Goal: Transaction & Acquisition: Purchase product/service

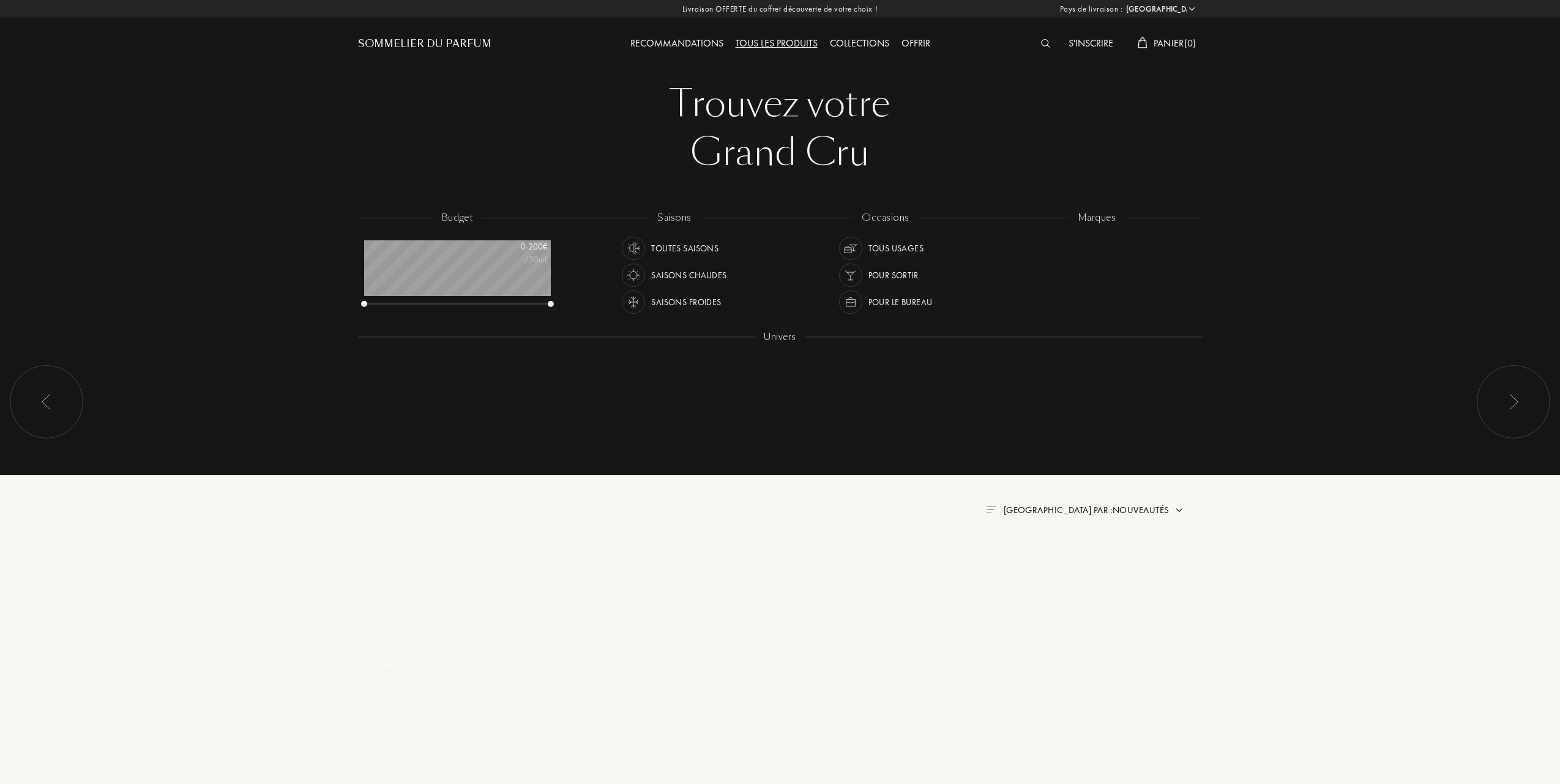
select select "FR"
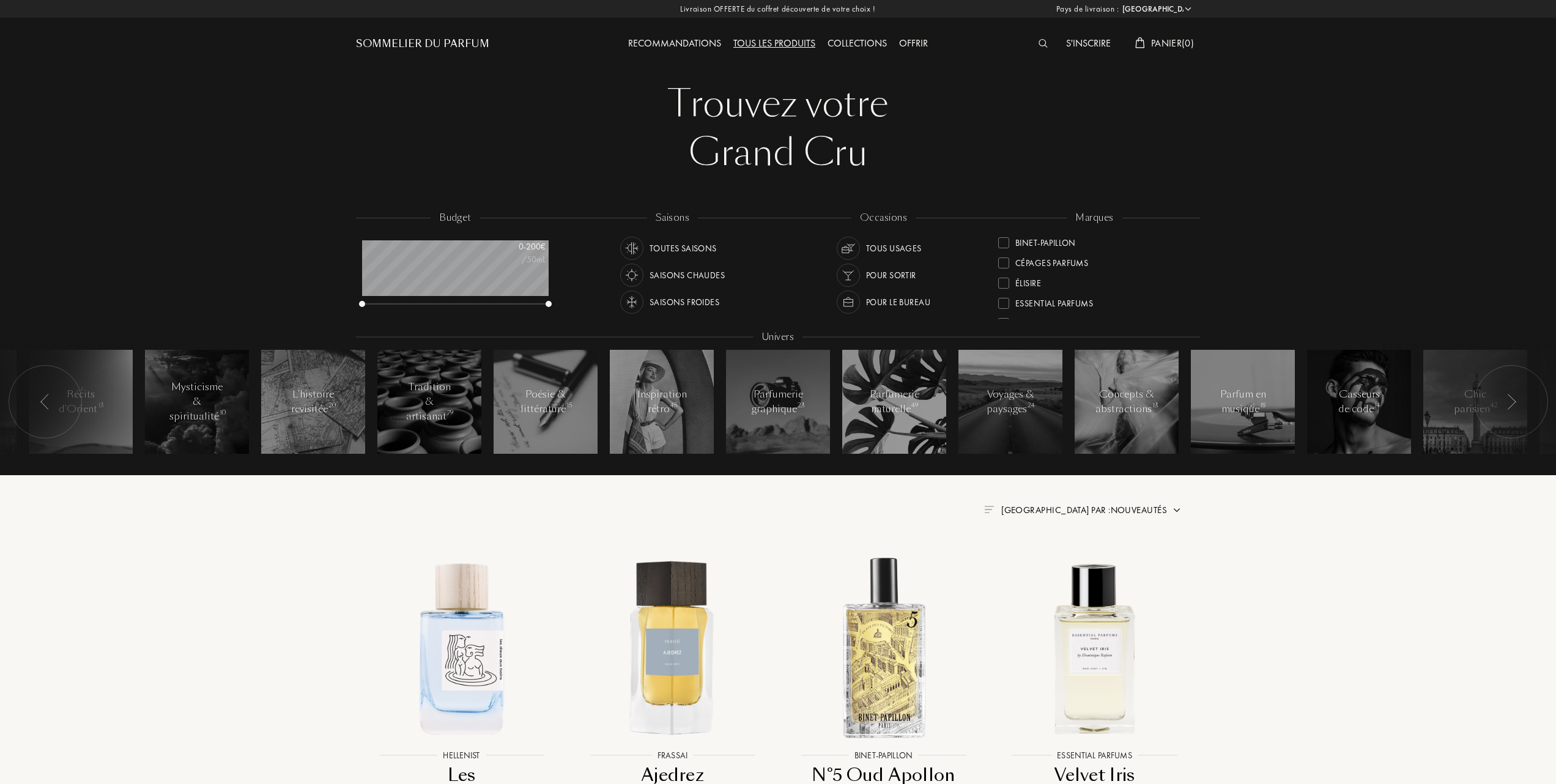
scroll to position [163, 0]
click at [1004, 263] on div at bounding box center [1004, 262] width 11 height 11
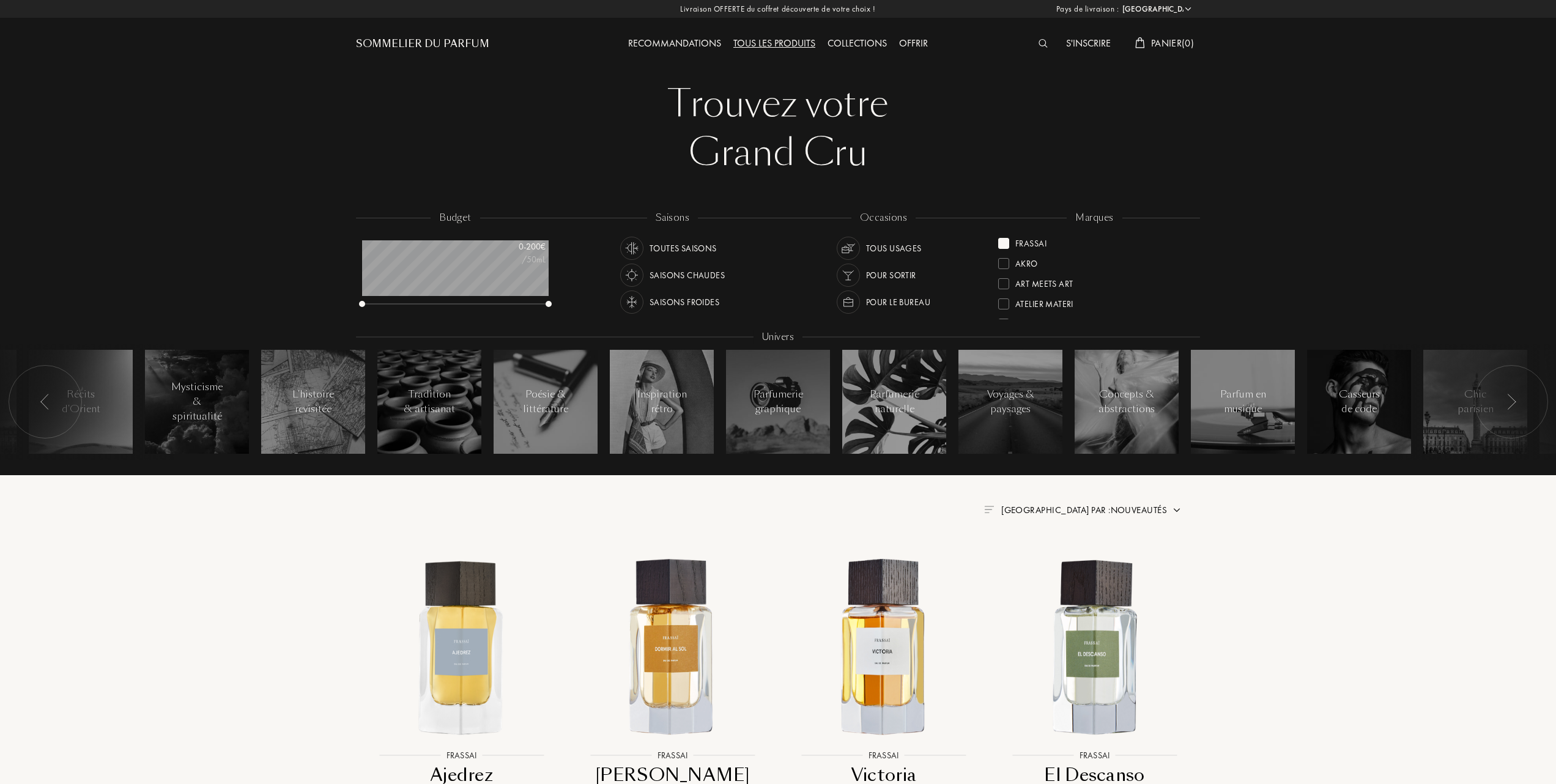
click at [1177, 507] on img at bounding box center [1177, 510] width 10 height 10
click at [1052, 565] on div at bounding box center [1055, 564] width 9 height 9
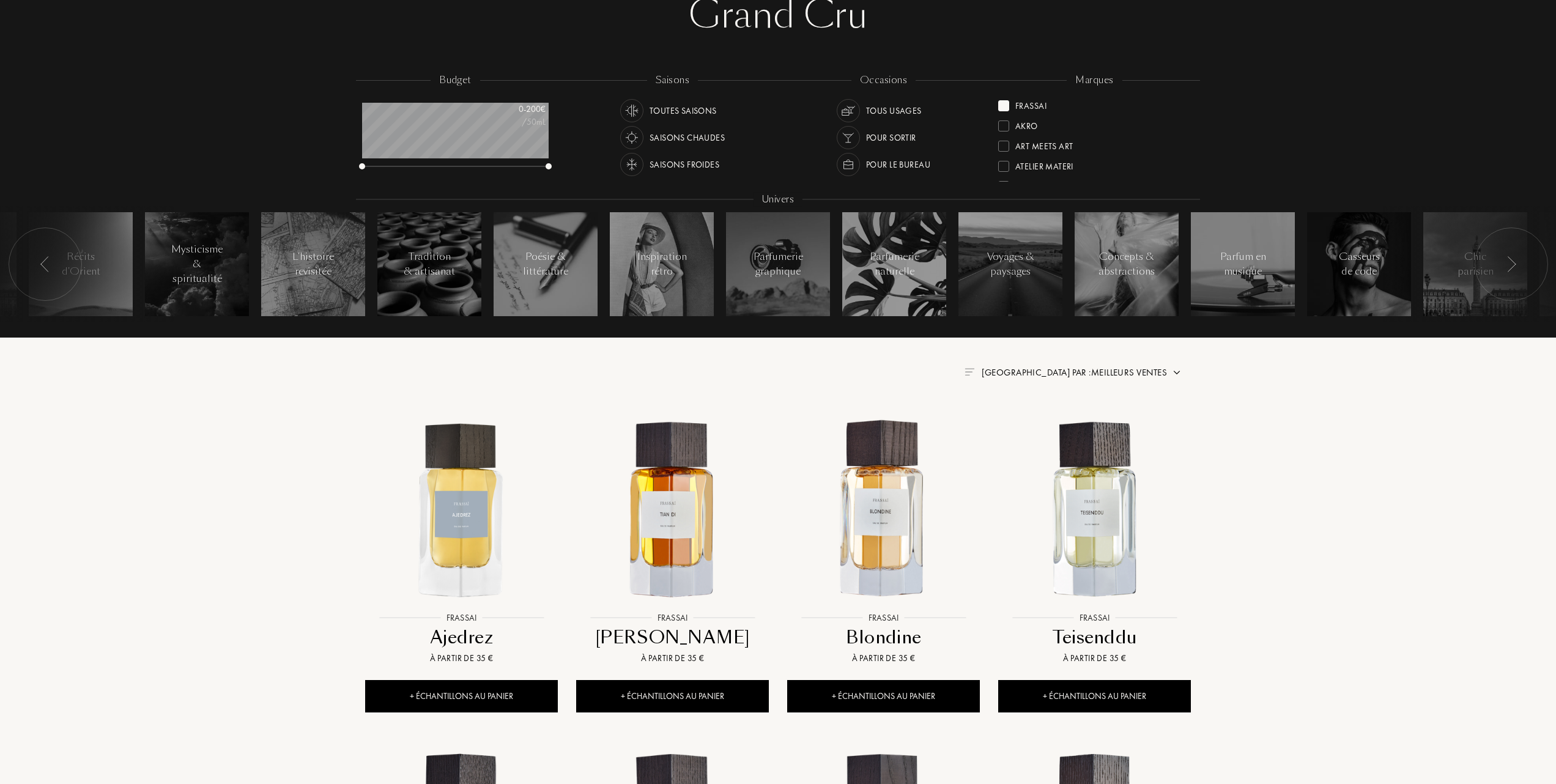
scroll to position [163, 0]
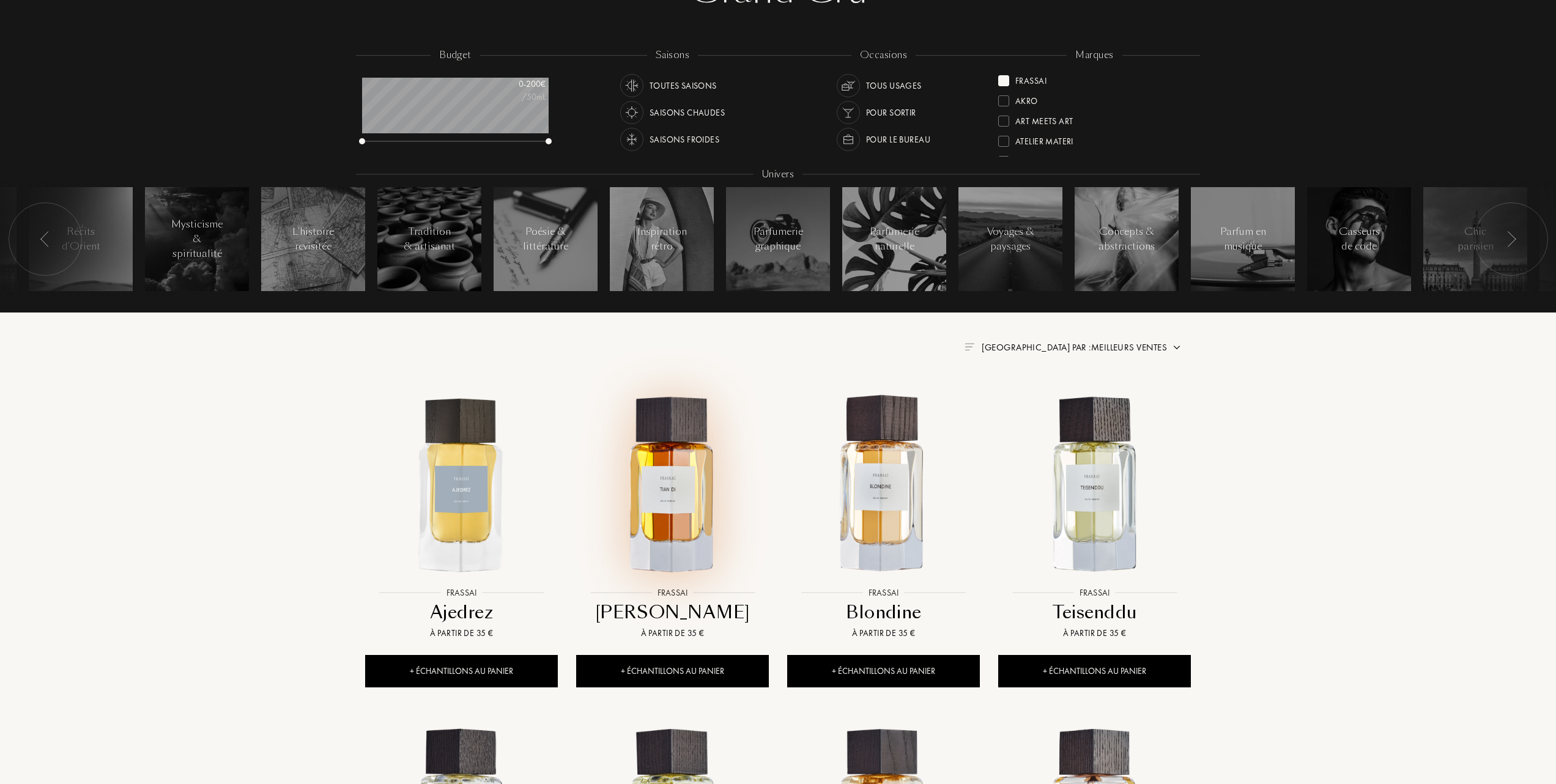
click at [668, 516] on img at bounding box center [673, 485] width 190 height 190
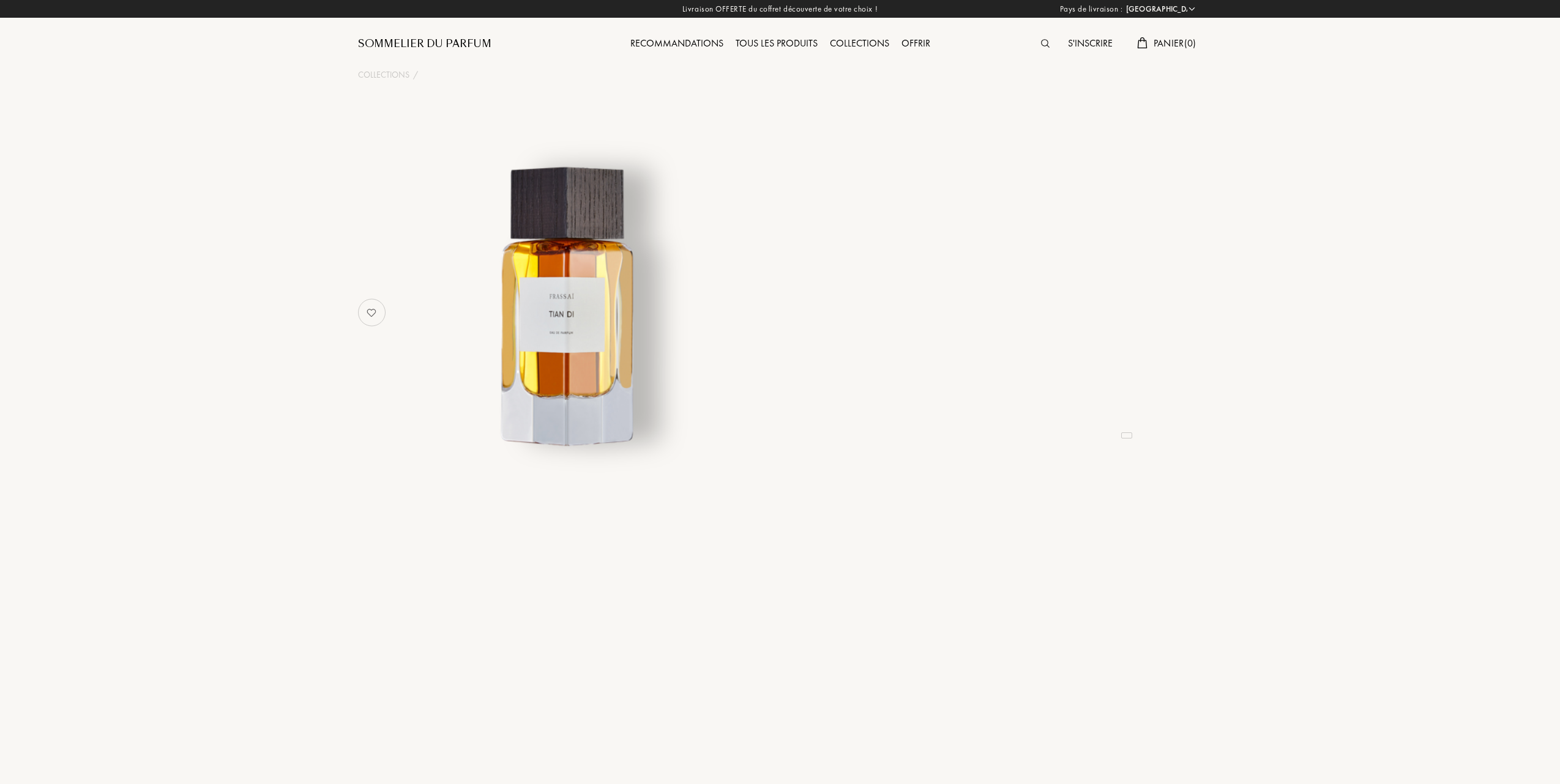
select select "FR"
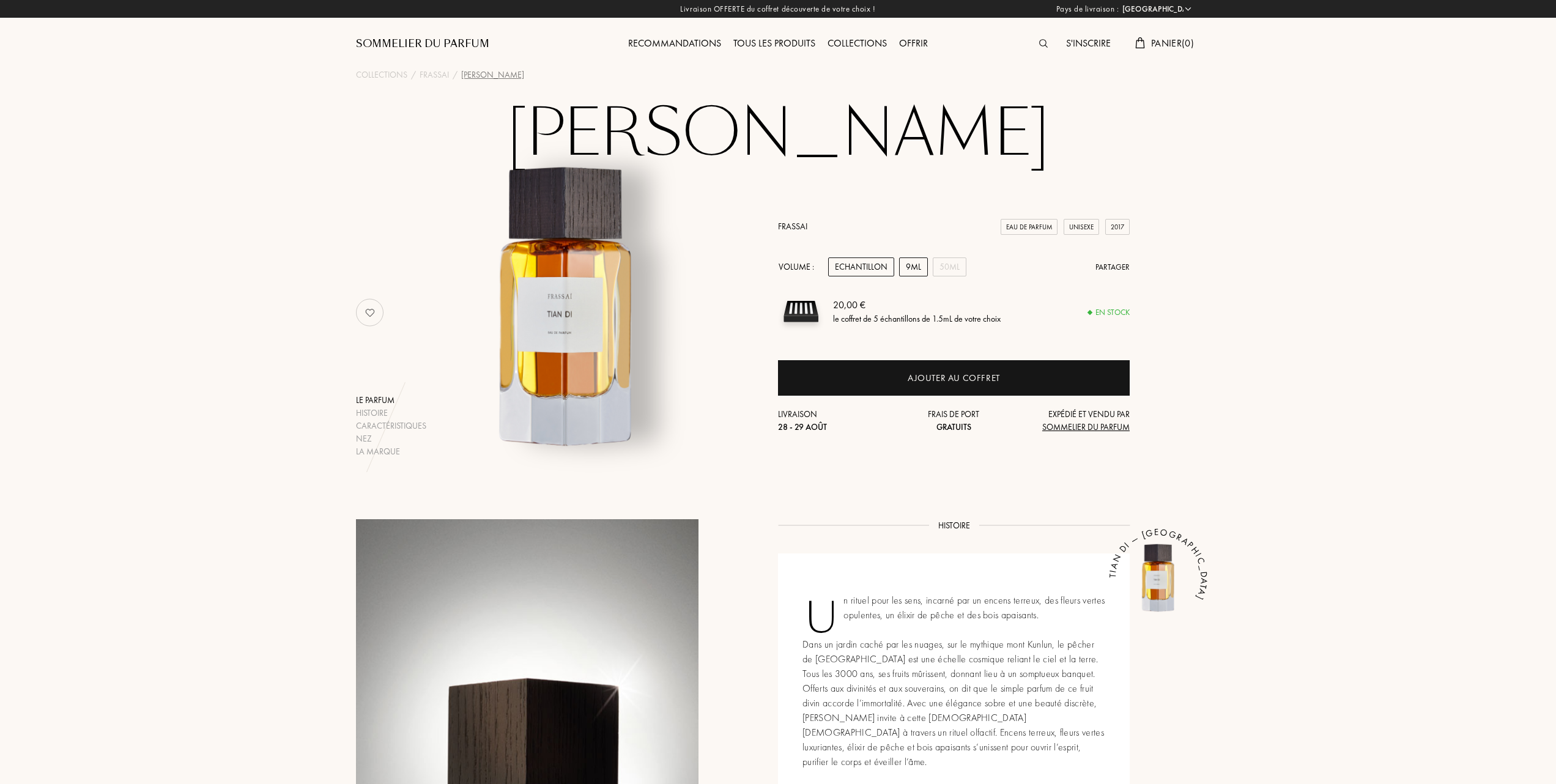
click at [916, 265] on div "9mL" at bounding box center [913, 267] width 29 height 19
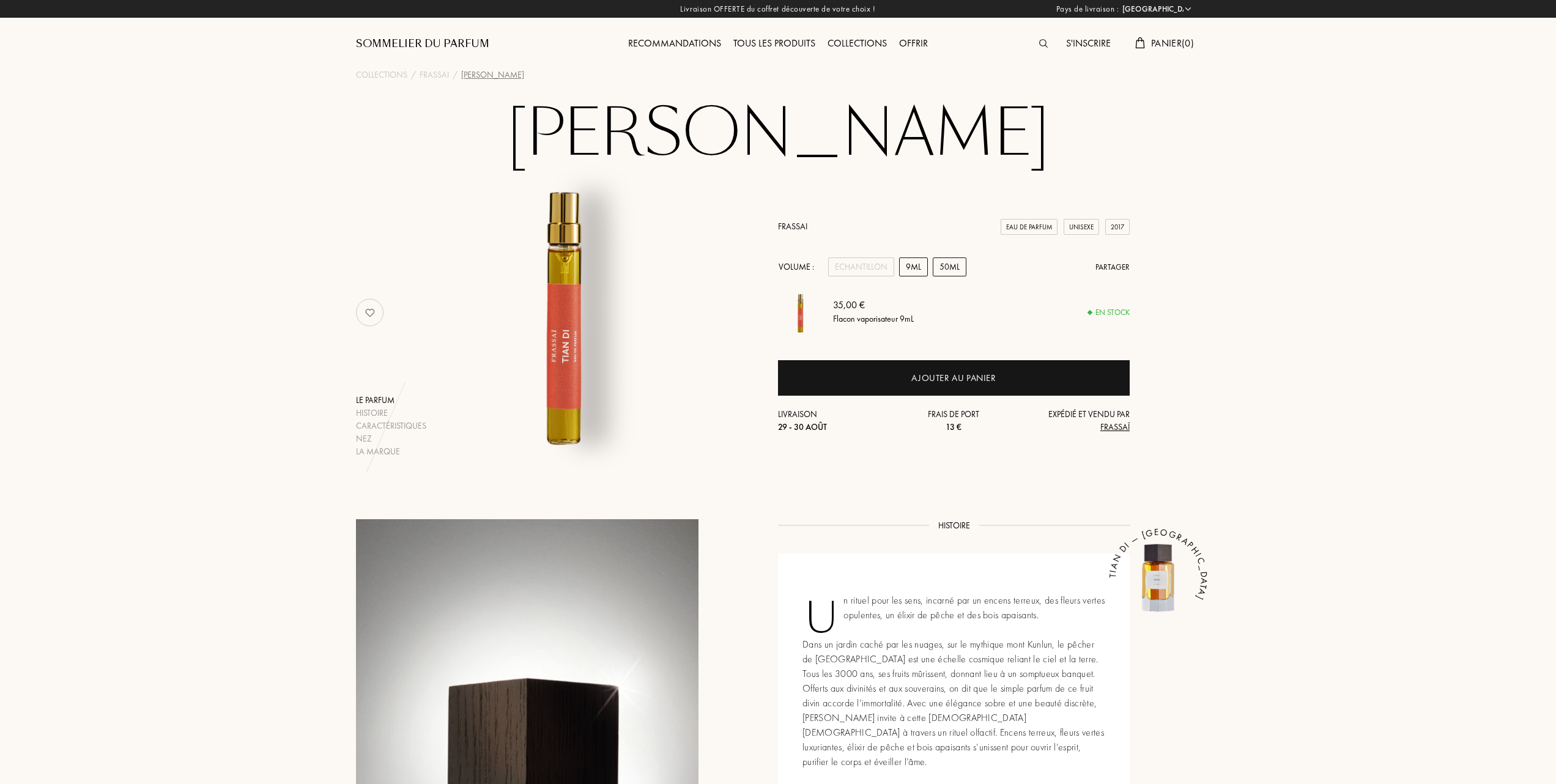
click at [955, 267] on div "50mL" at bounding box center [949, 267] width 34 height 19
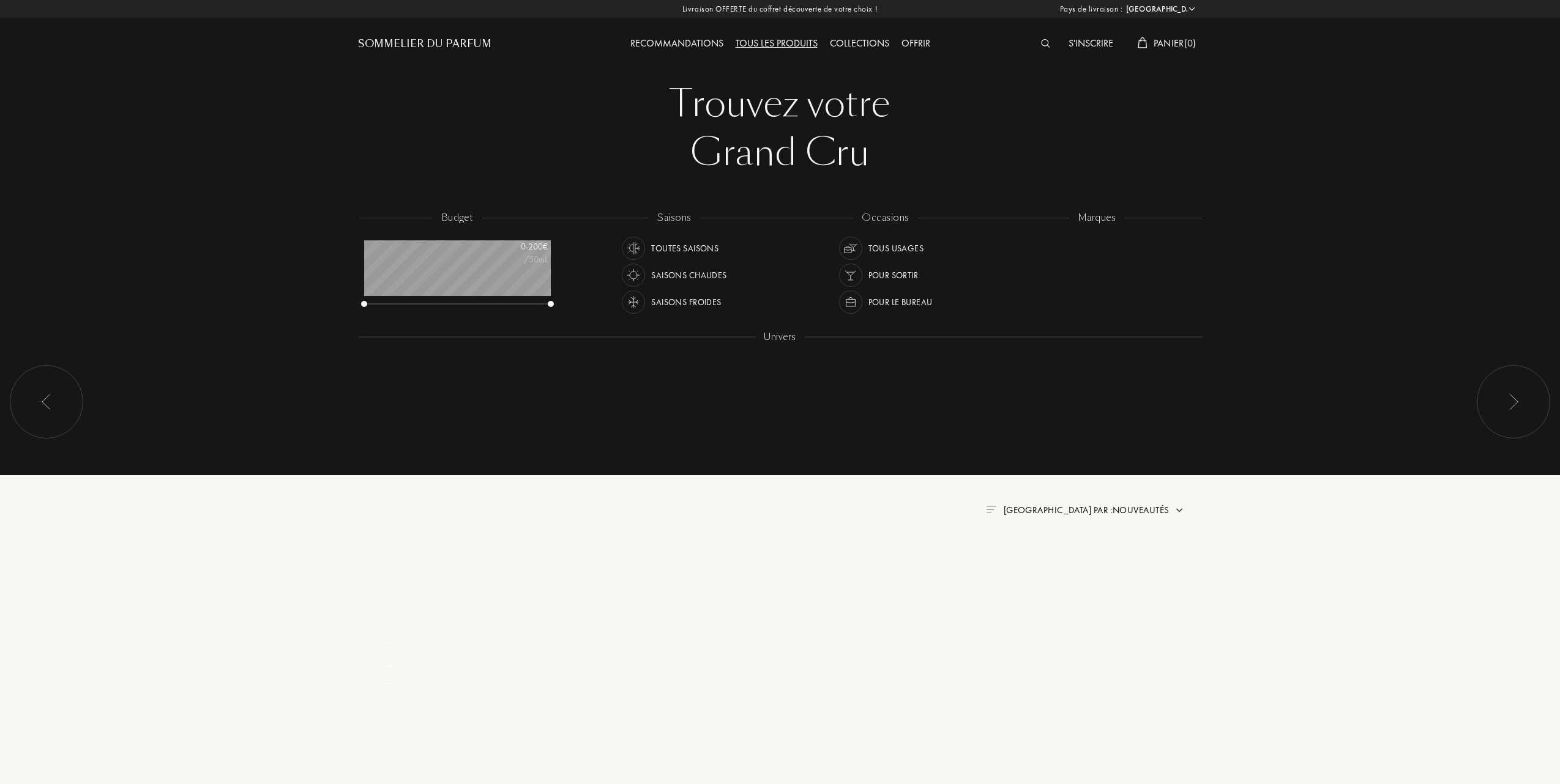
select select "FR"
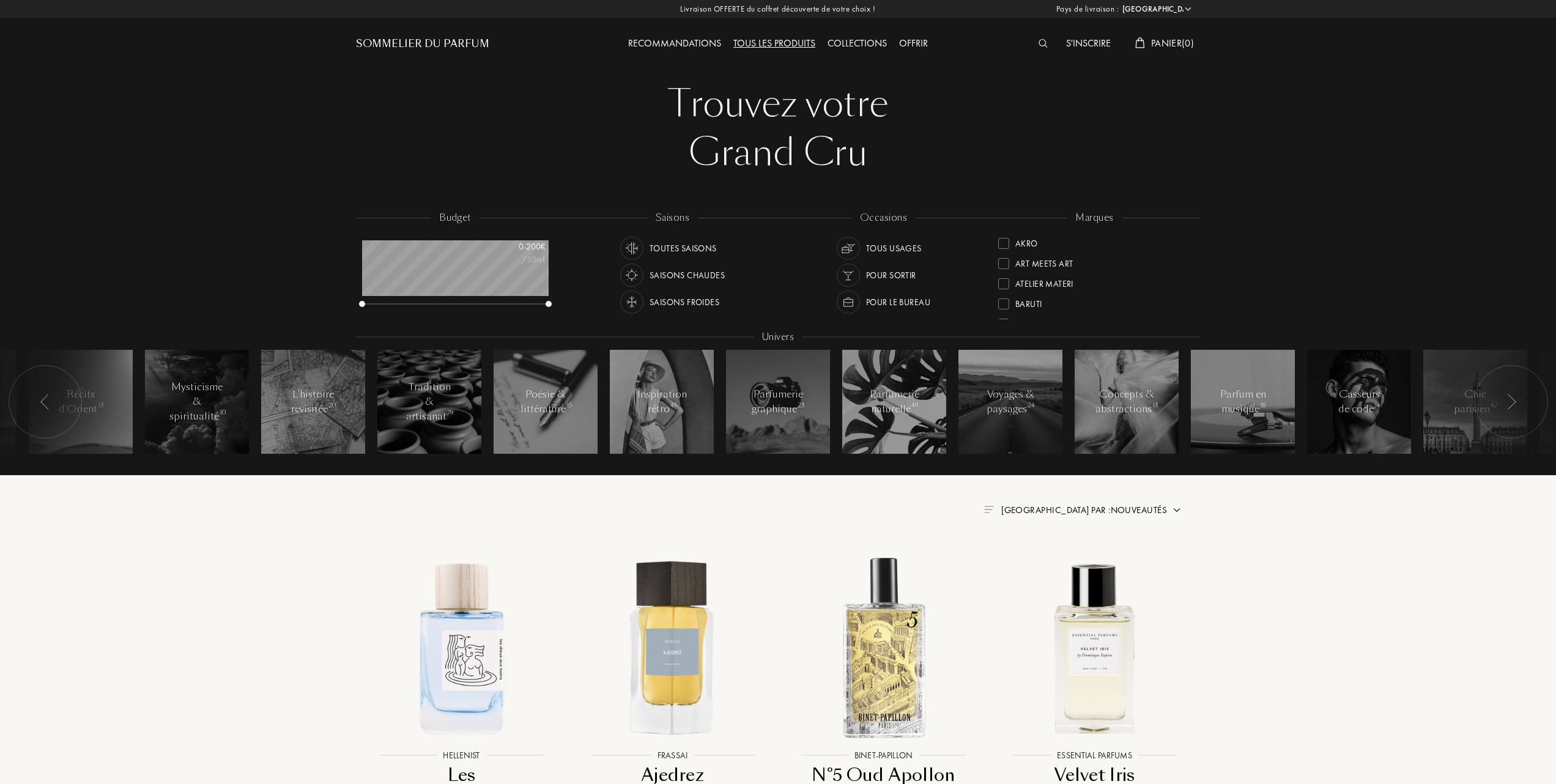
scroll to position [81, 0]
click at [1004, 298] on div at bounding box center [1004, 303] width 11 height 11
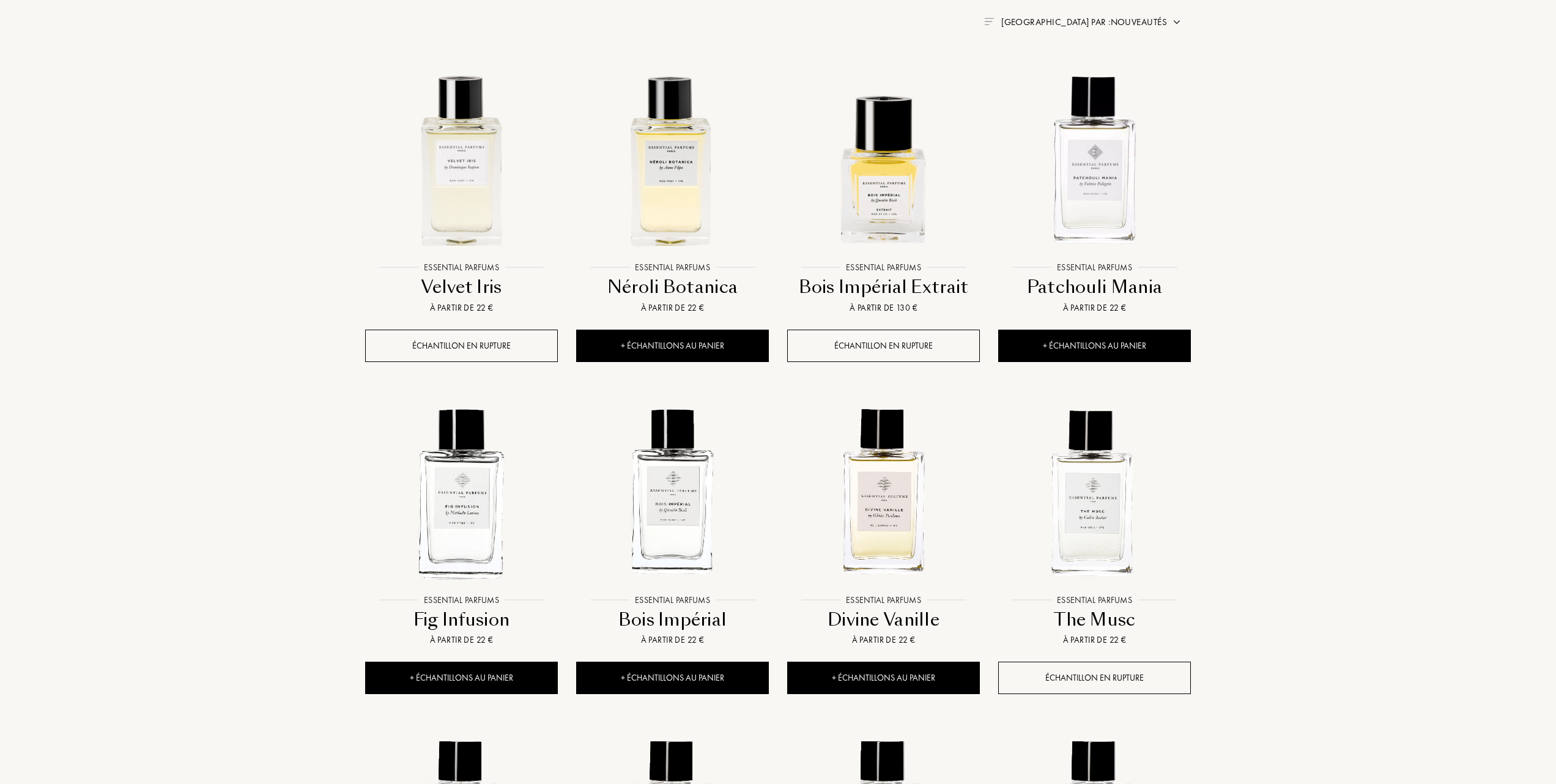
scroll to position [489, 0]
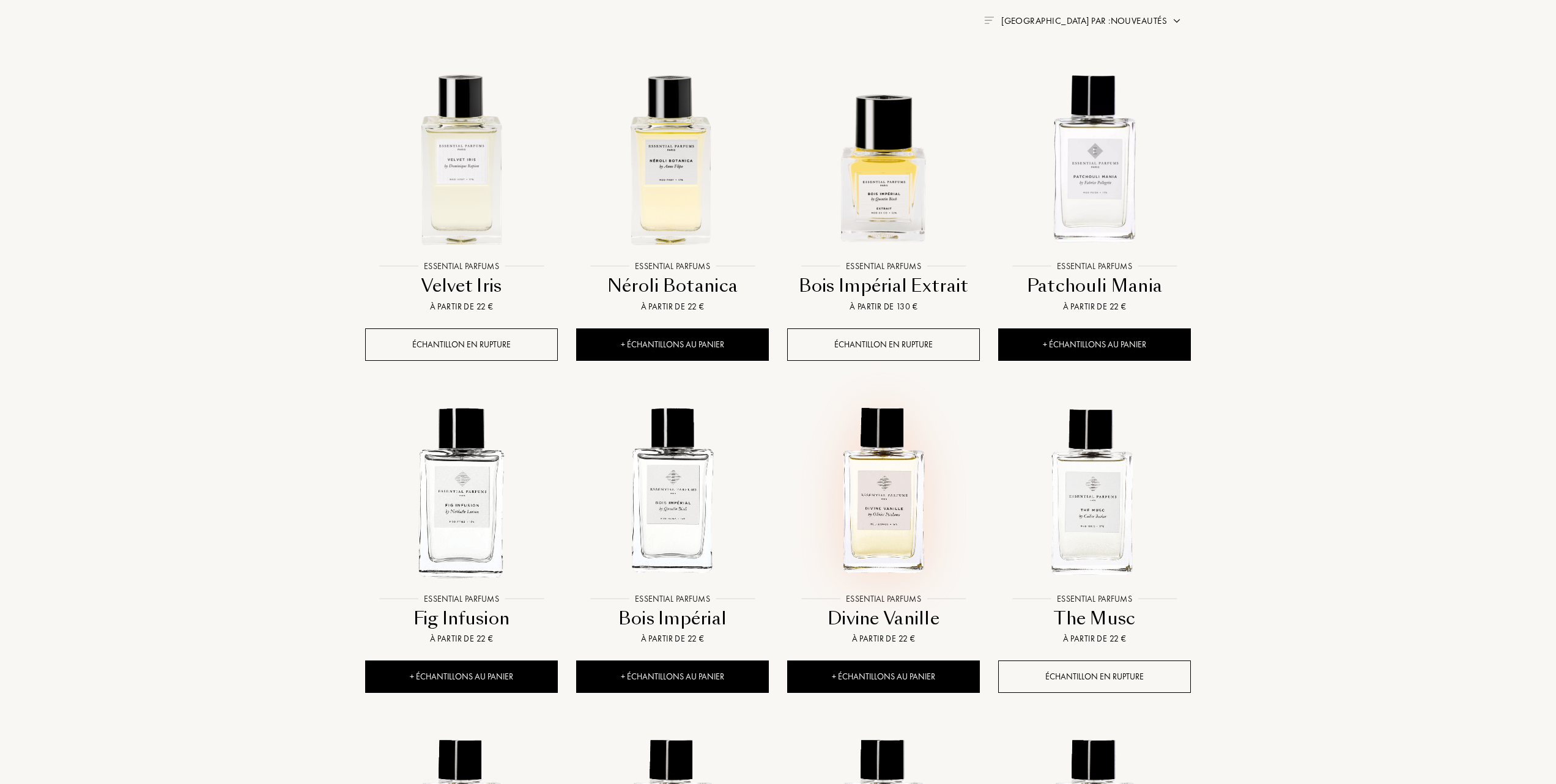
click at [873, 509] on img at bounding box center [883, 491] width 190 height 190
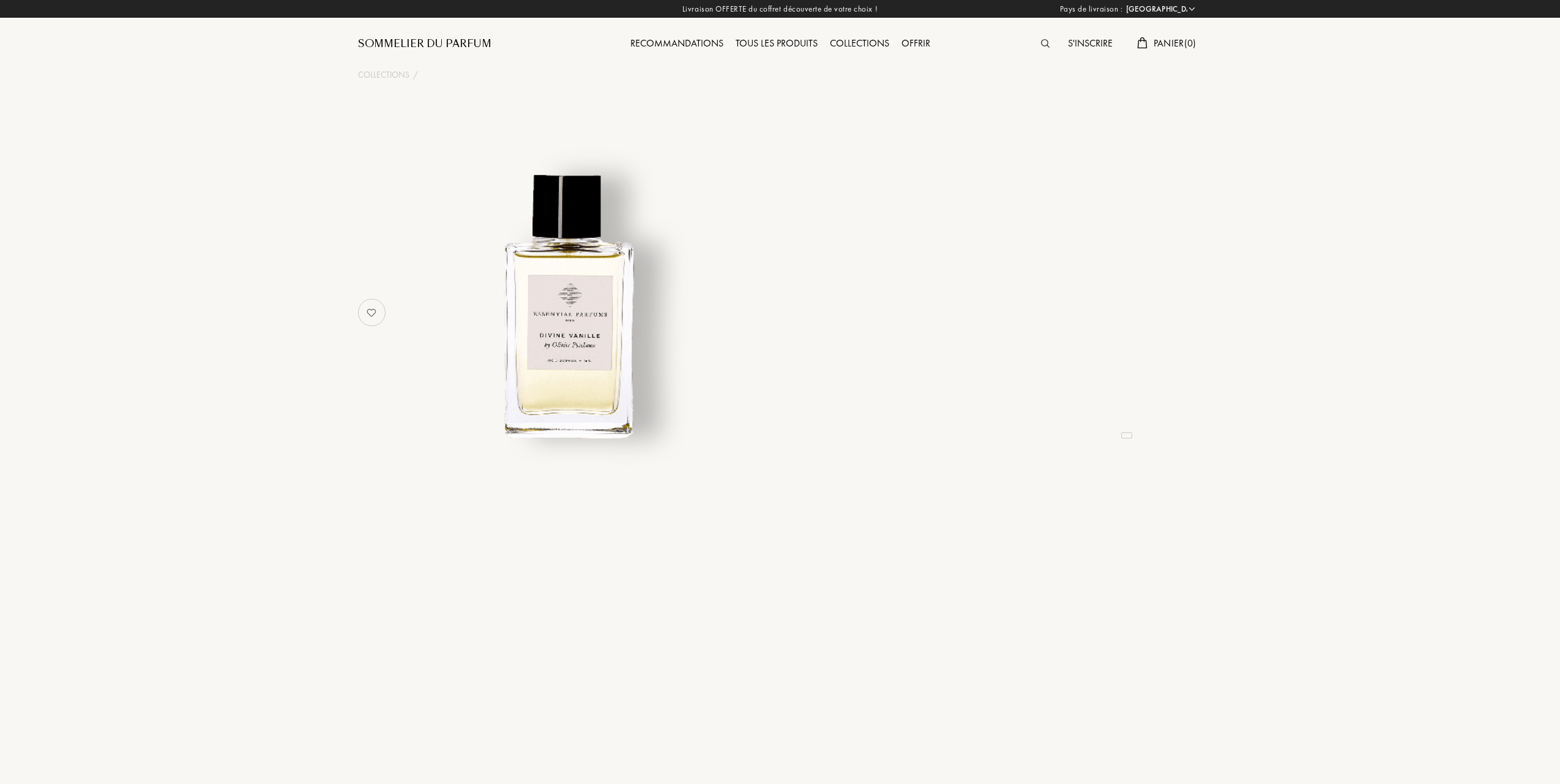
select select "FR"
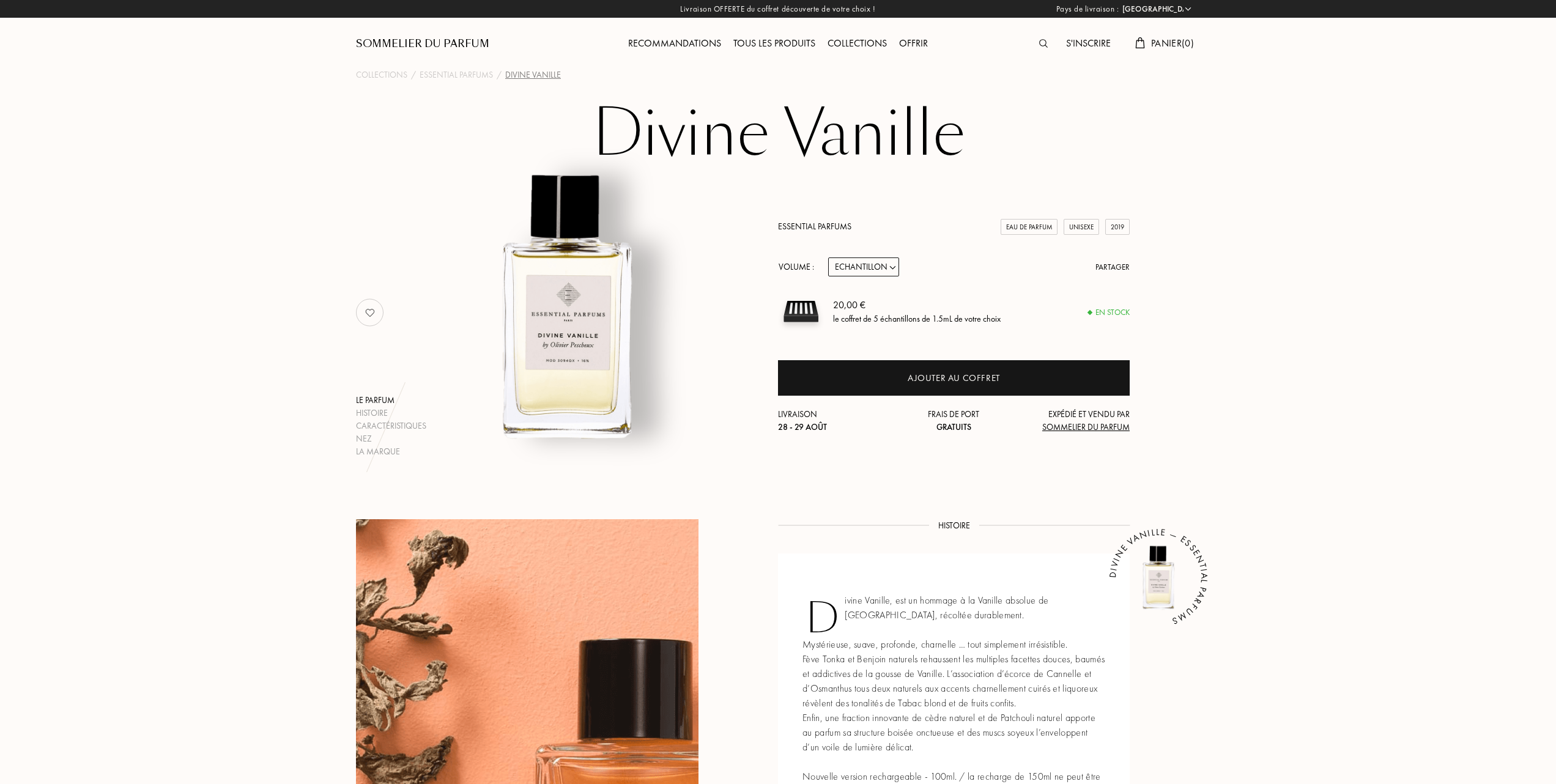
click at [896, 265] on select "Echantillon 10mL 100mL 150mL" at bounding box center [864, 267] width 71 height 19
select select "1"
click at [828, 258] on select "Echantillon 10mL 100mL 150mL" at bounding box center [864, 267] width 71 height 19
select select "1"
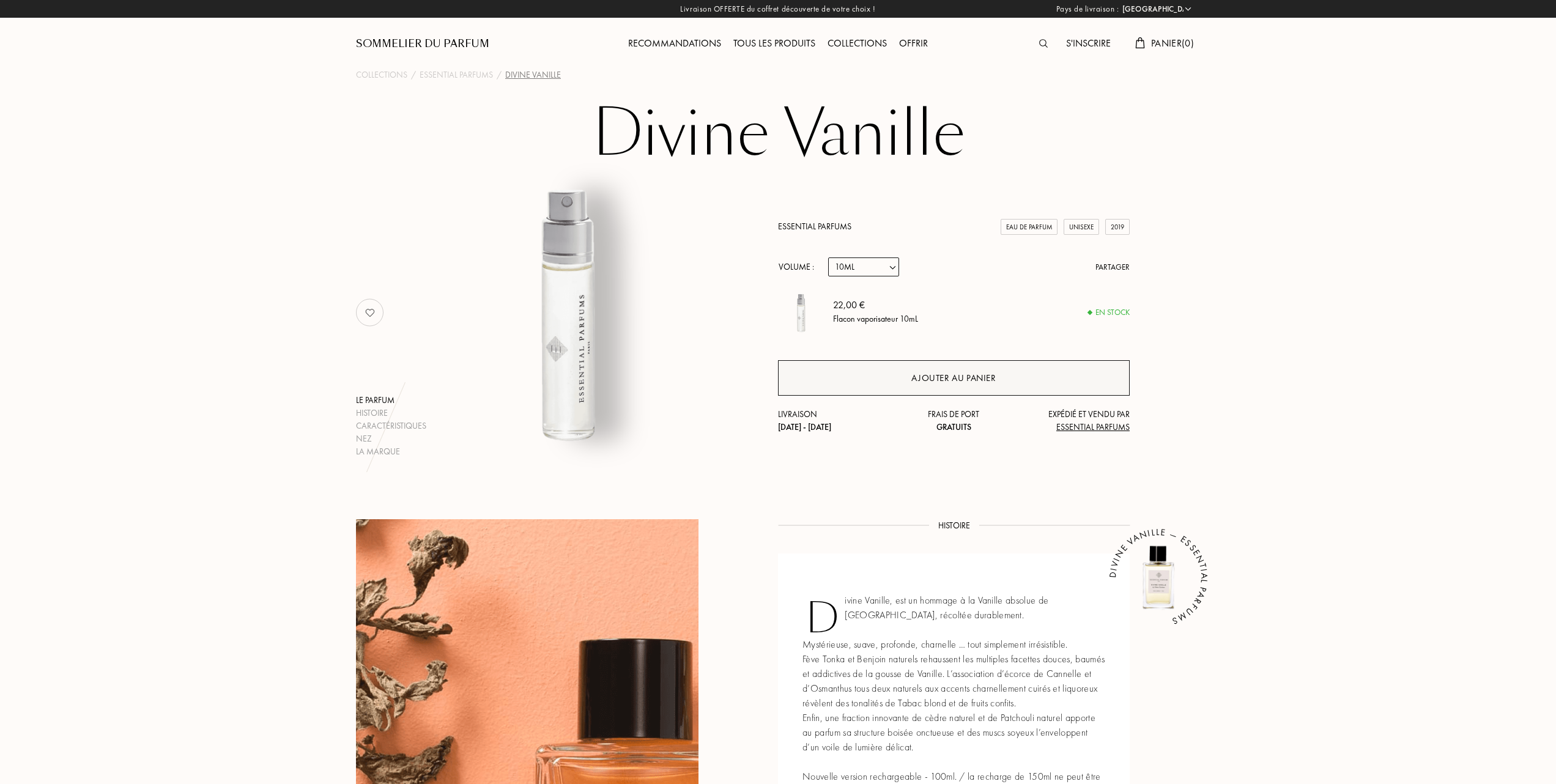
click at [960, 375] on div "Ajouter au panier" at bounding box center [953, 379] width 85 height 14
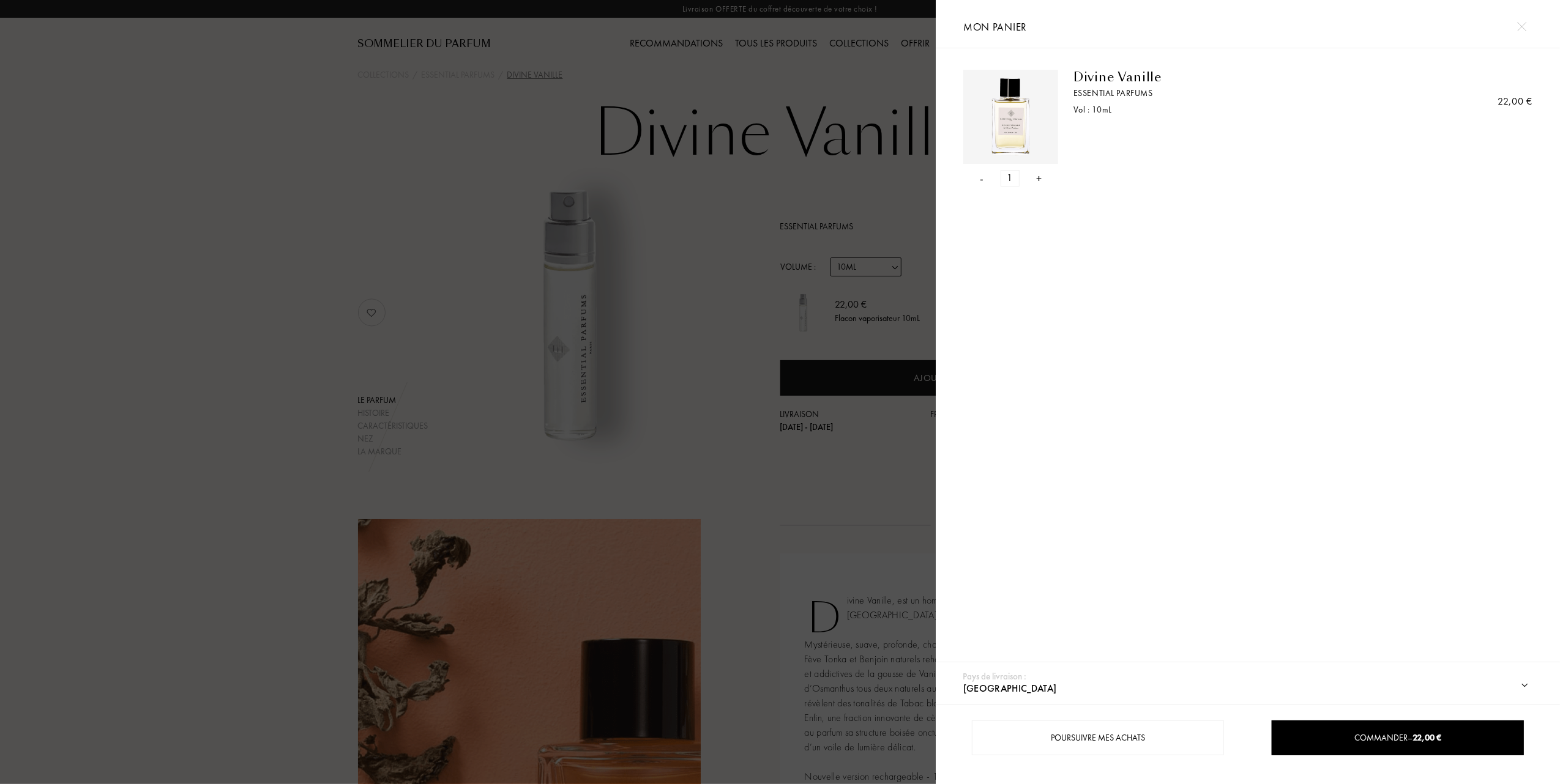
click at [283, 285] on div at bounding box center [468, 392] width 936 height 784
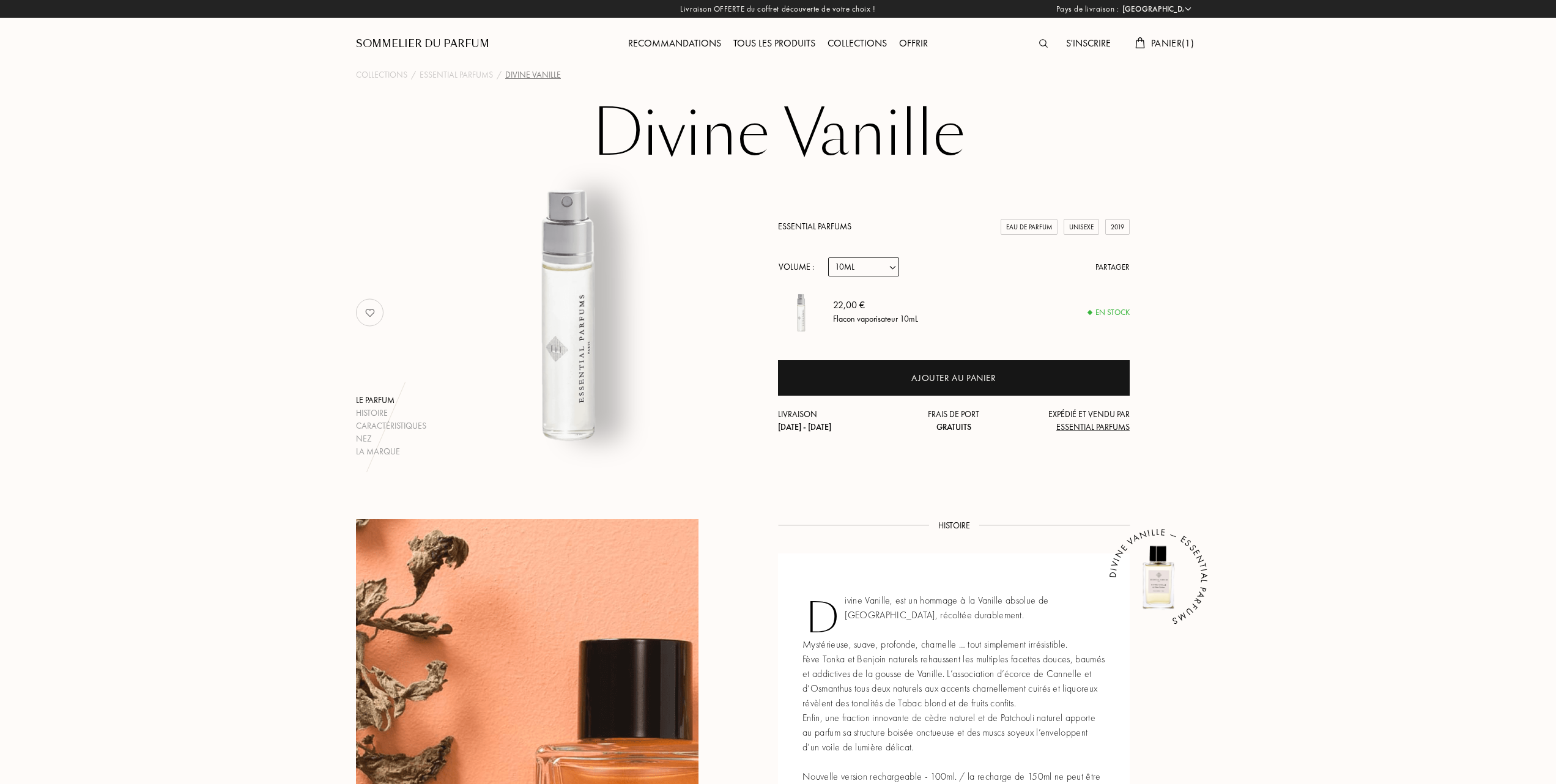
click at [1161, 39] on span "Panier ( 1 )" at bounding box center [1173, 42] width 43 height 13
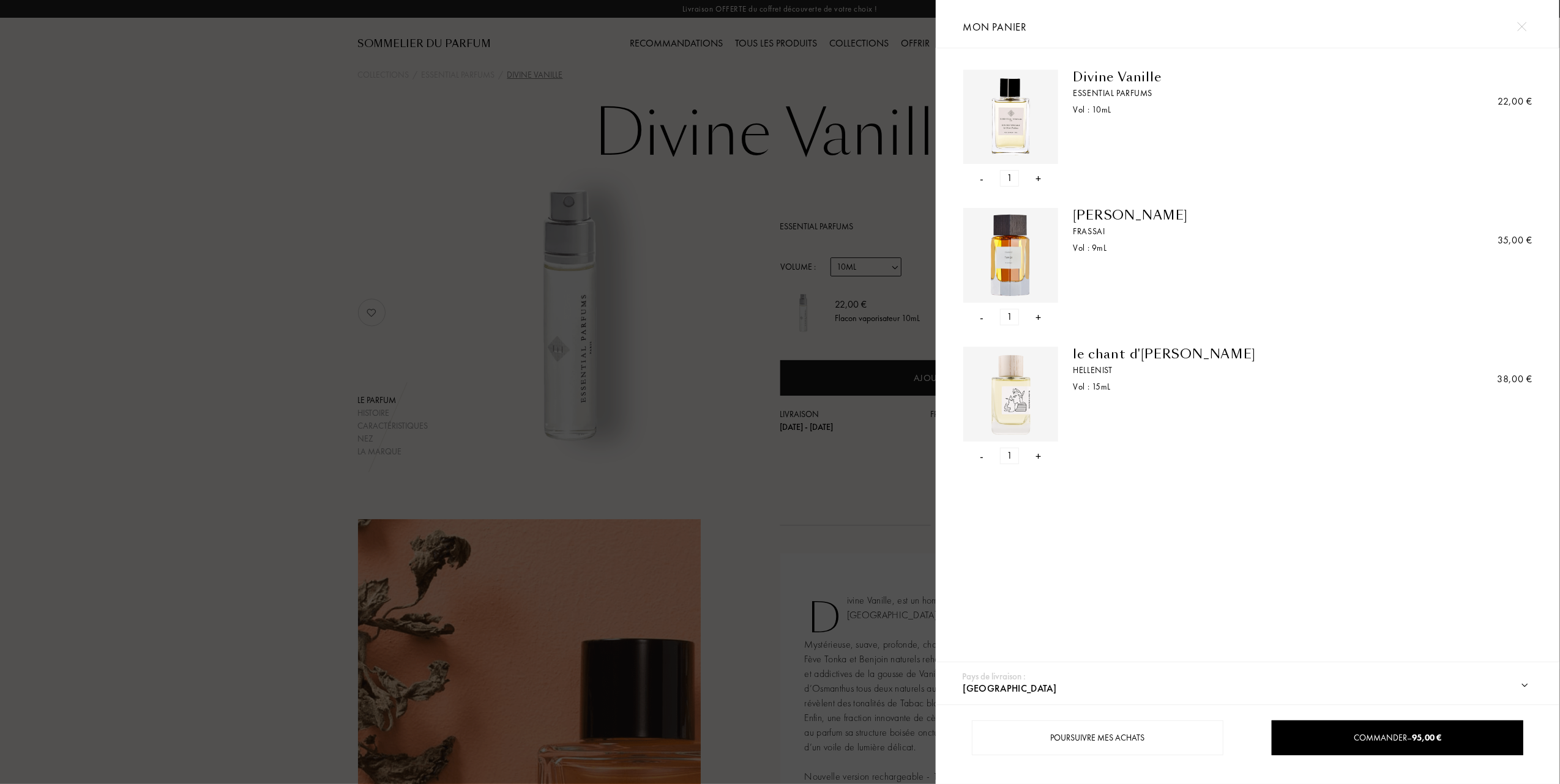
click at [224, 357] on div at bounding box center [468, 392] width 936 height 784
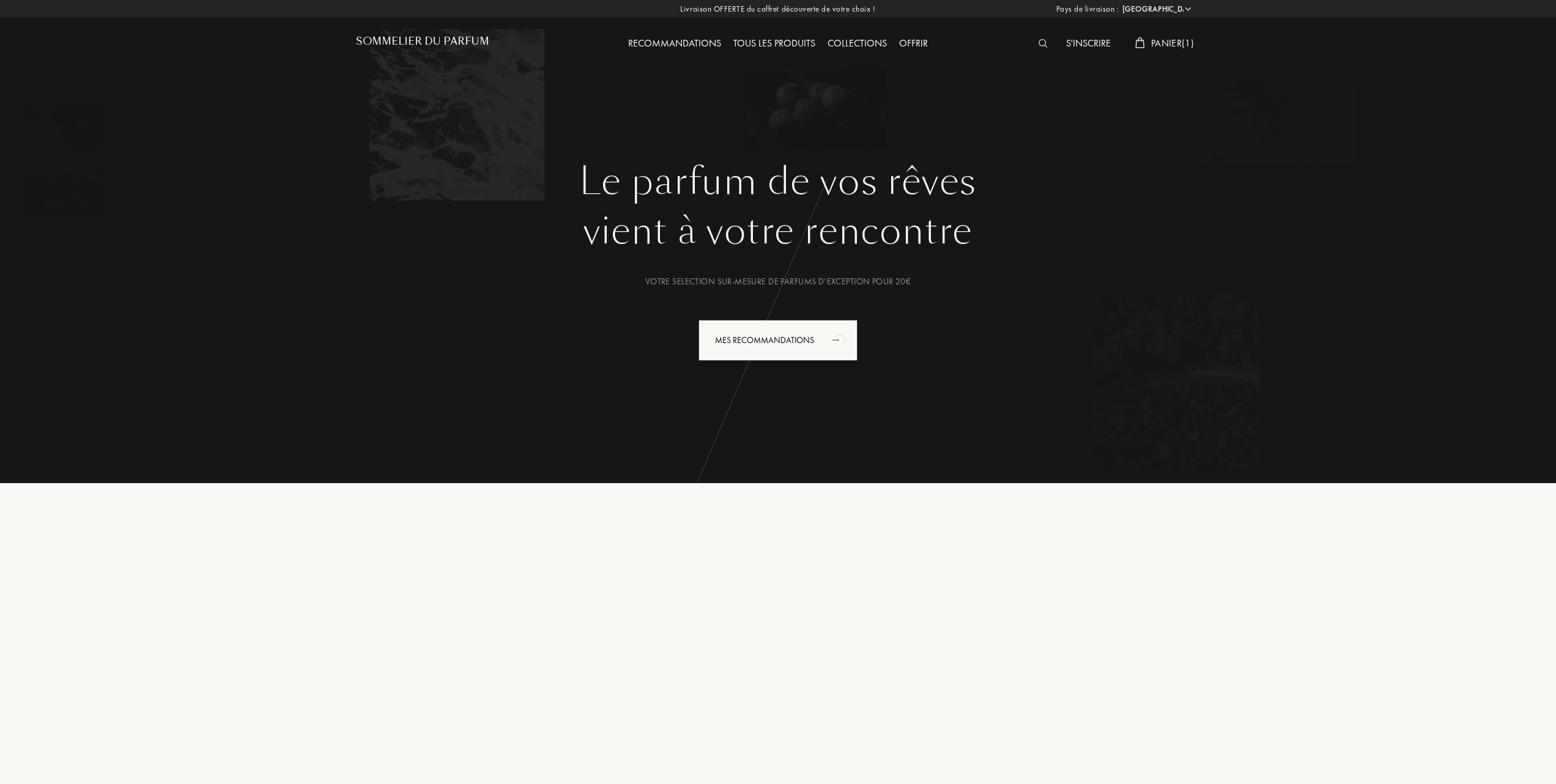
select select "FR"
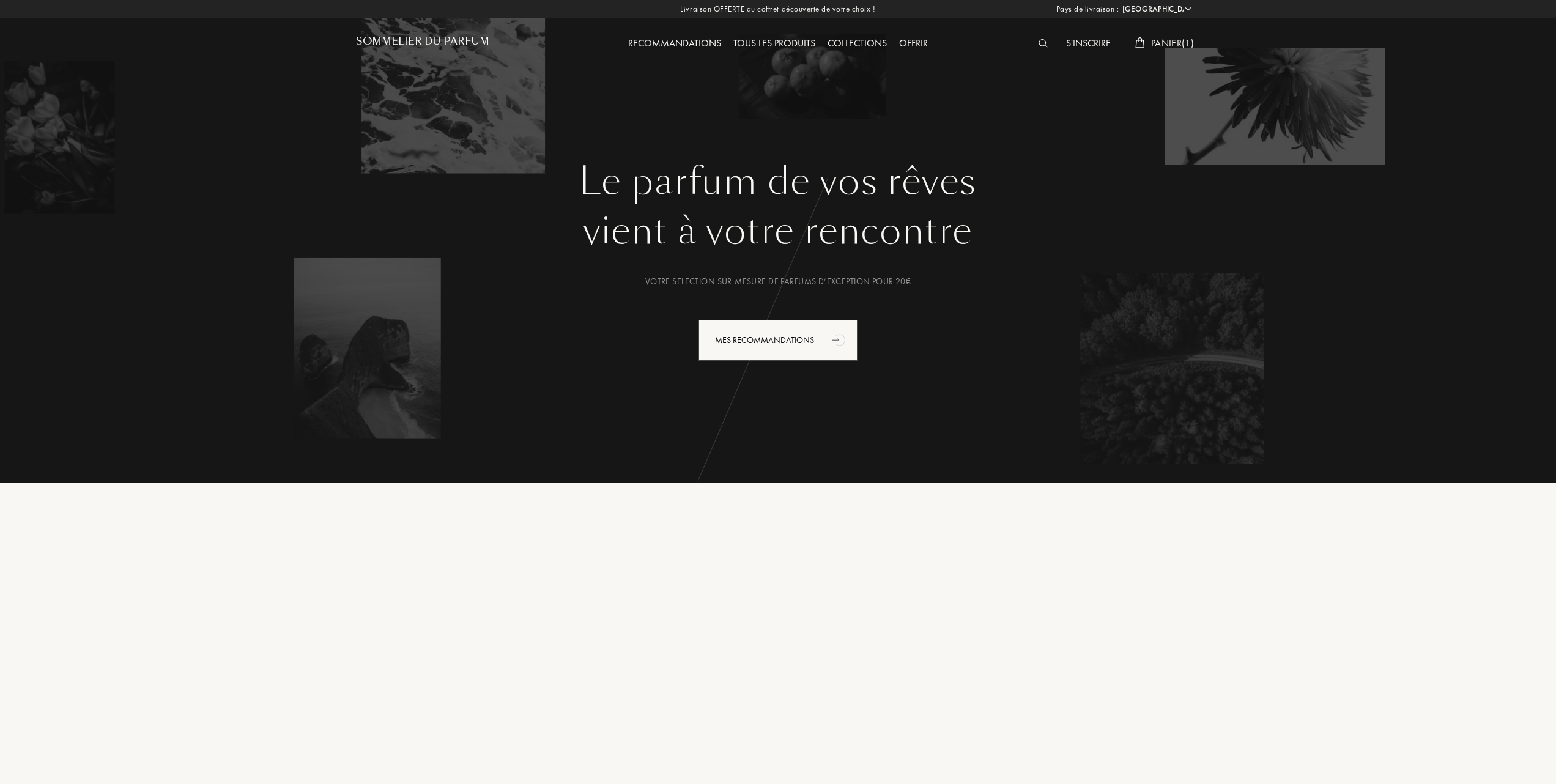
click at [788, 40] on div "Tous les produits" at bounding box center [774, 44] width 94 height 16
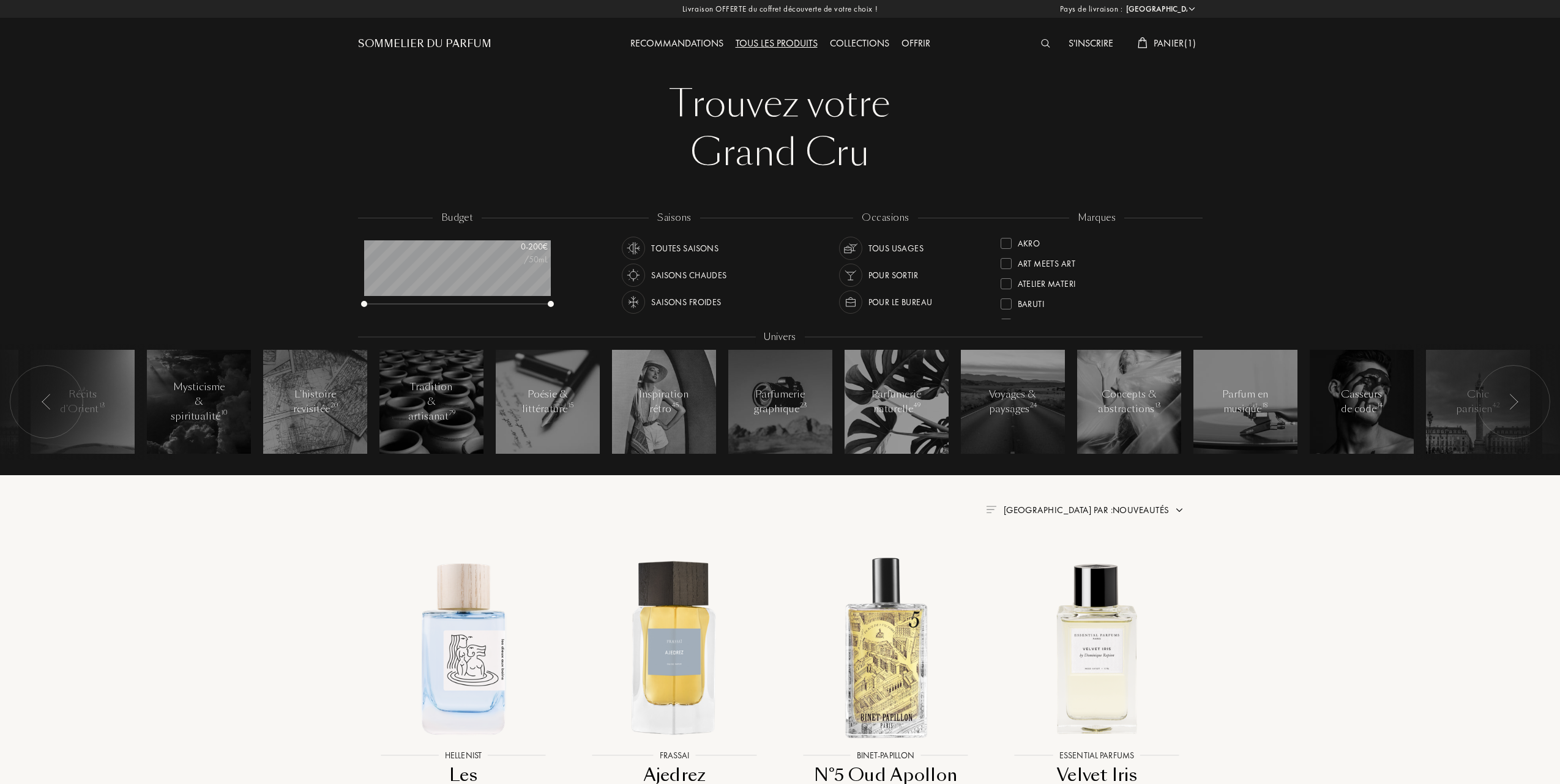
select select "FR"
click at [1005, 257] on div at bounding box center [1004, 262] width 11 height 11
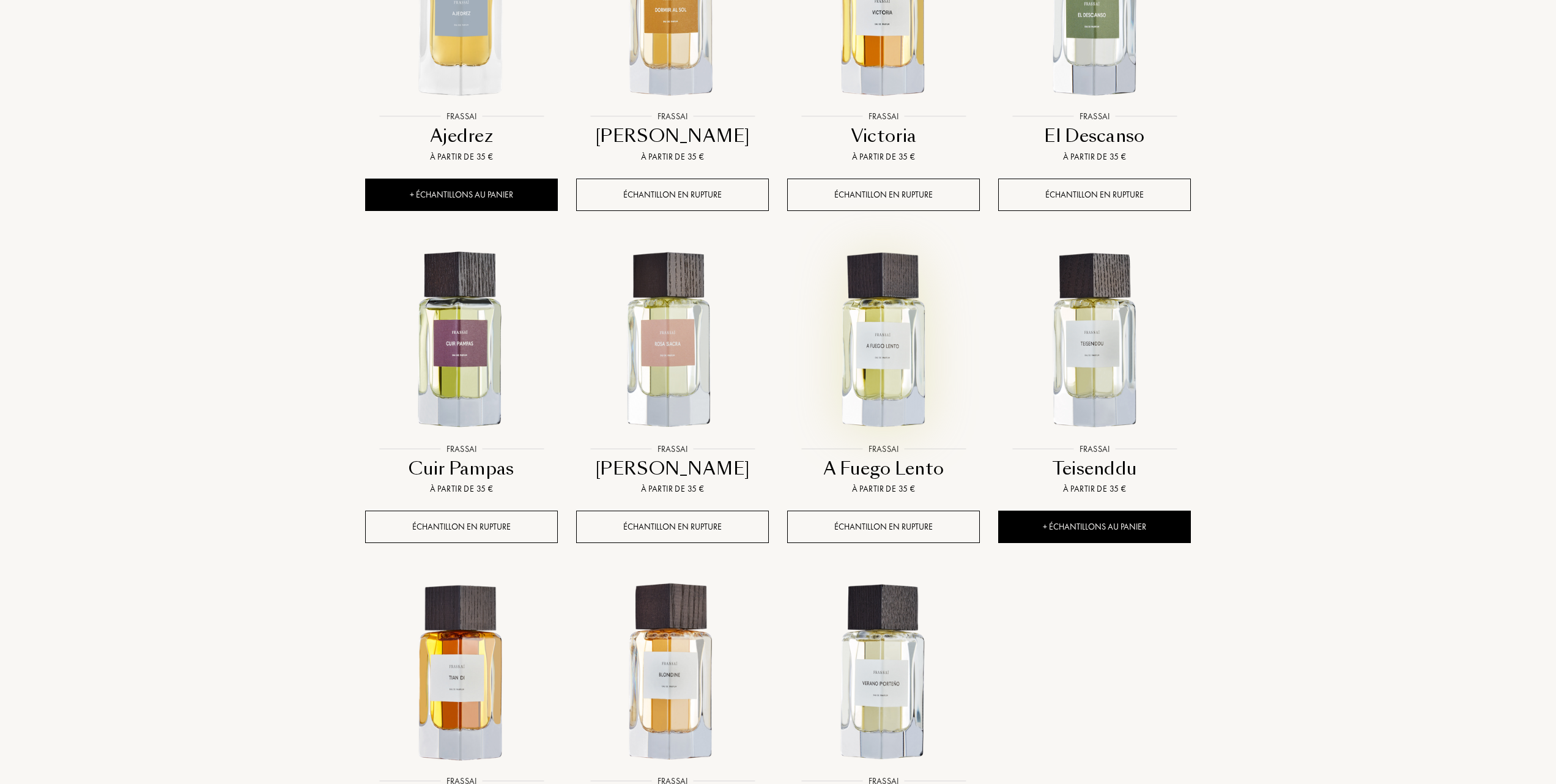
scroll to position [734, 0]
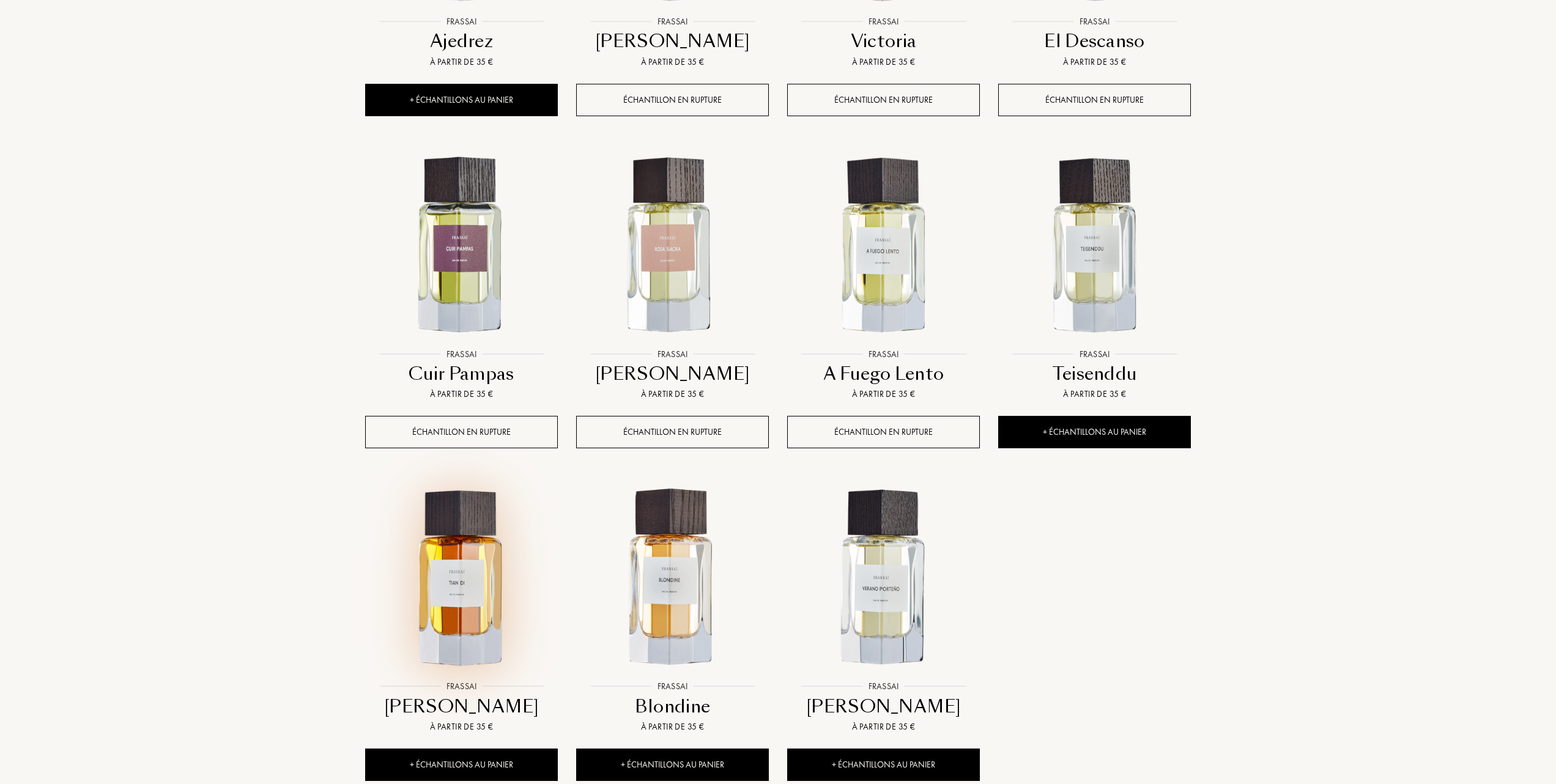
click at [462, 610] on img at bounding box center [462, 578] width 190 height 190
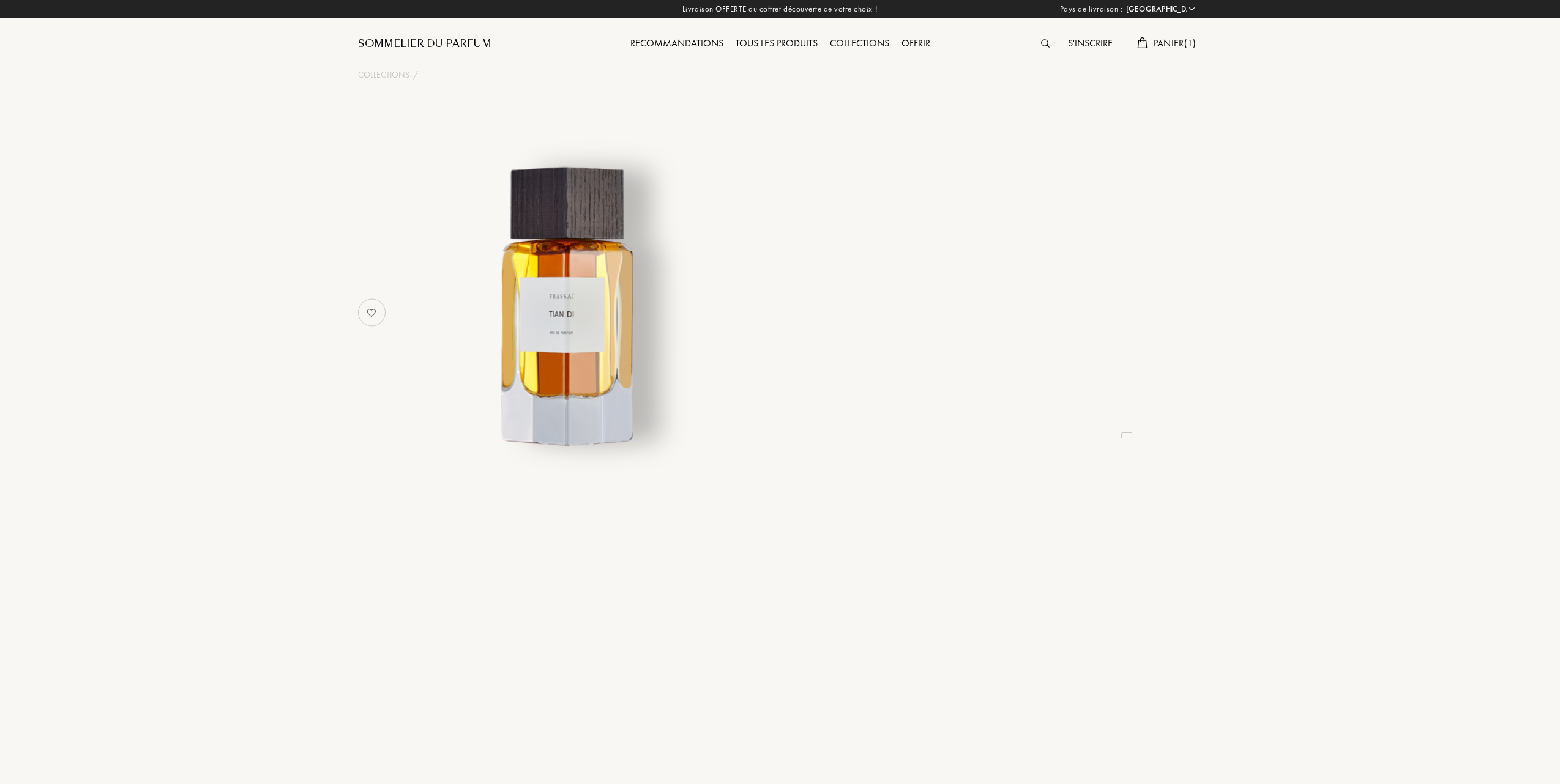
select select "FR"
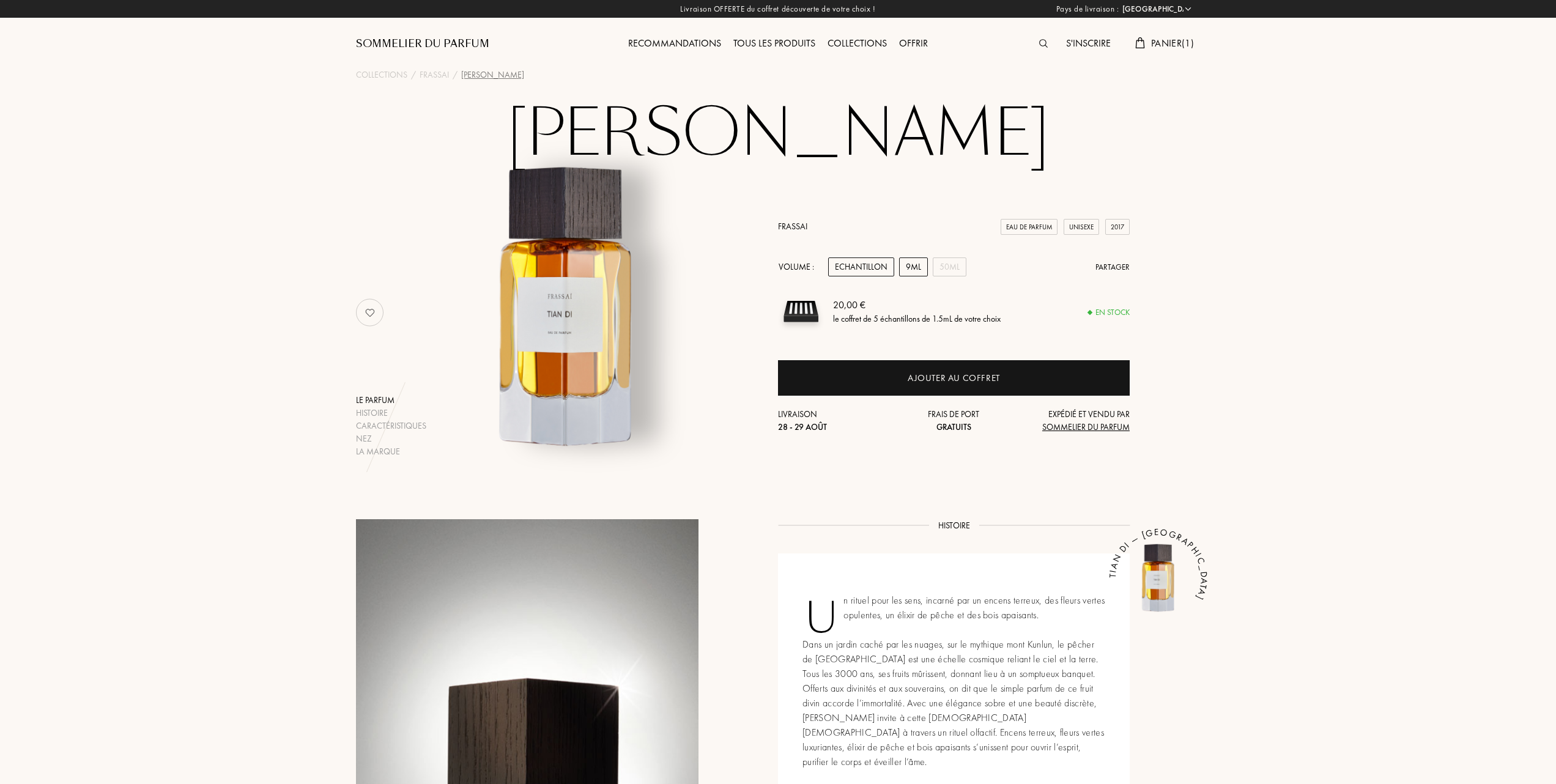
click at [909, 267] on div "9mL" at bounding box center [913, 267] width 29 height 19
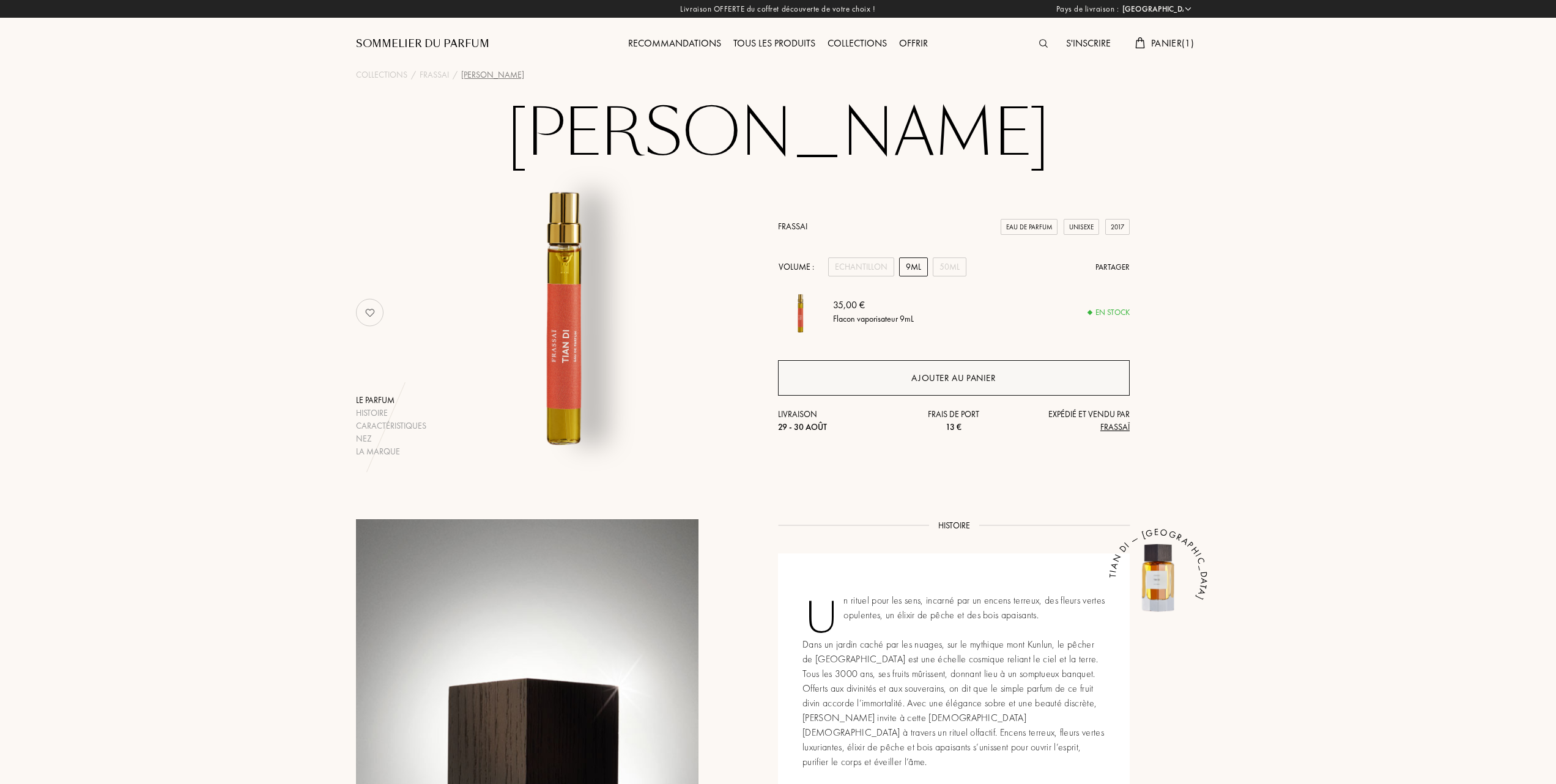
click at [972, 372] on div "Ajouter au panier" at bounding box center [953, 379] width 85 height 14
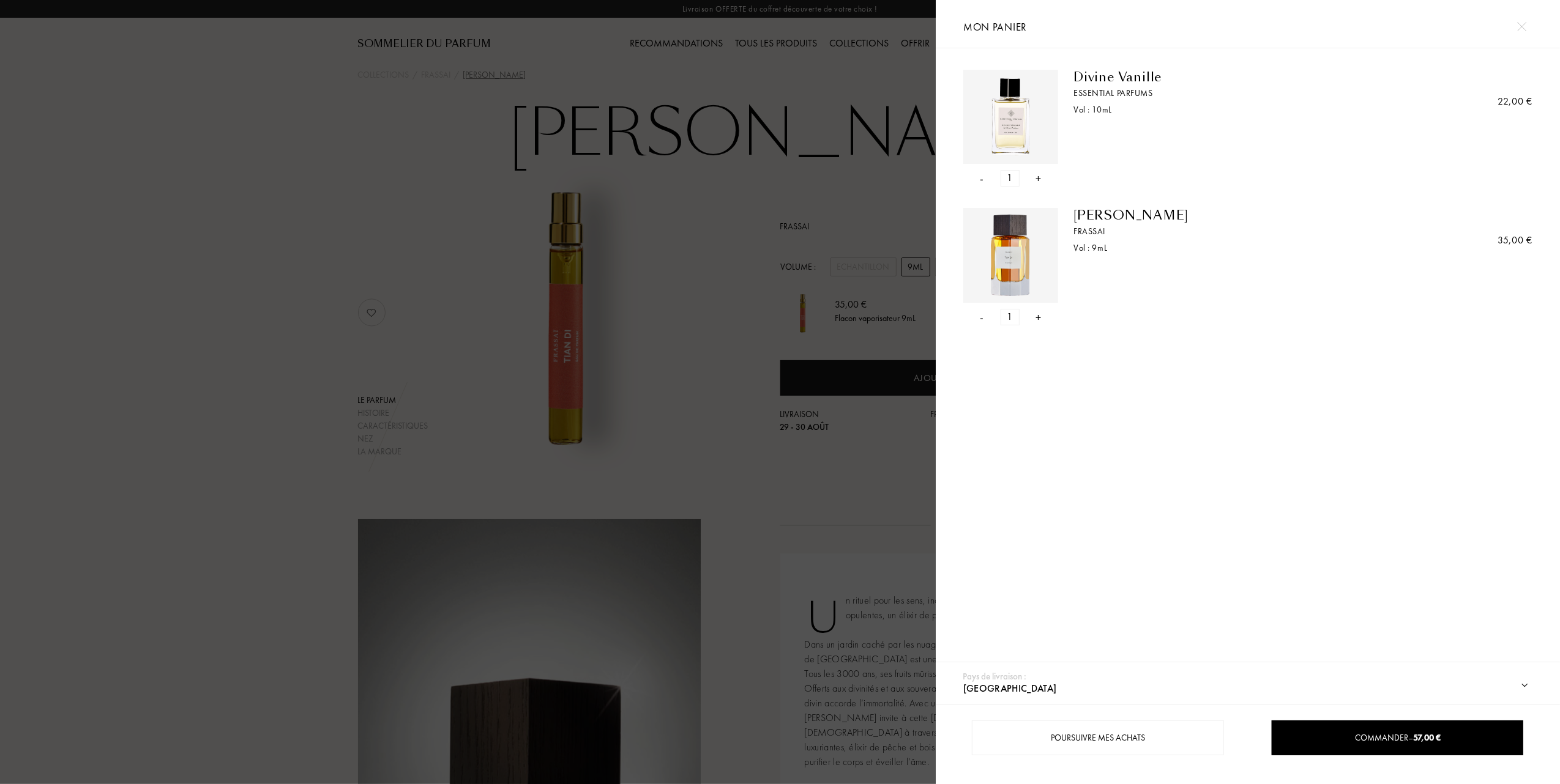
click at [221, 303] on div at bounding box center [468, 392] width 936 height 784
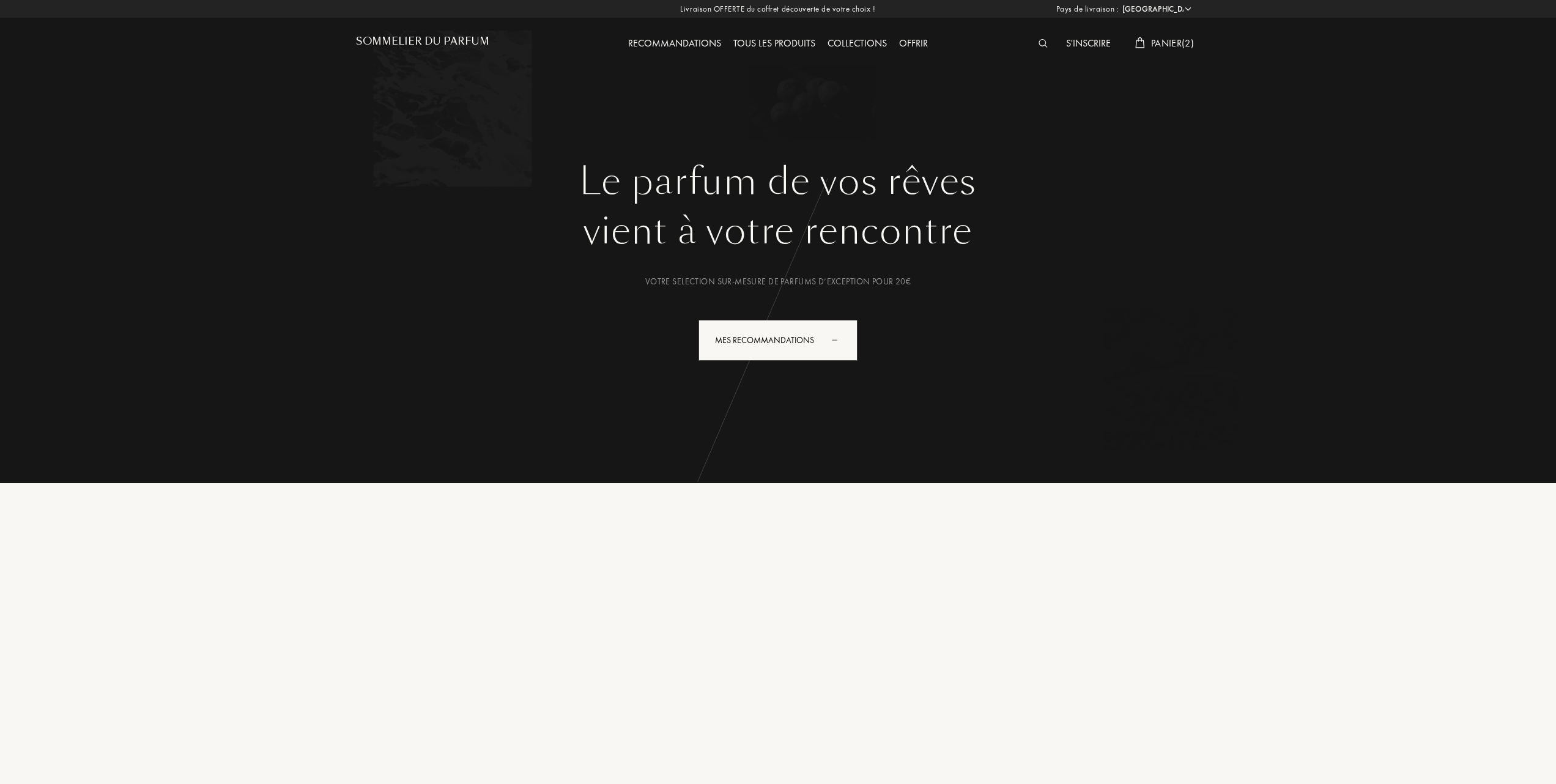
select select "FR"
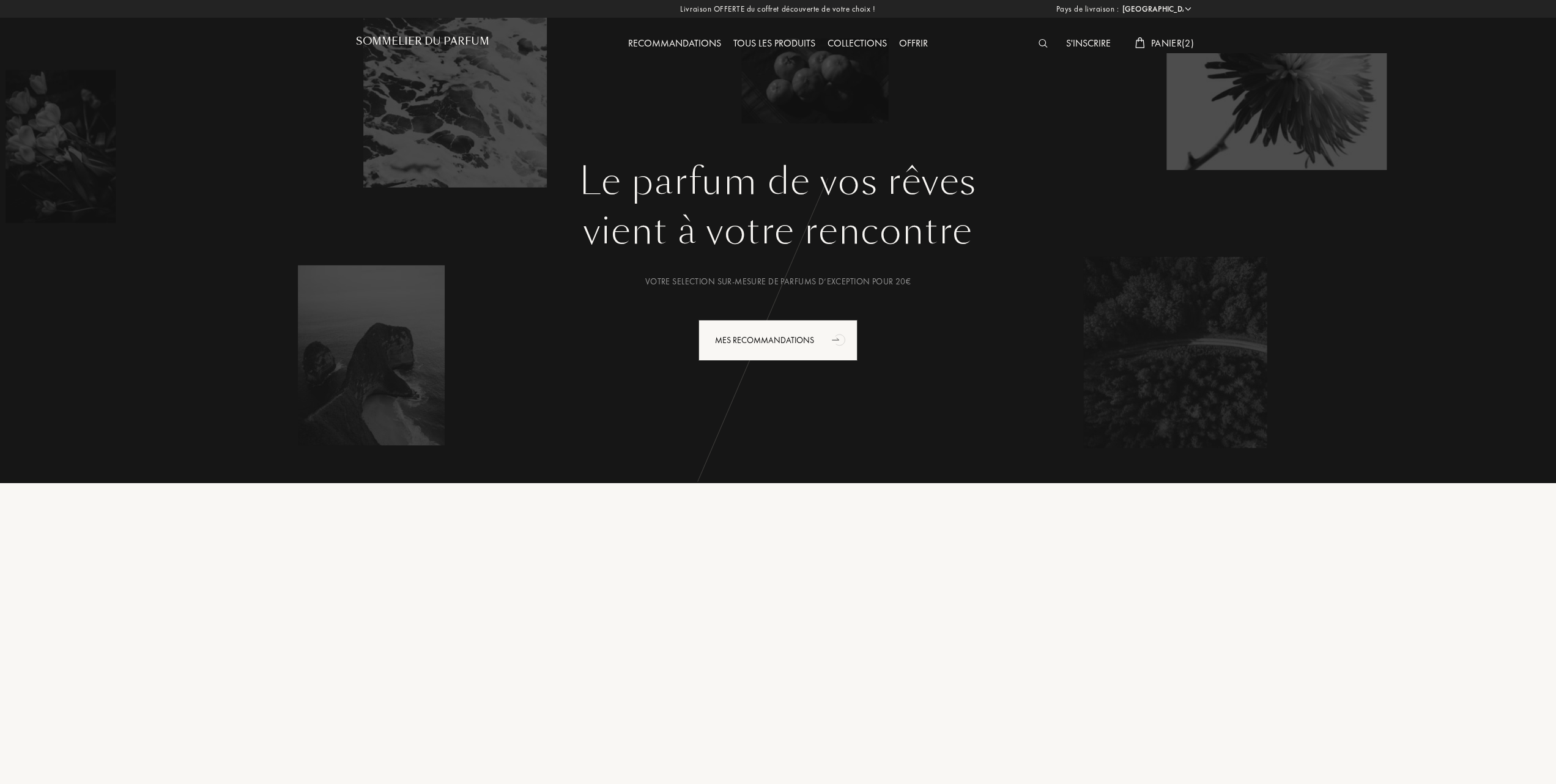
click at [865, 44] on div "Collections" at bounding box center [857, 44] width 72 height 16
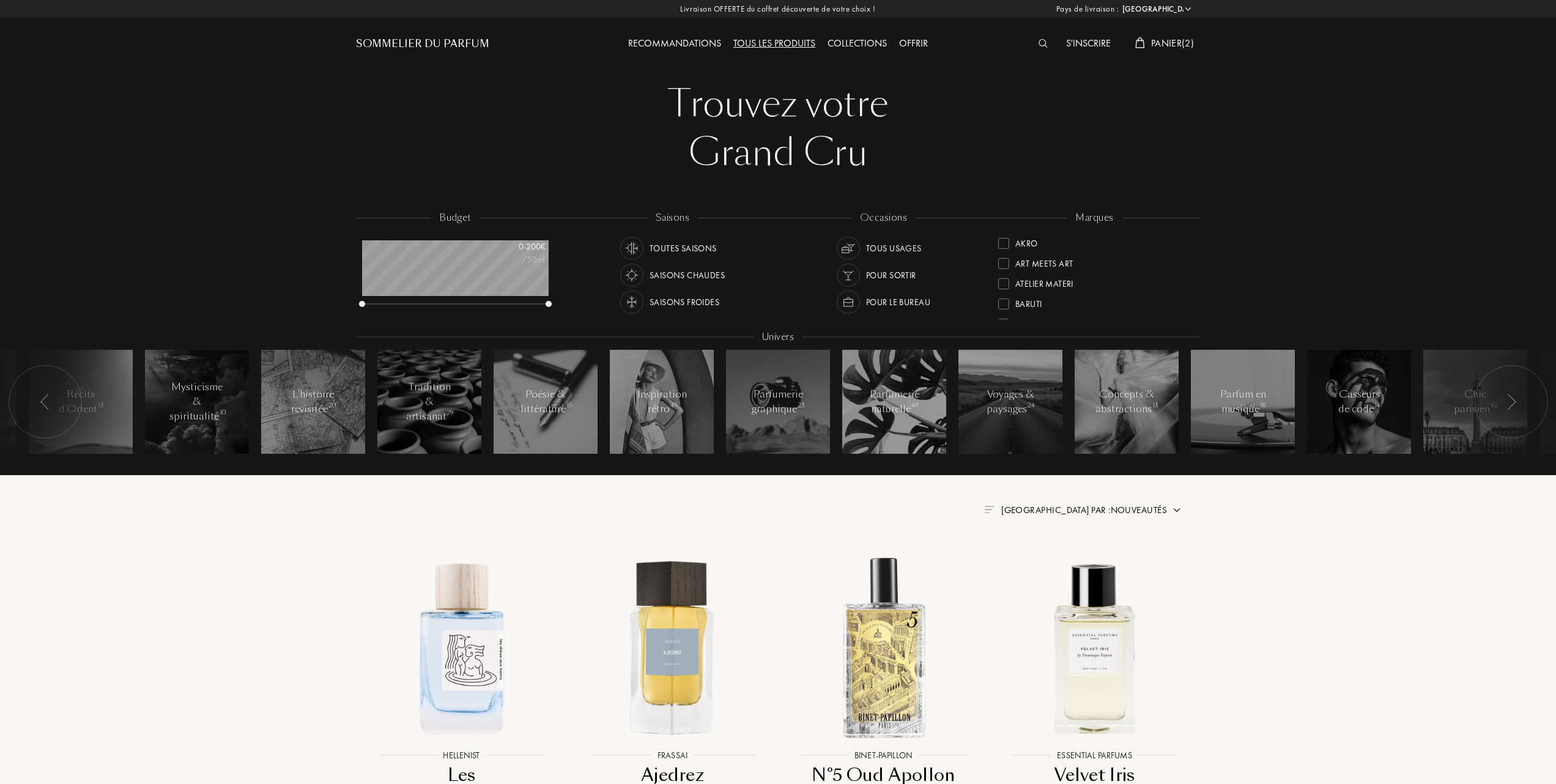
select select "FR"
click at [1005, 297] on div at bounding box center [1004, 303] width 11 height 11
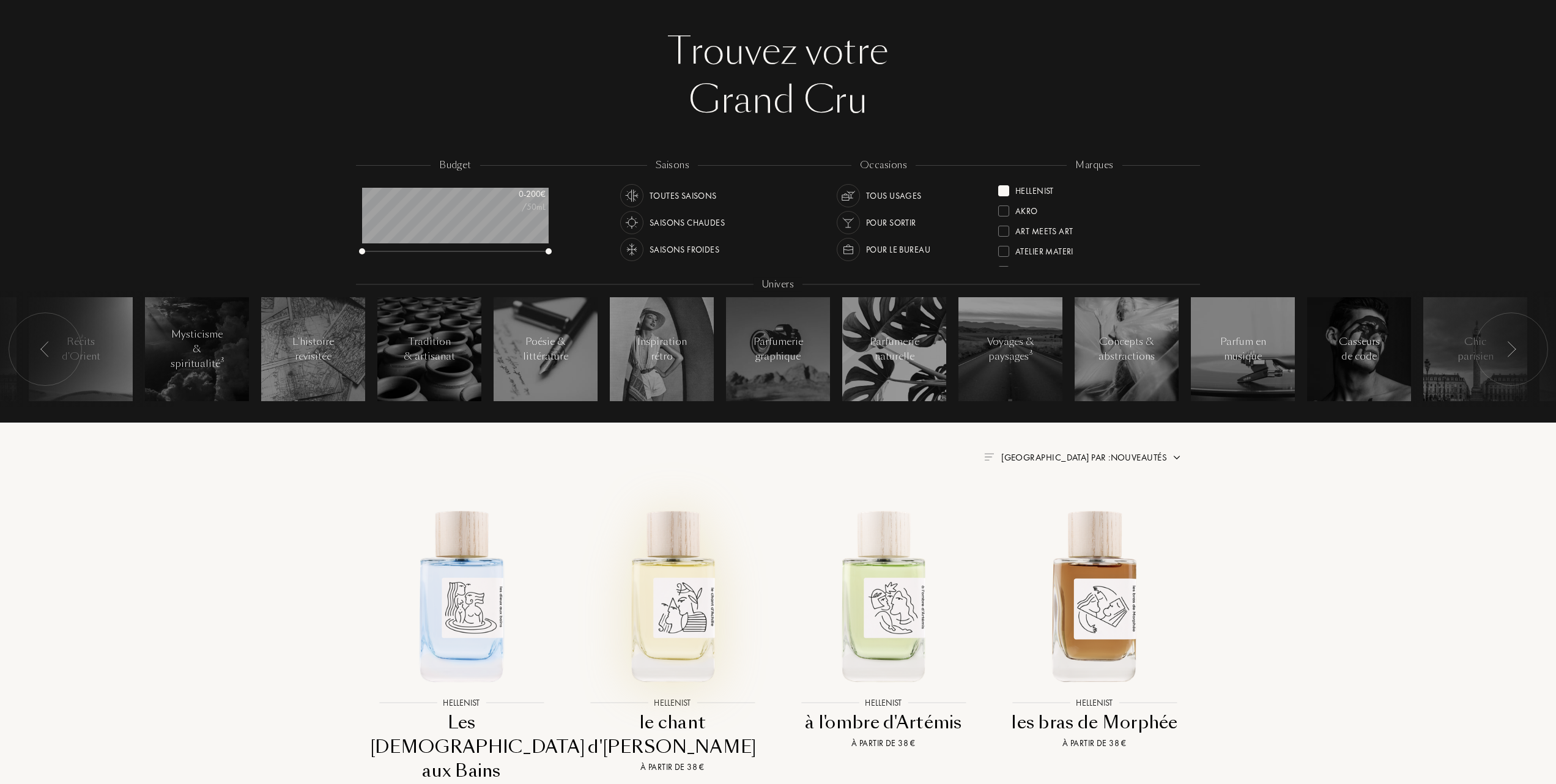
scroll to position [81, 0]
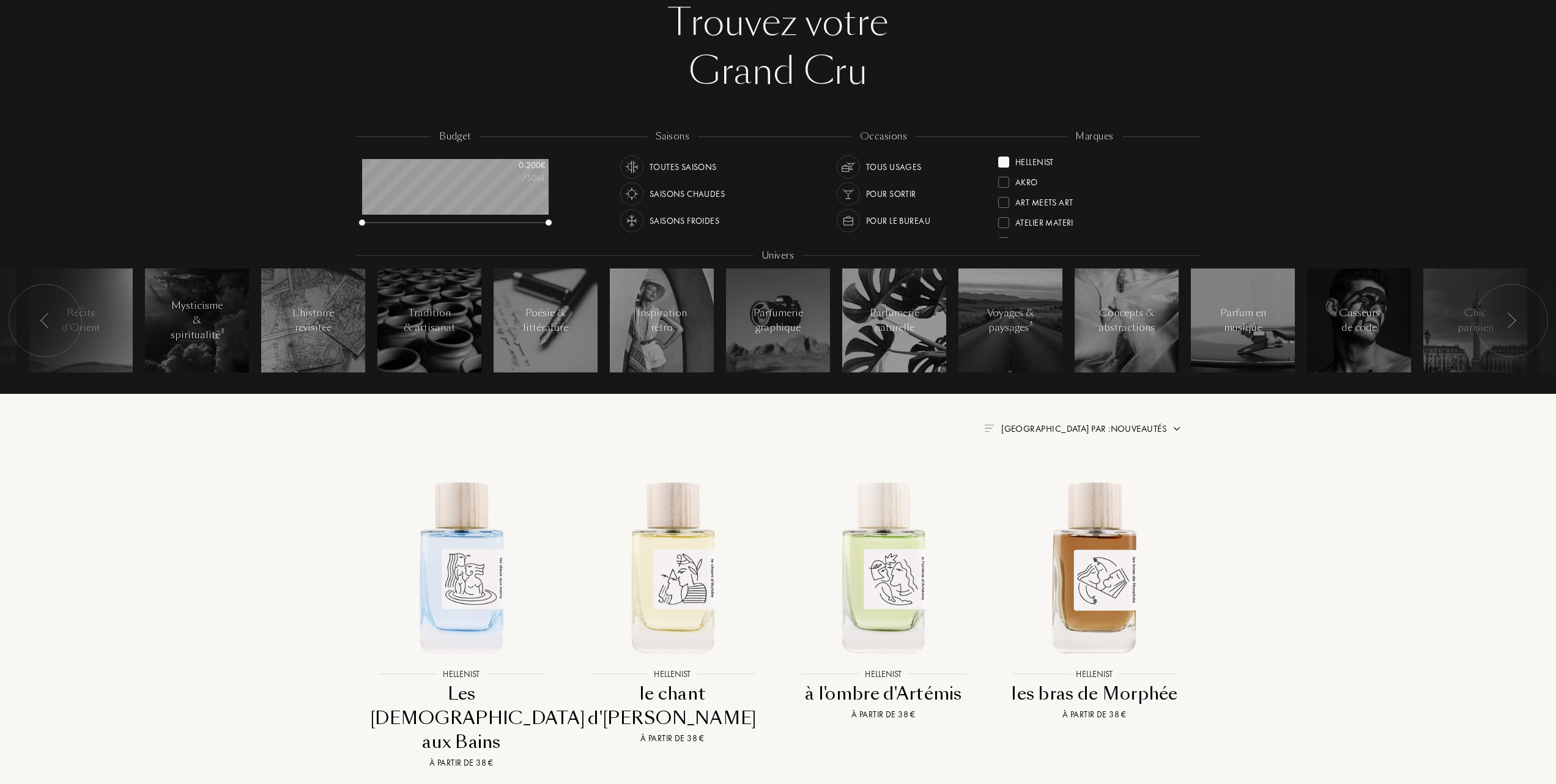
click at [1160, 426] on span "Trier par : Nouveautés" at bounding box center [1084, 429] width 166 height 12
click at [1051, 480] on div at bounding box center [1055, 482] width 9 height 9
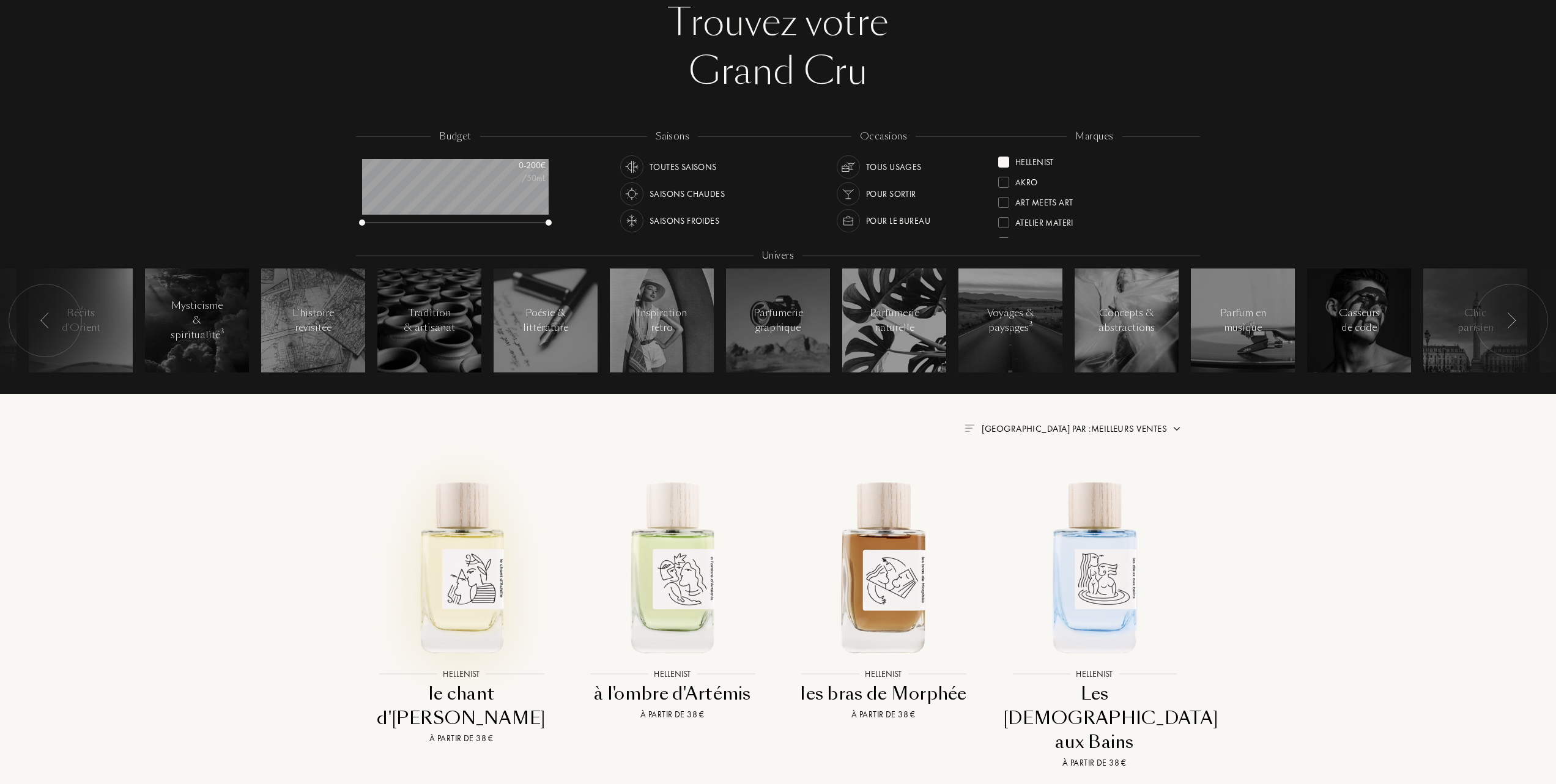
click at [466, 598] on img at bounding box center [462, 566] width 190 height 190
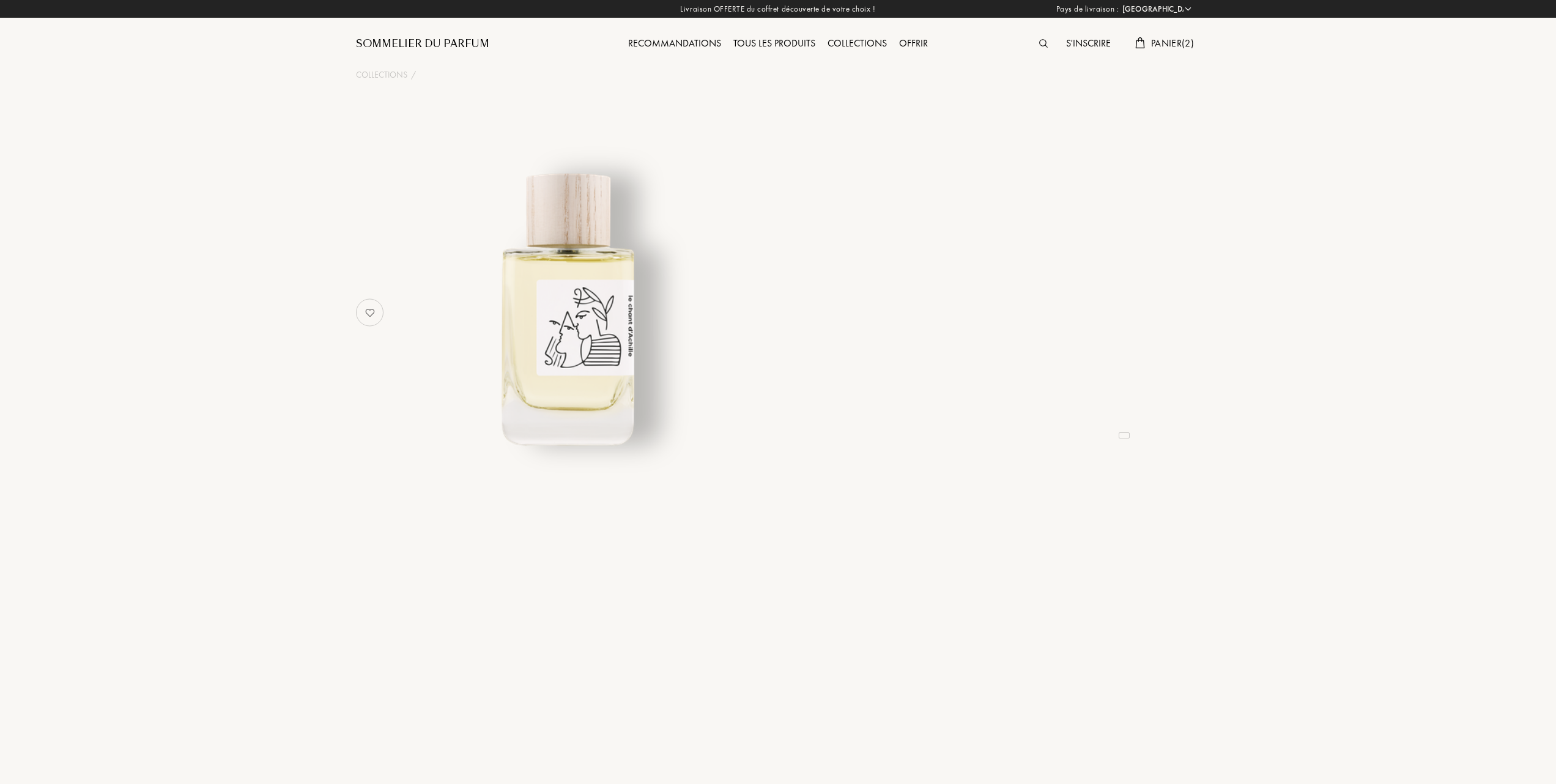
select select "FR"
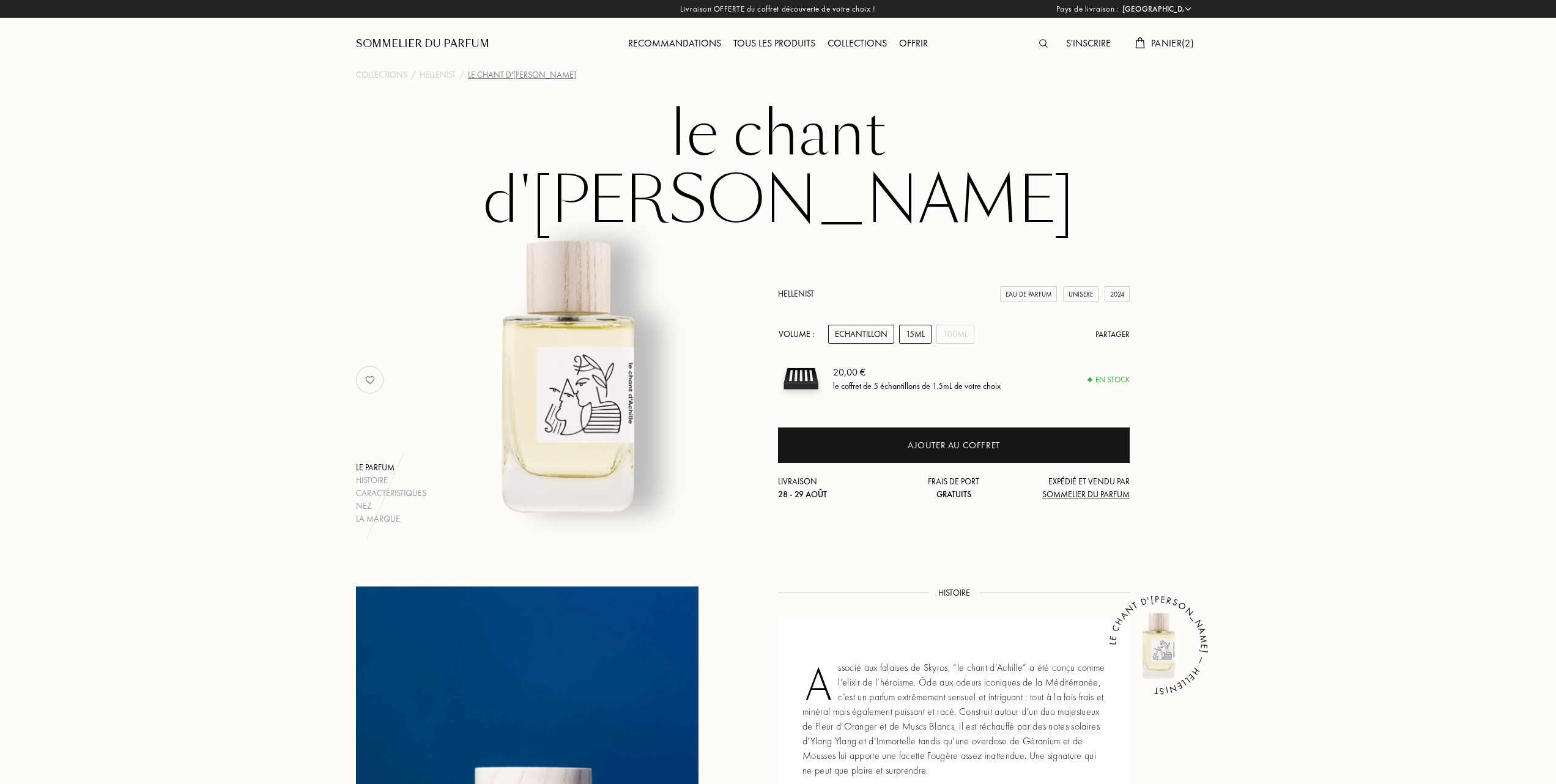
click at [922, 325] on div "15mL" at bounding box center [915, 335] width 33 height 19
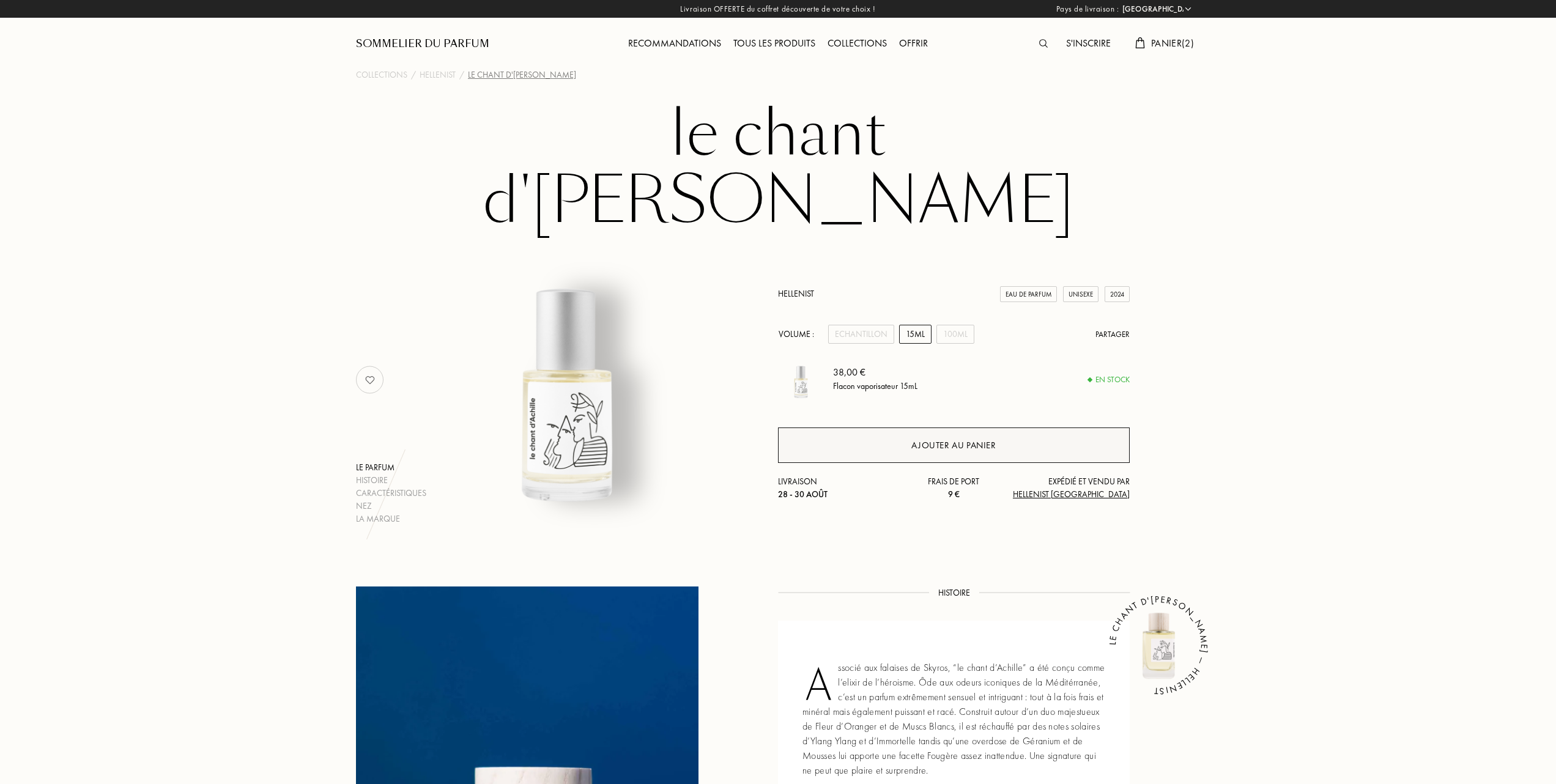
click at [923, 438] on div "Ajouter au panier" at bounding box center [953, 445] width 85 height 14
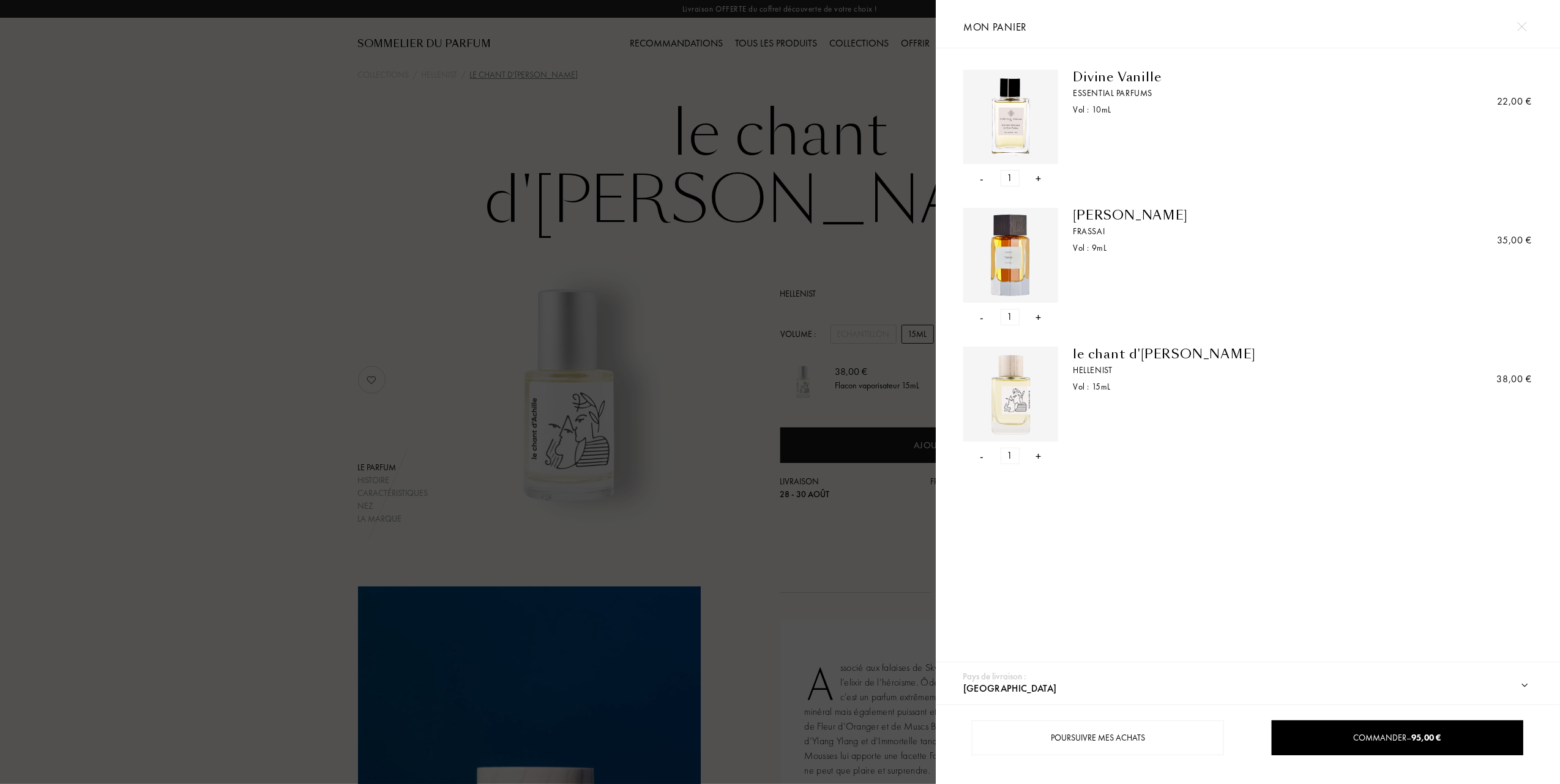
click at [317, 328] on div at bounding box center [468, 392] width 936 height 784
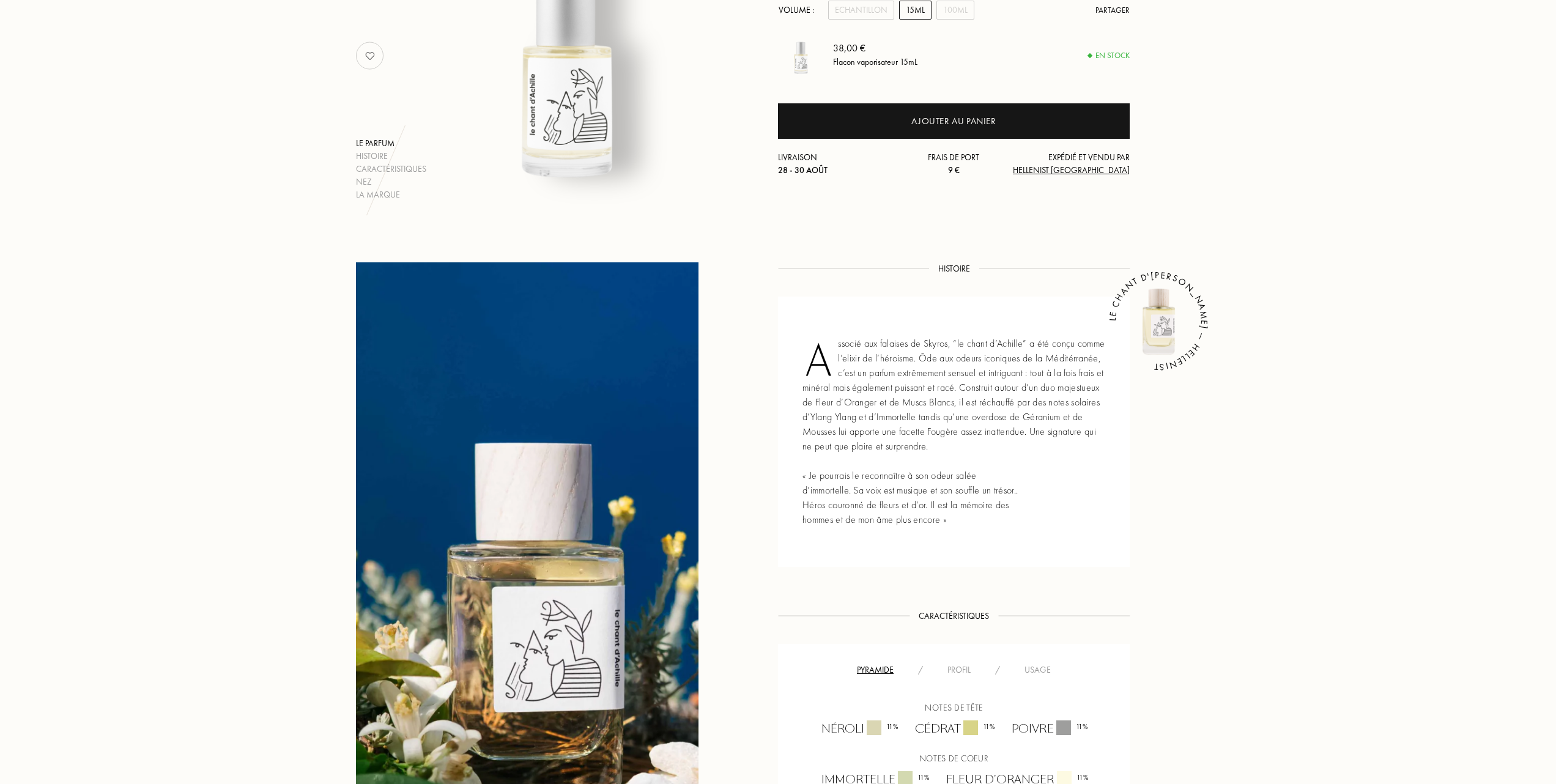
scroll to position [326, 0]
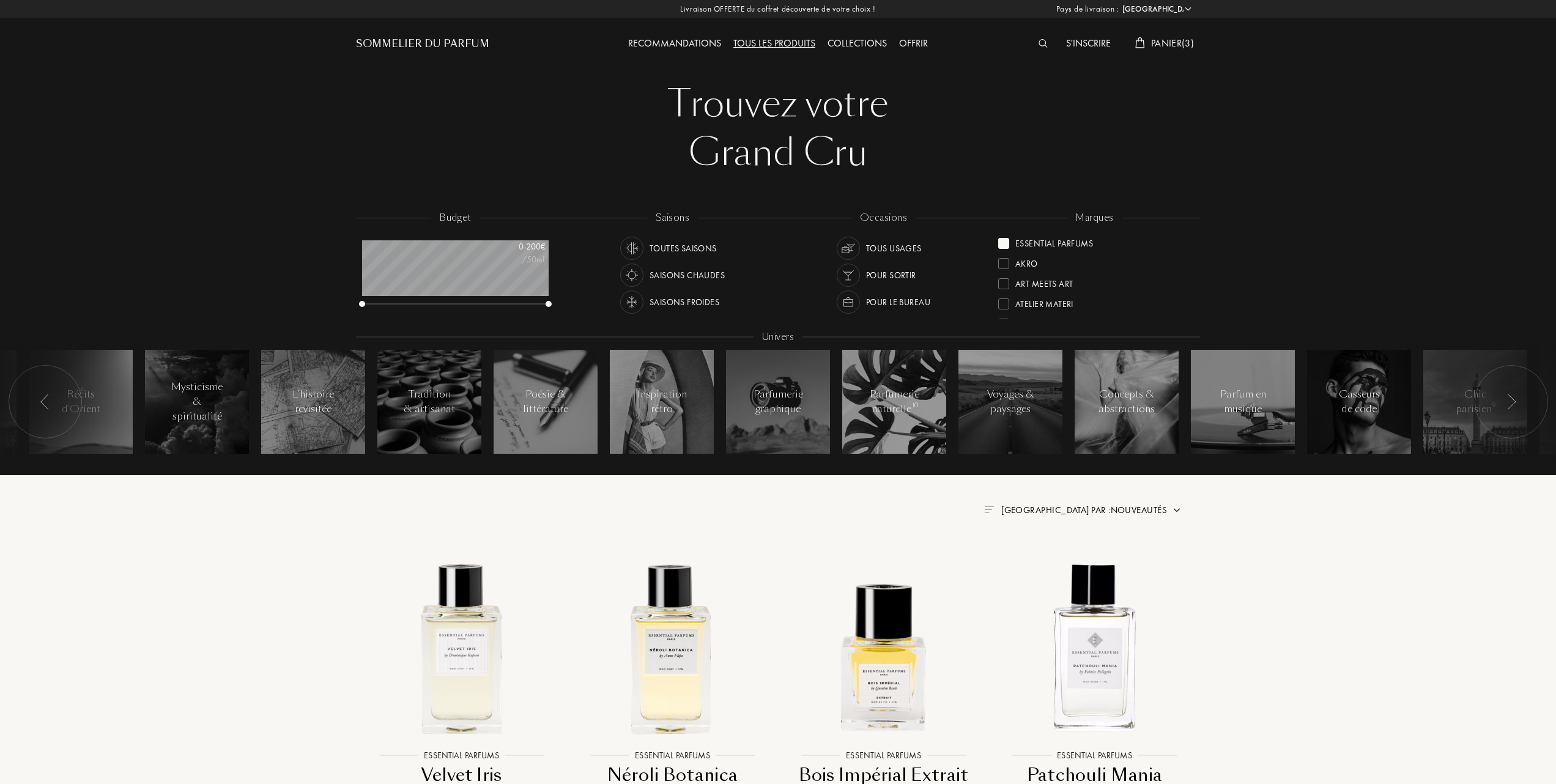
select select "FR"
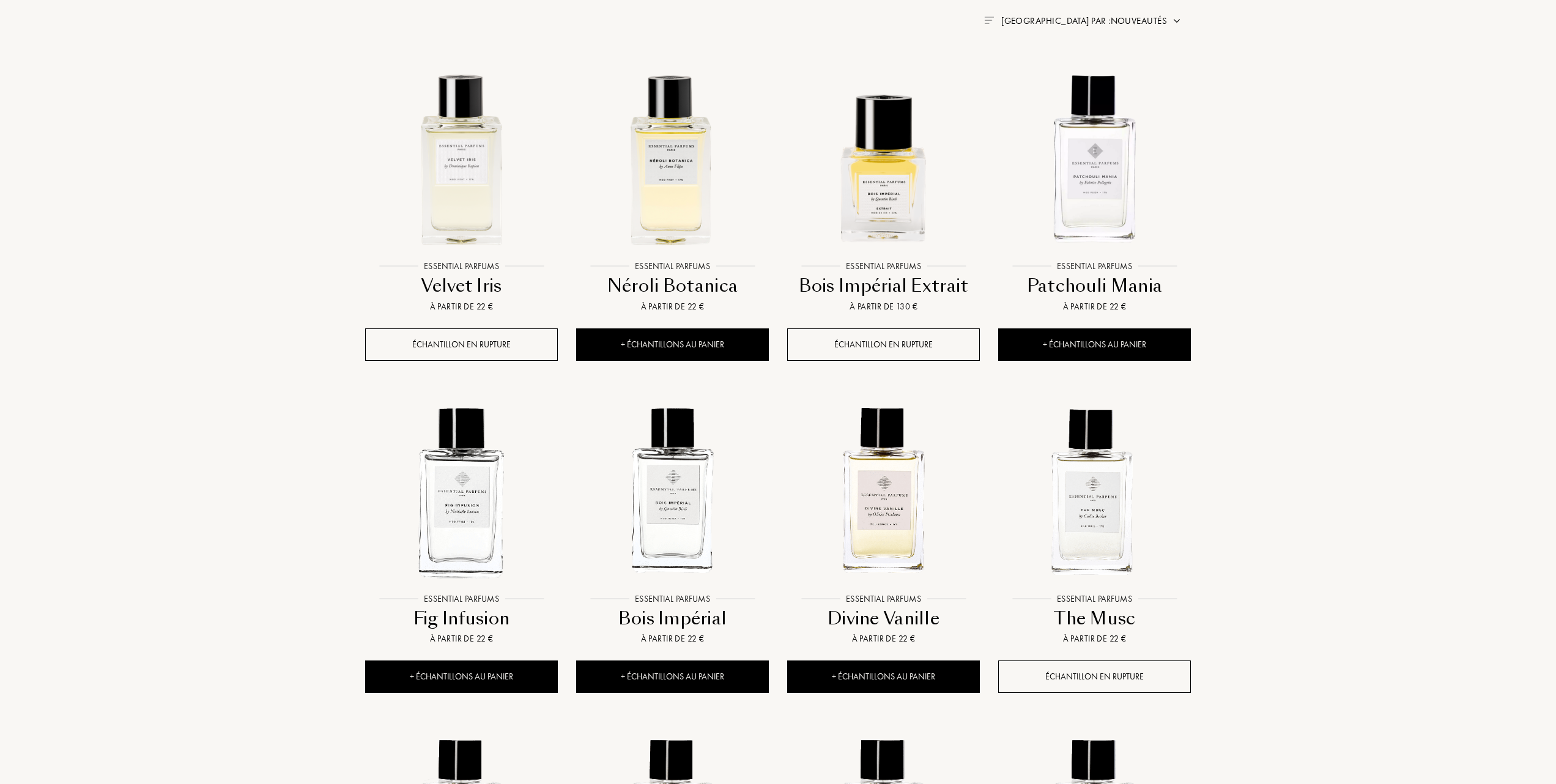
scroll to position [61, 187]
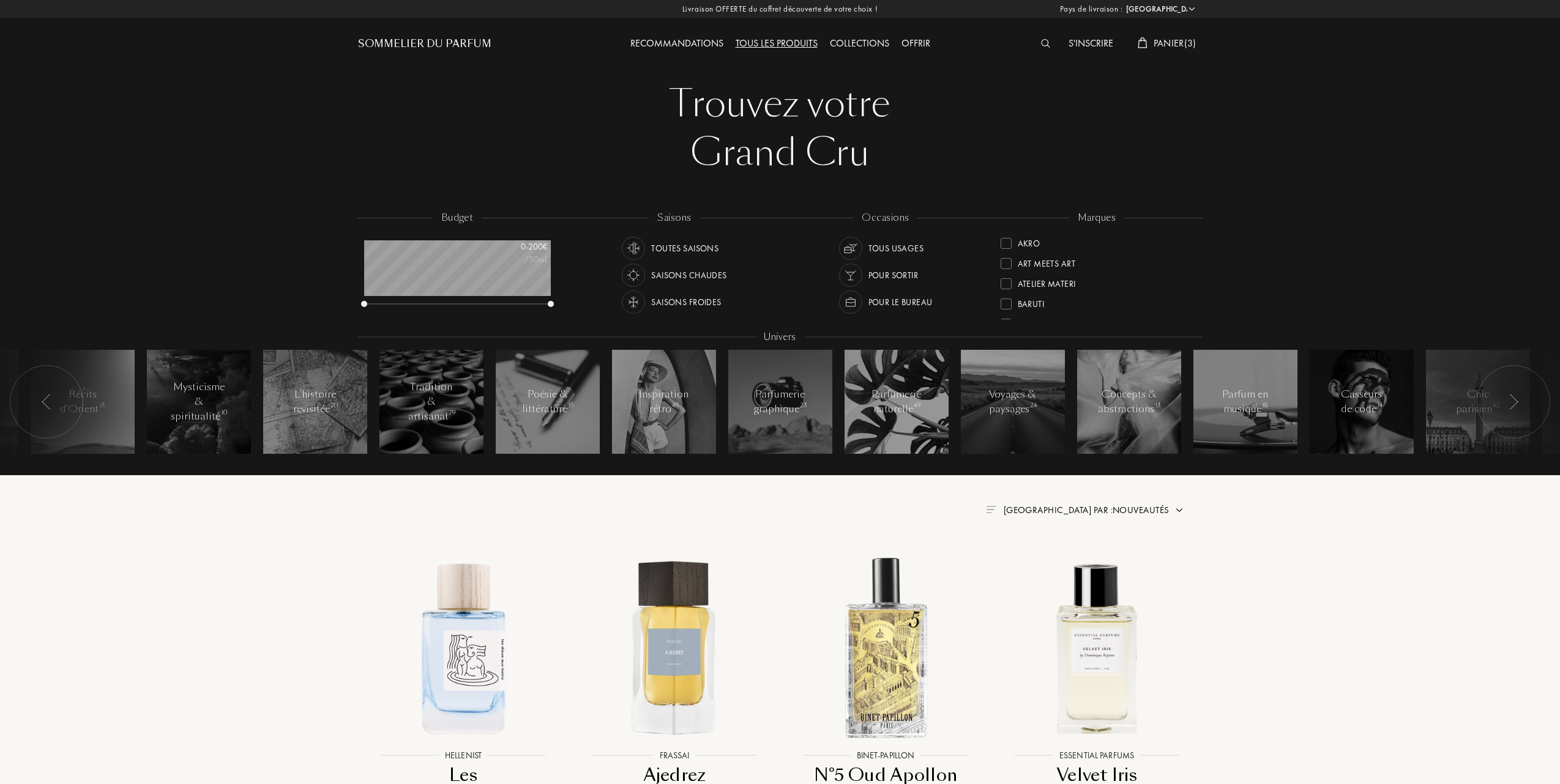
select select "FR"
click at [1005, 263] on div at bounding box center [1004, 266] width 11 height 11
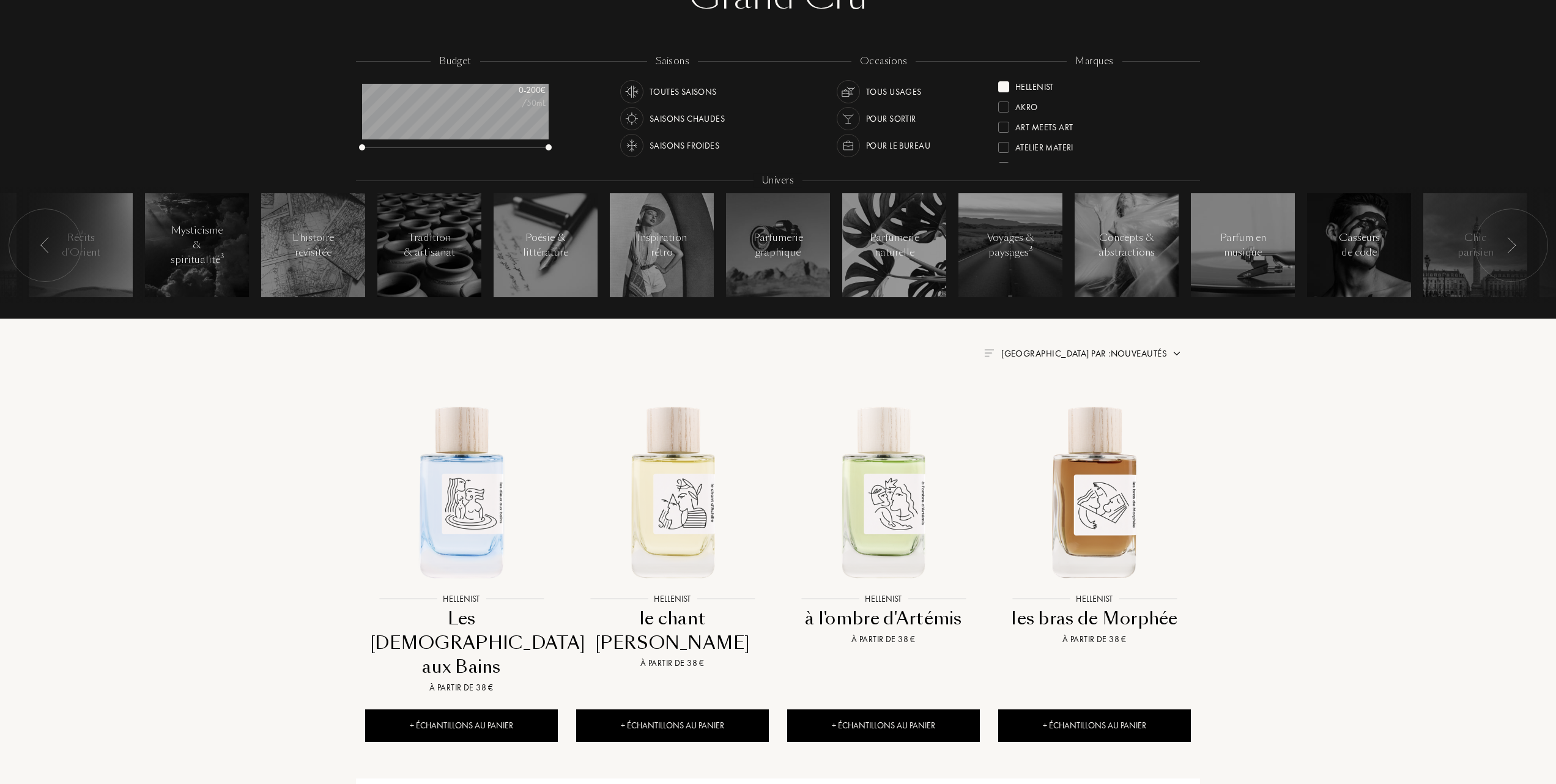
scroll to position [245, 0]
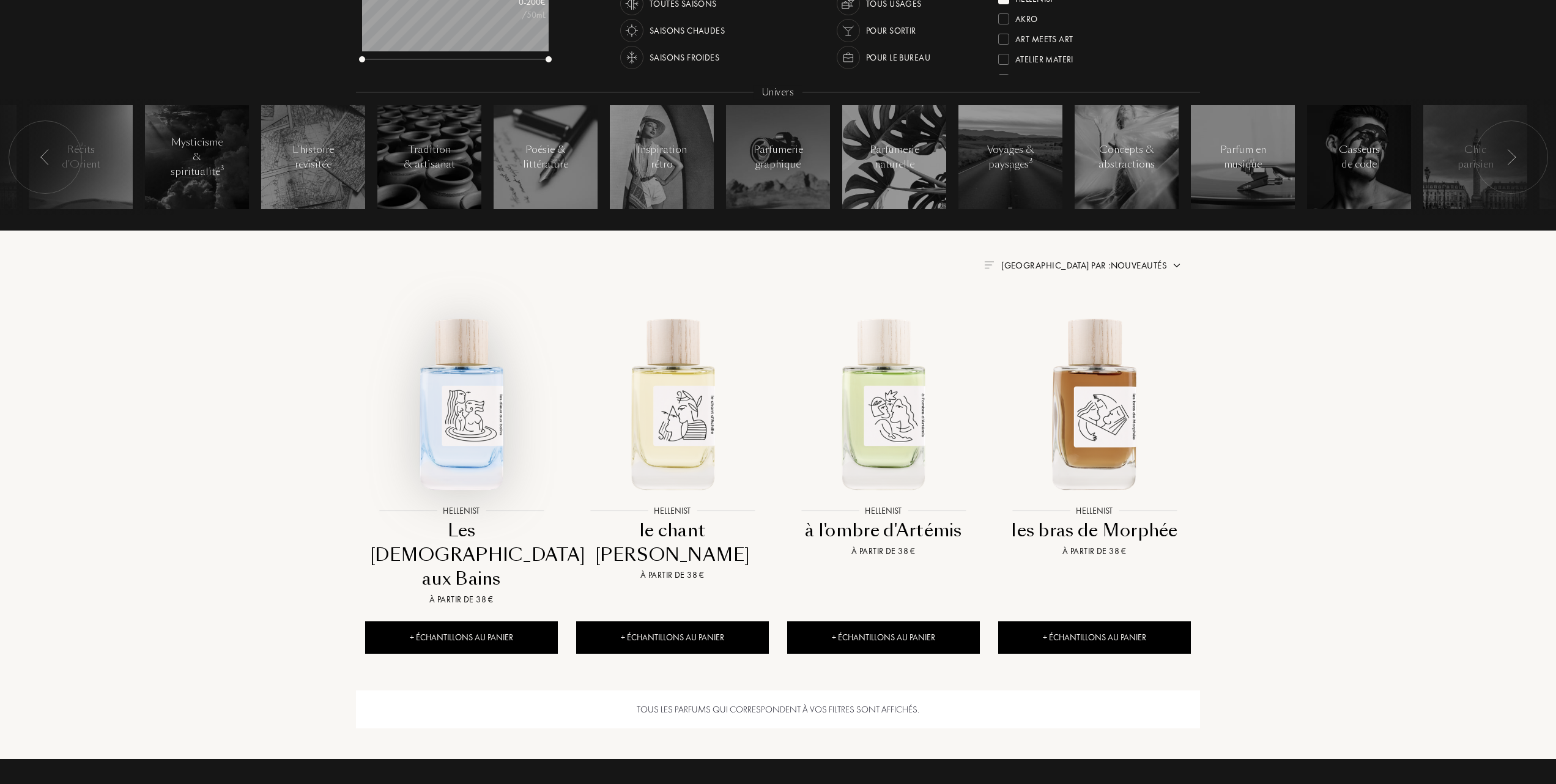
click at [440, 434] on img at bounding box center [462, 403] width 190 height 190
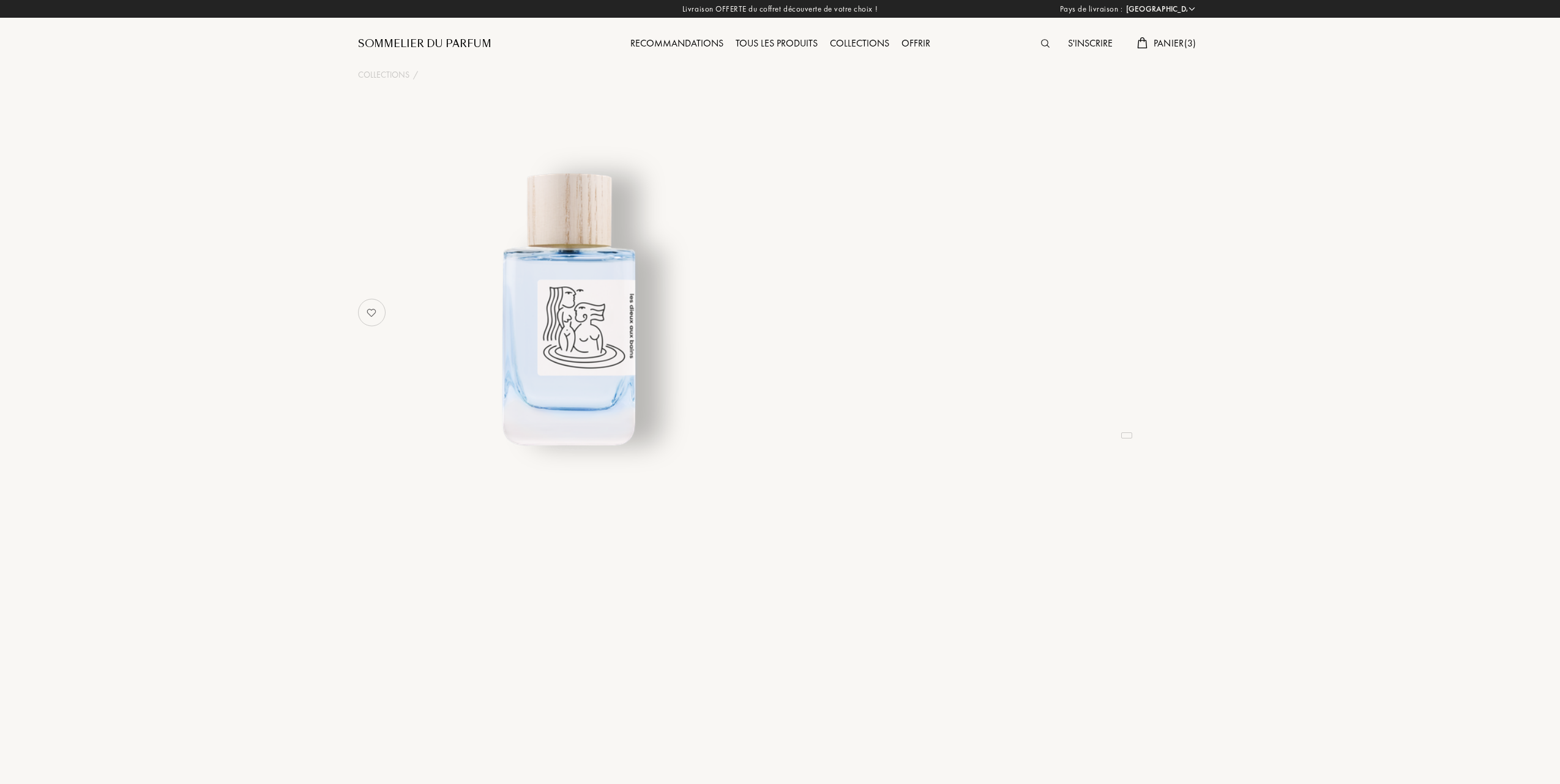
select select "FR"
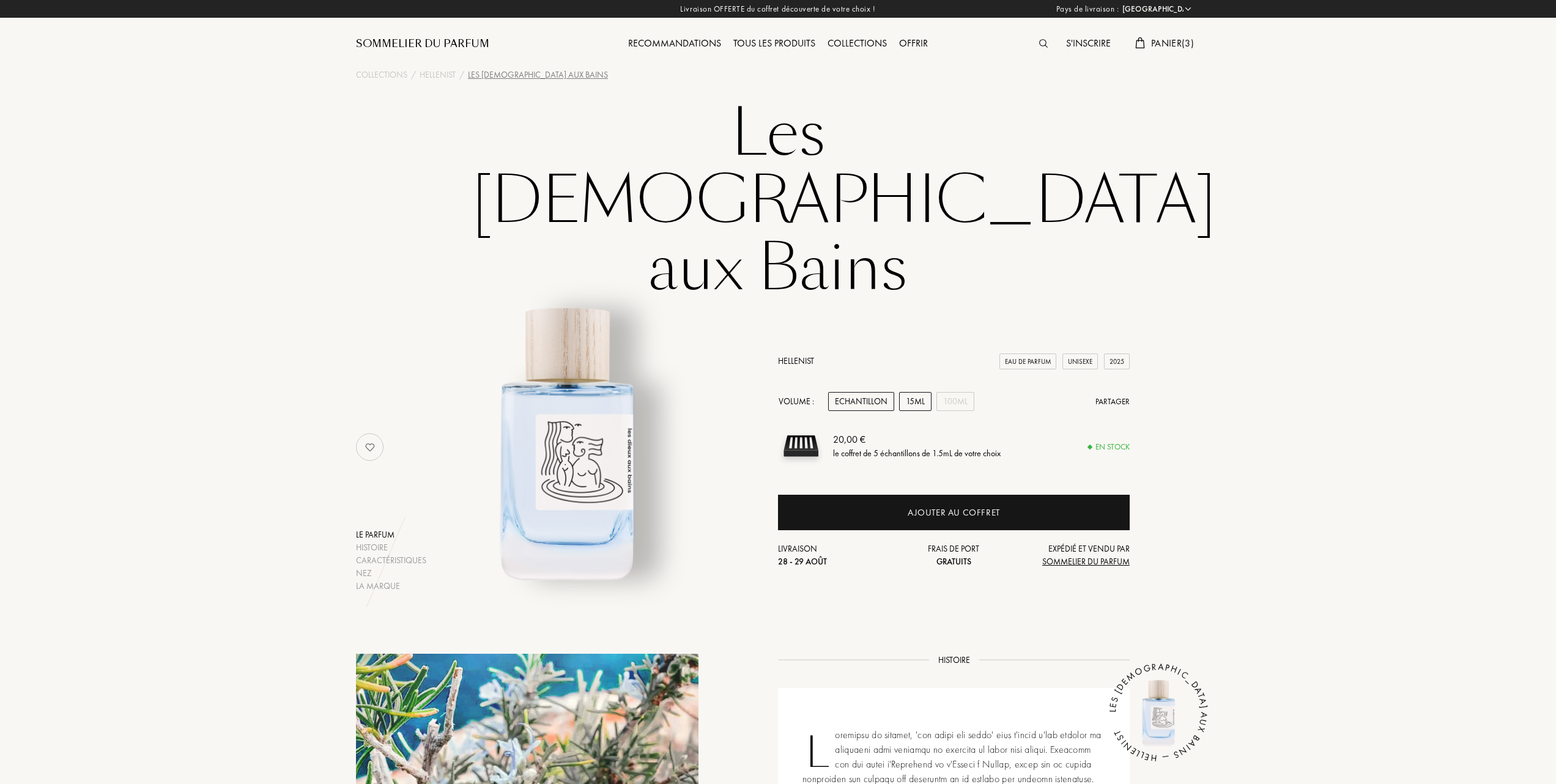
click at [919, 392] on div "15mL" at bounding box center [915, 402] width 33 height 19
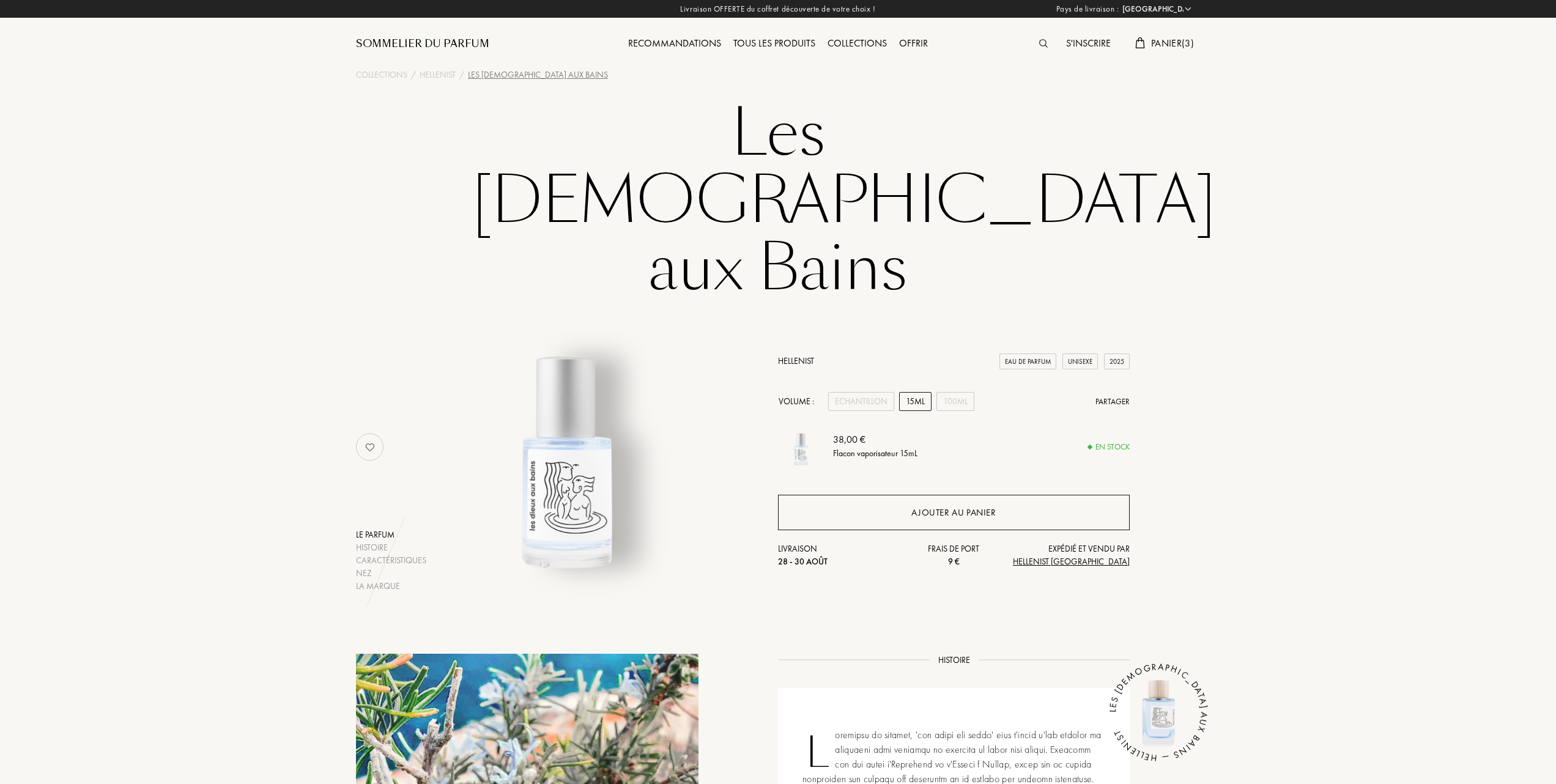
click at [926, 506] on div "Ajouter au panier" at bounding box center [953, 513] width 85 height 14
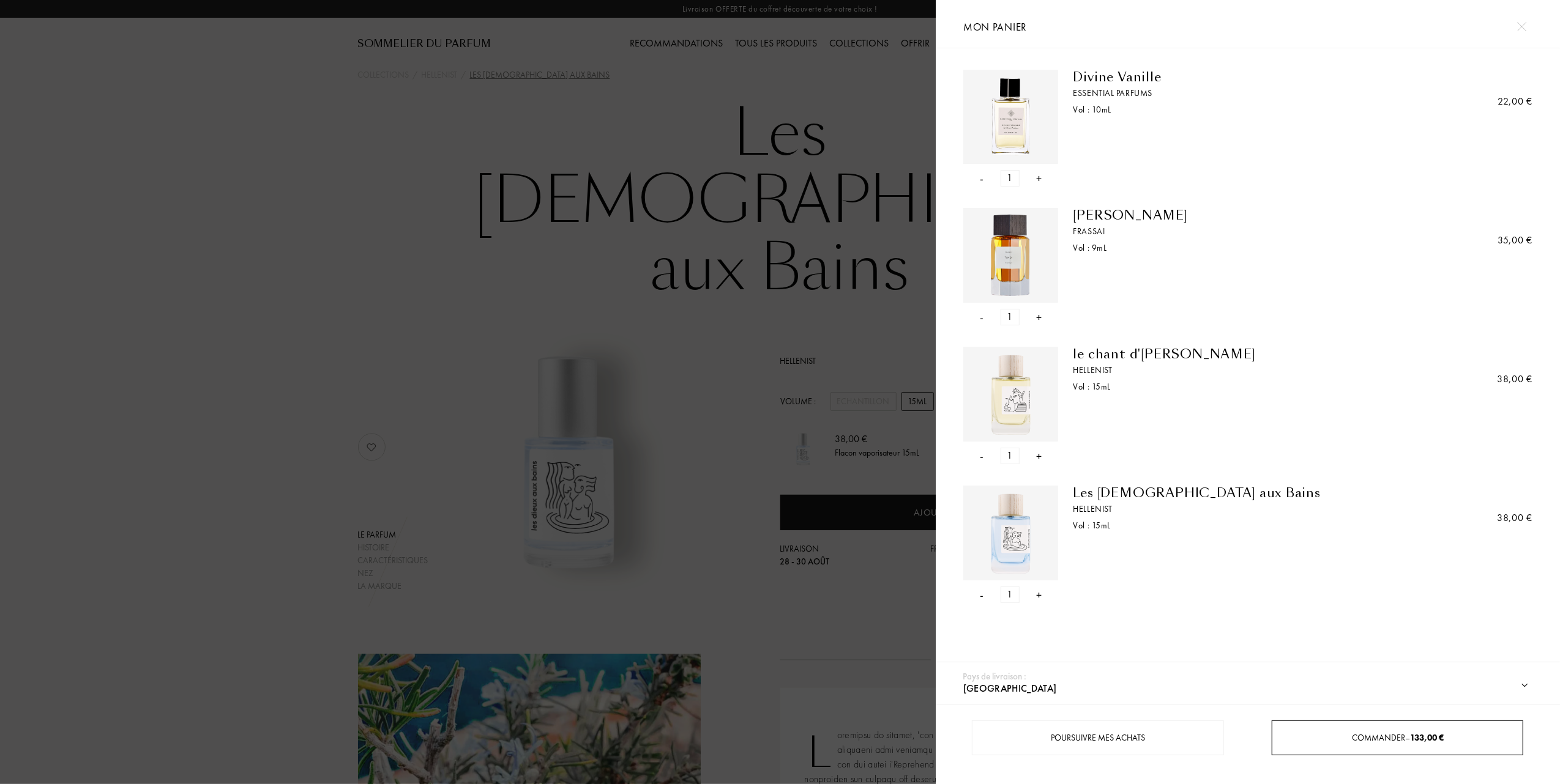
click at [1367, 728] on div "Commander – 133,00 €" at bounding box center [1397, 738] width 252 height 35
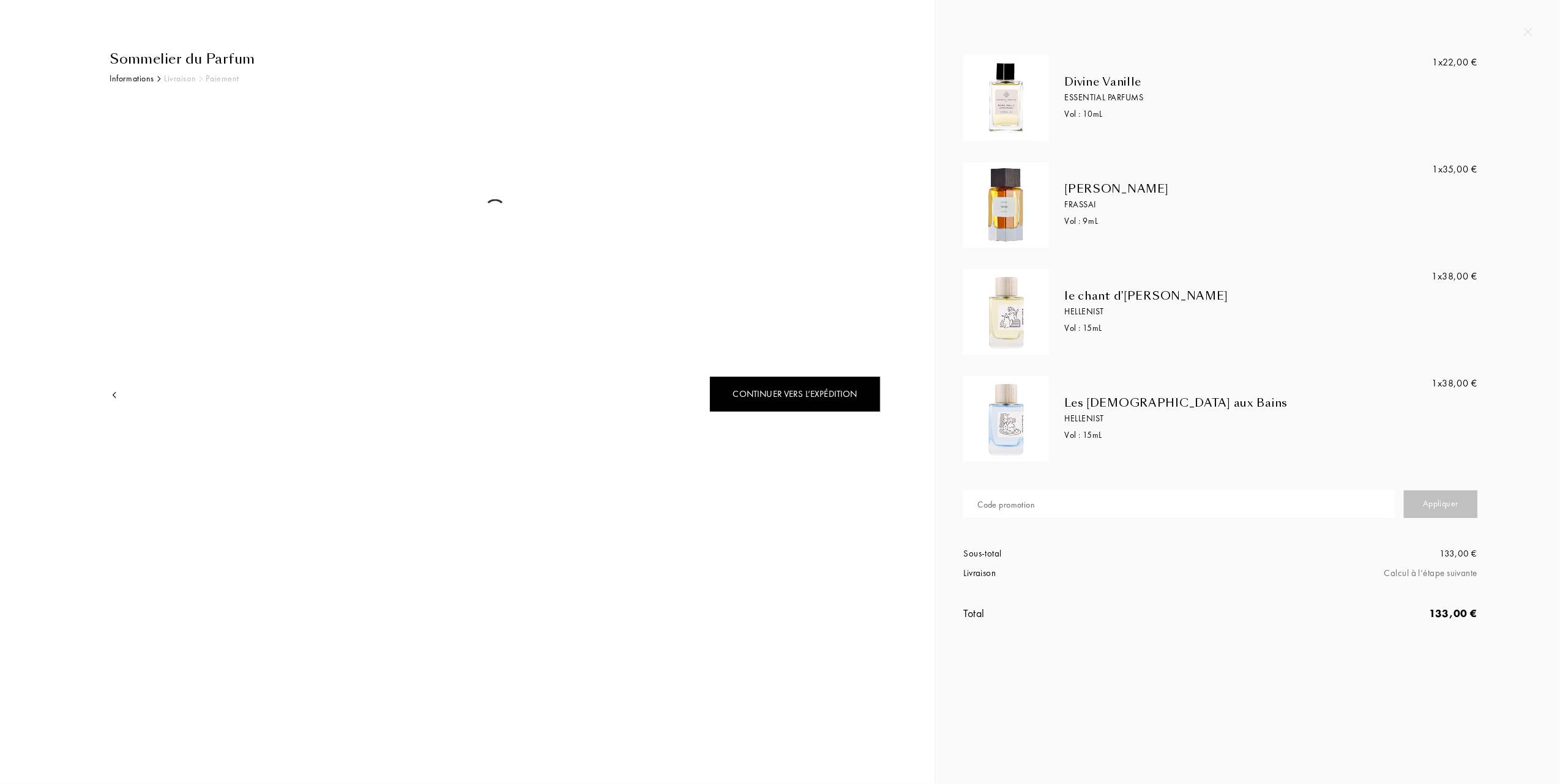
select select "FR"
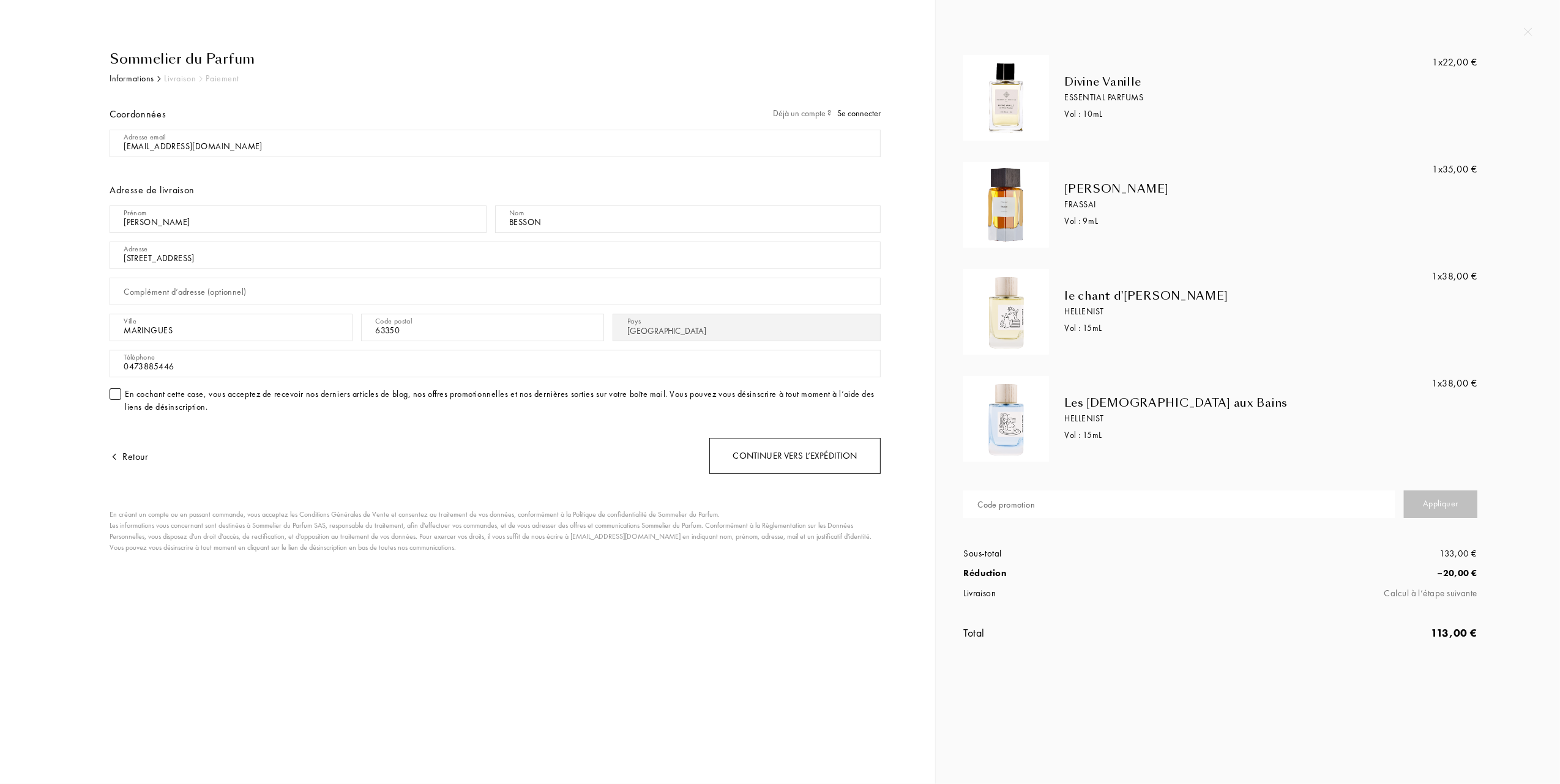
click at [802, 459] on div "Continuer vers l’expédition" at bounding box center [795, 456] width 171 height 36
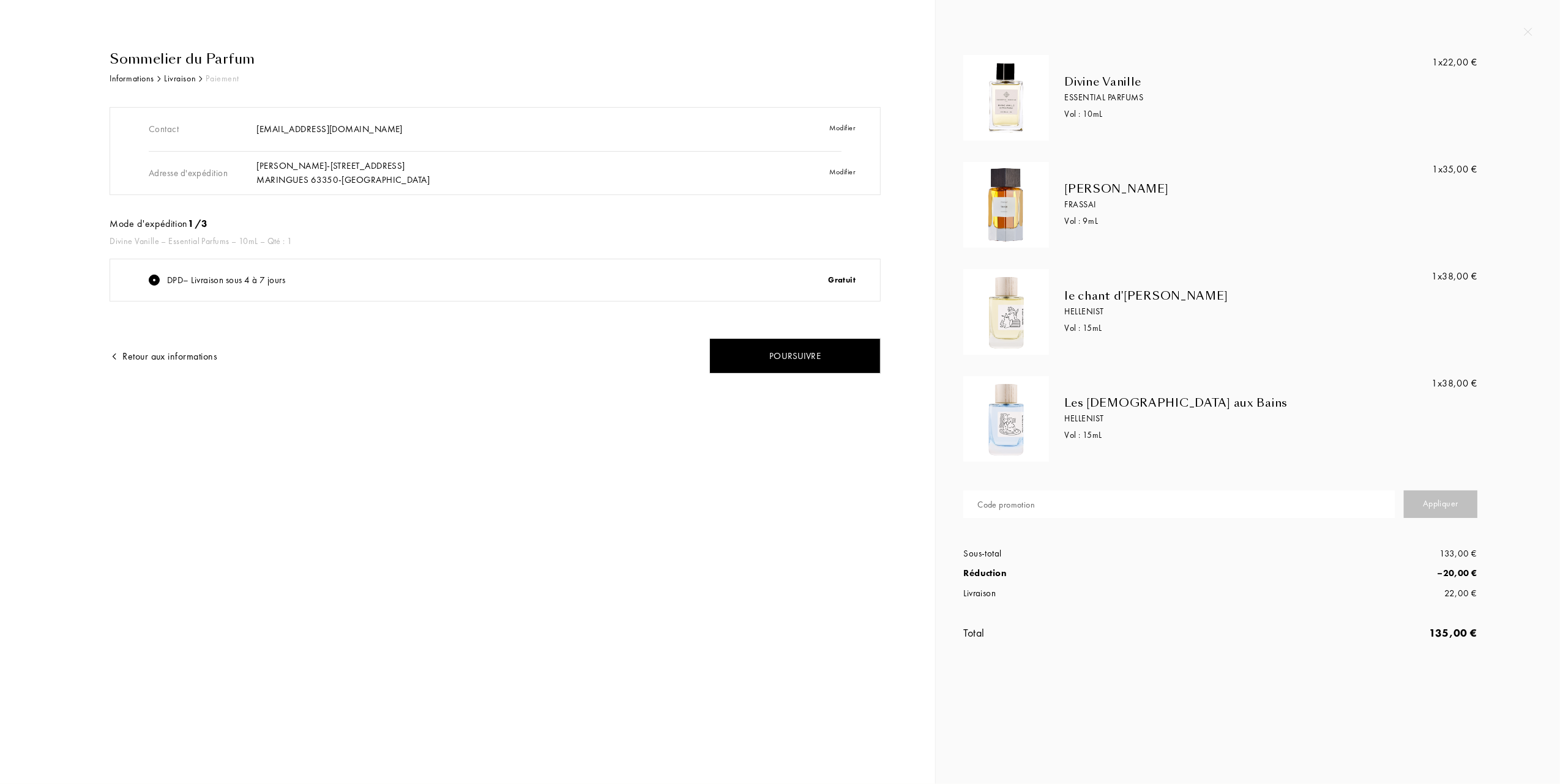
click at [1020, 110] on img at bounding box center [1006, 98] width 80 height 80
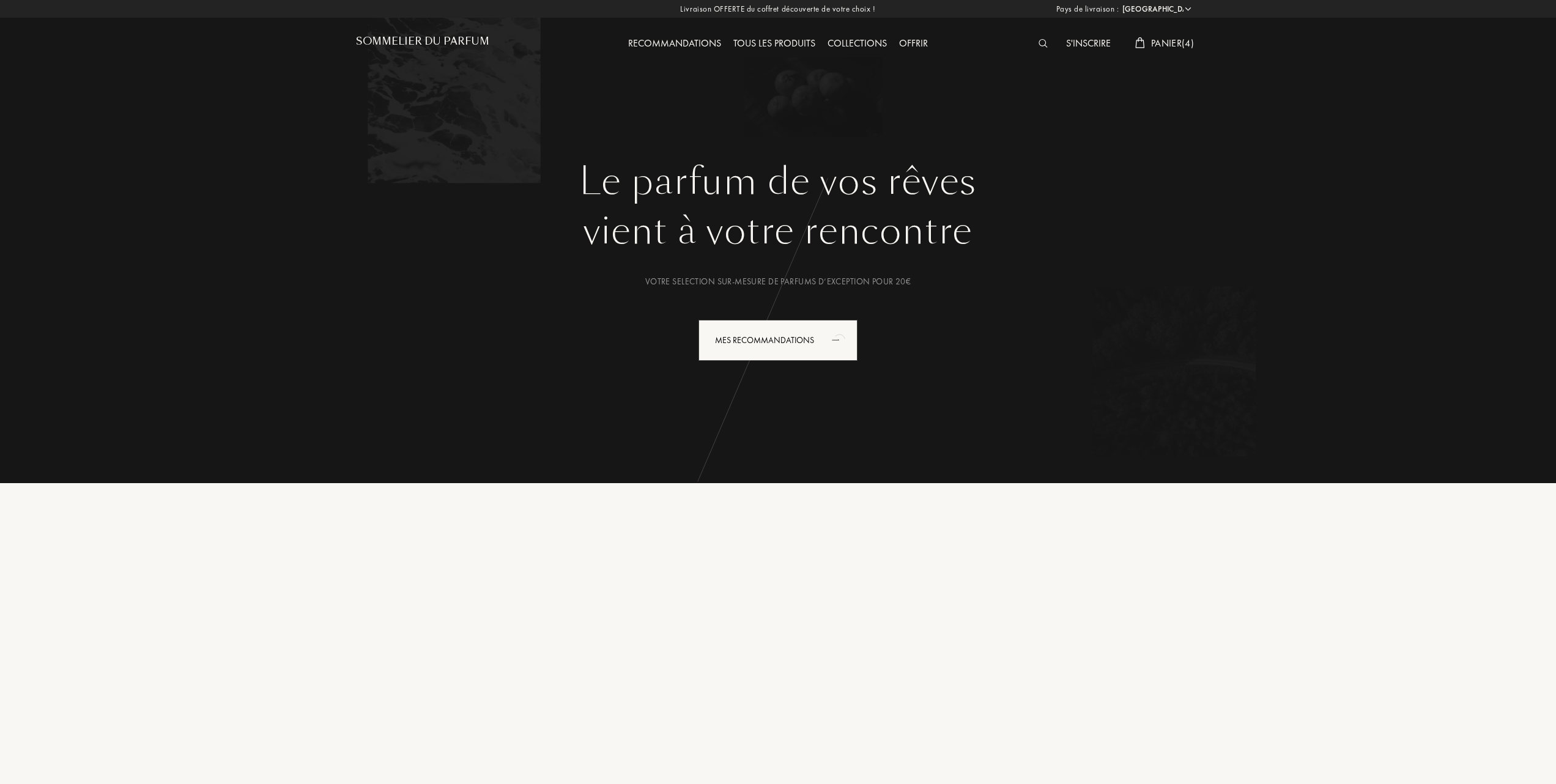
select select "FR"
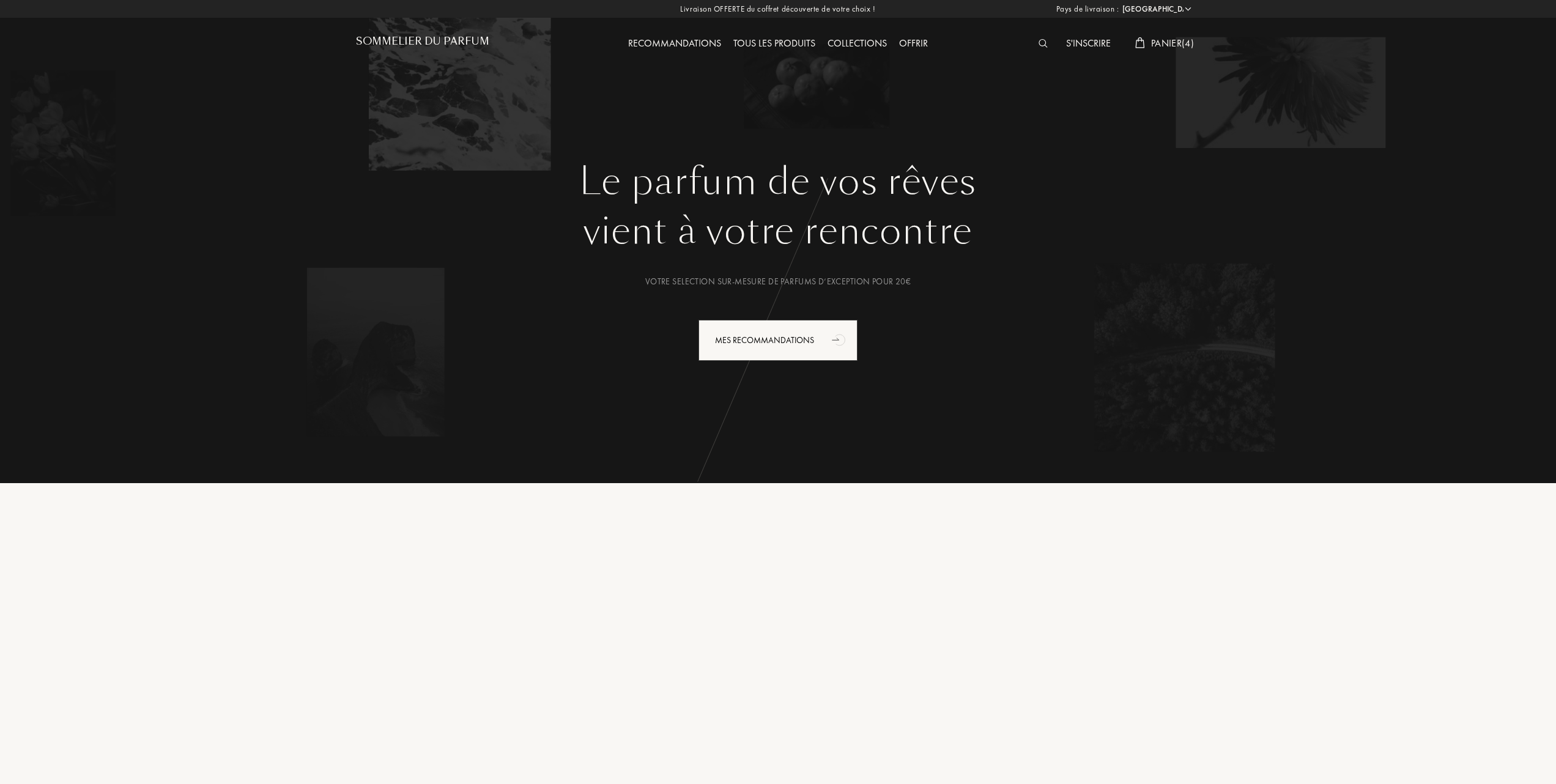
click at [1151, 39] on span "Panier ( 4 )" at bounding box center [1173, 42] width 43 height 13
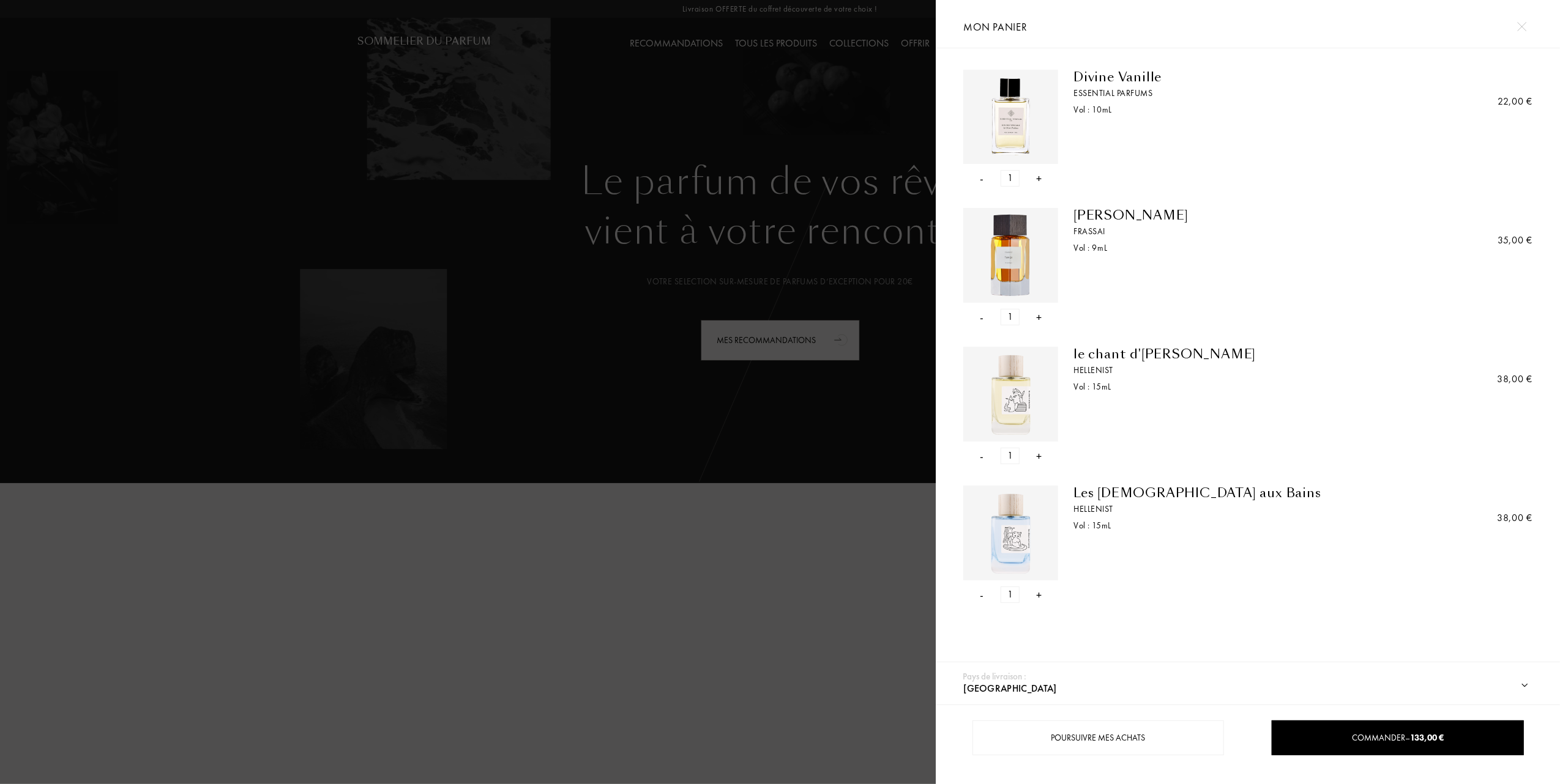
click at [981, 179] on div "-" at bounding box center [982, 178] width 3 height 16
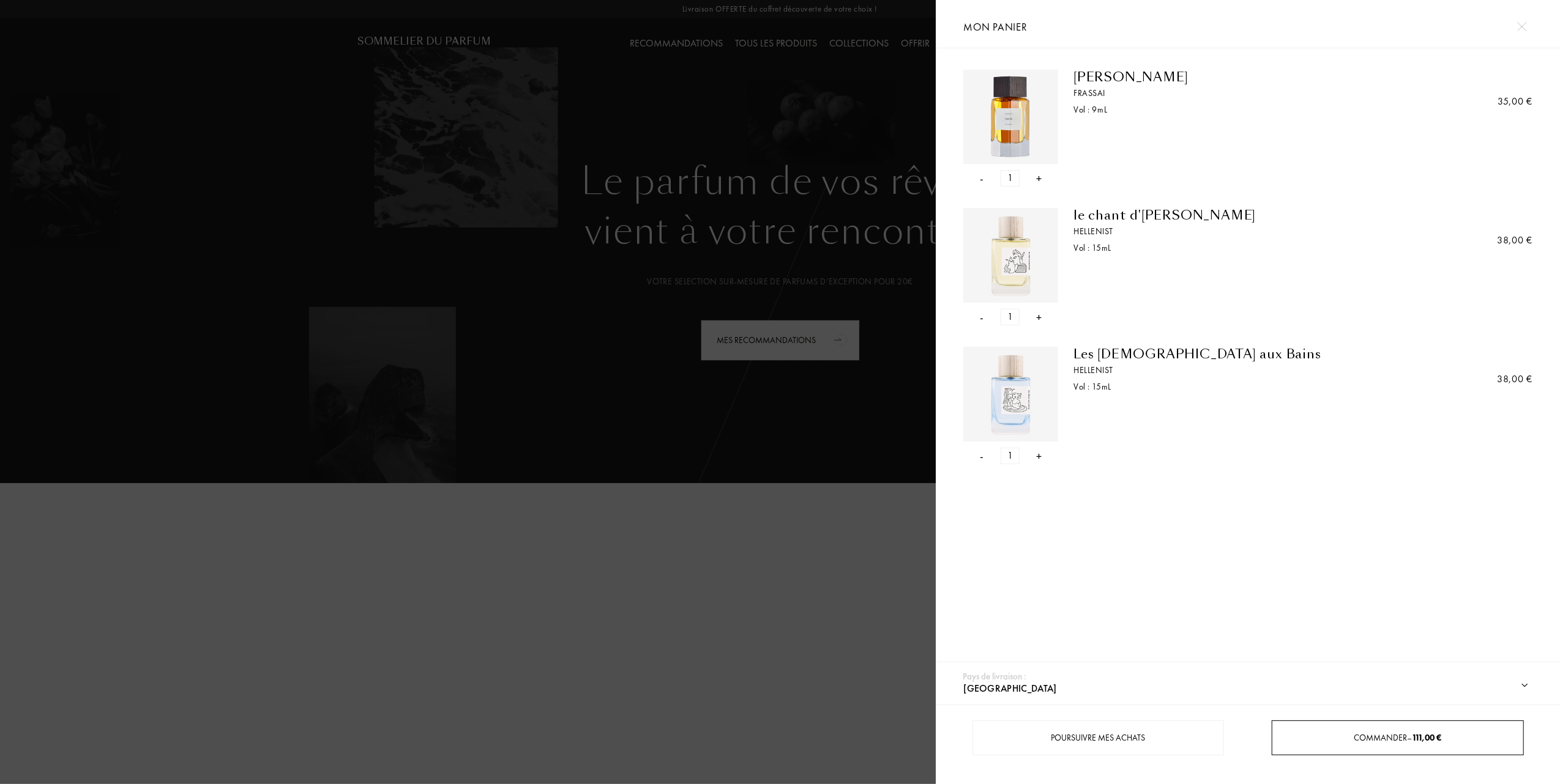
click at [1329, 736] on div "Commander – 111,00 €" at bounding box center [1397, 737] width 250 height 13
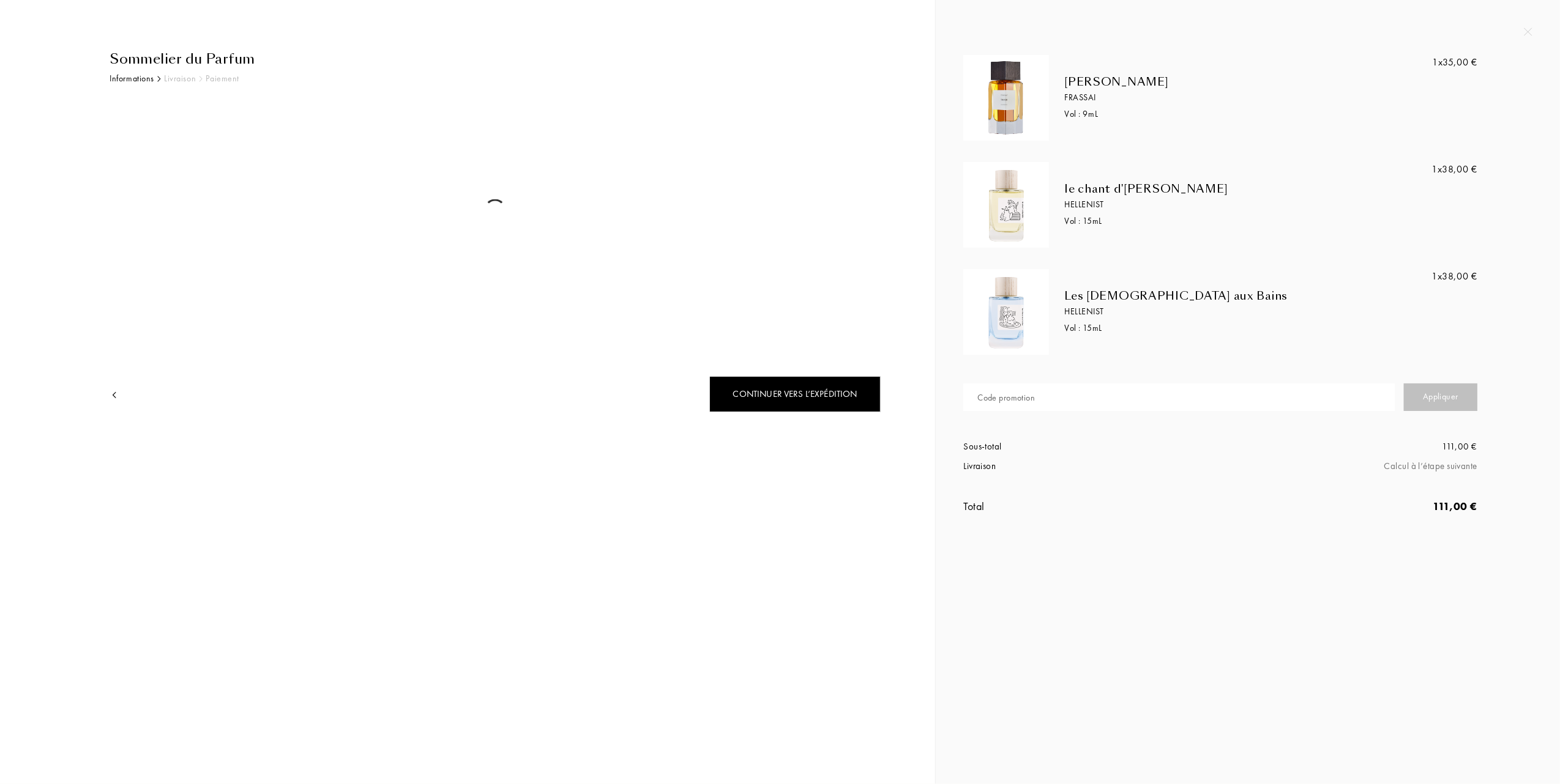
select select "FR"
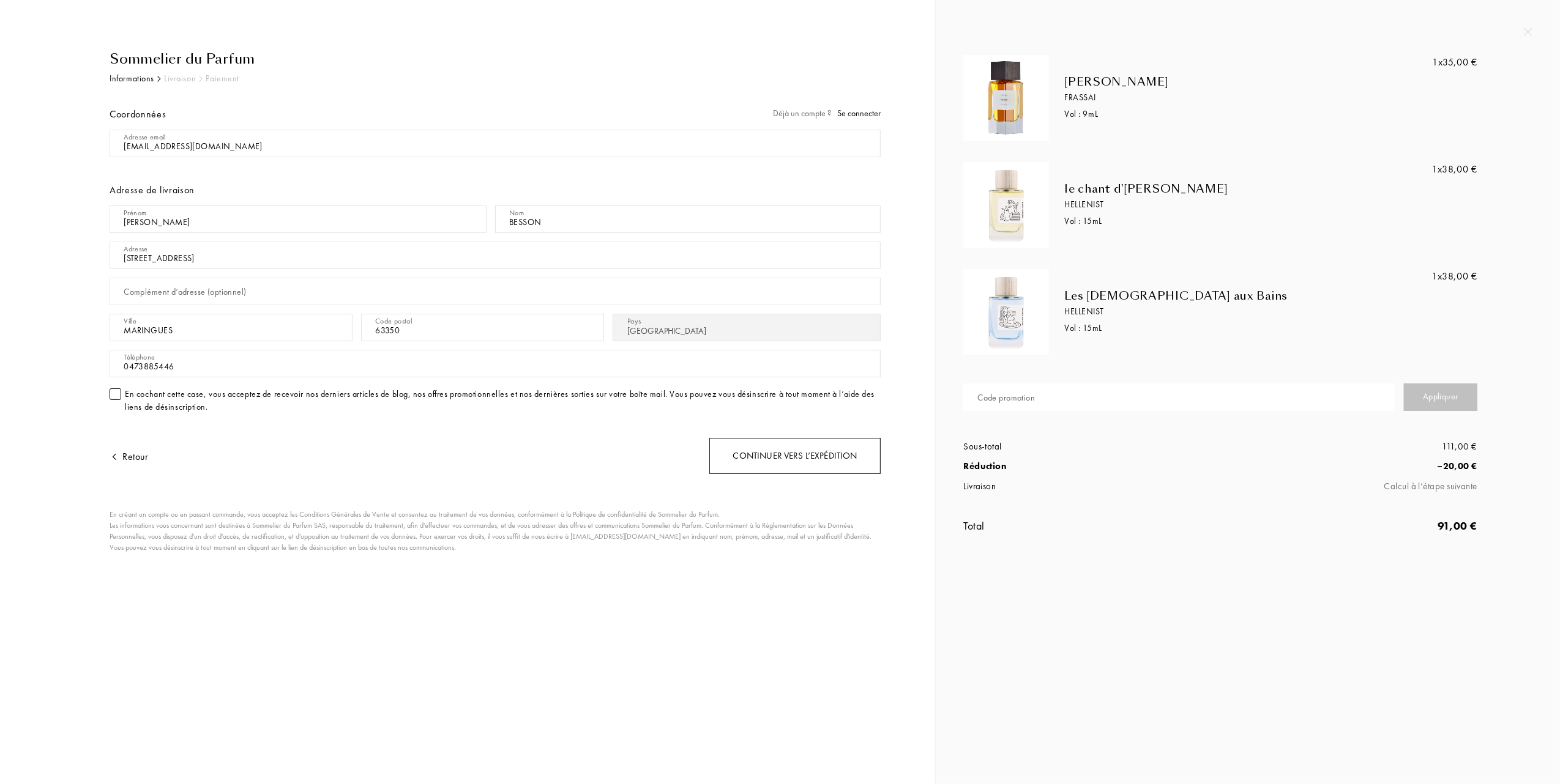
click at [798, 456] on div "Continuer vers l’expédition" at bounding box center [795, 456] width 171 height 36
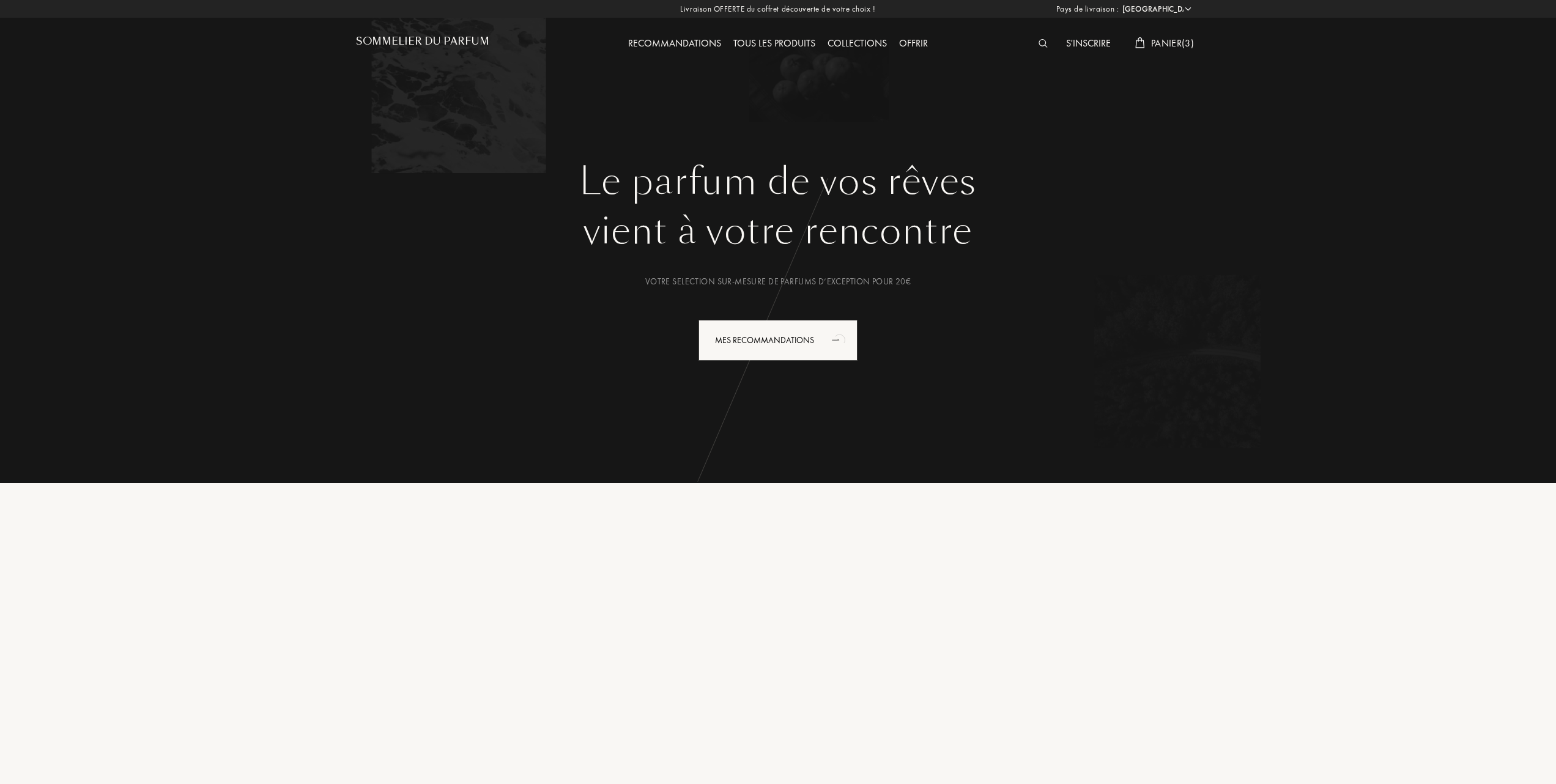
select select "FR"
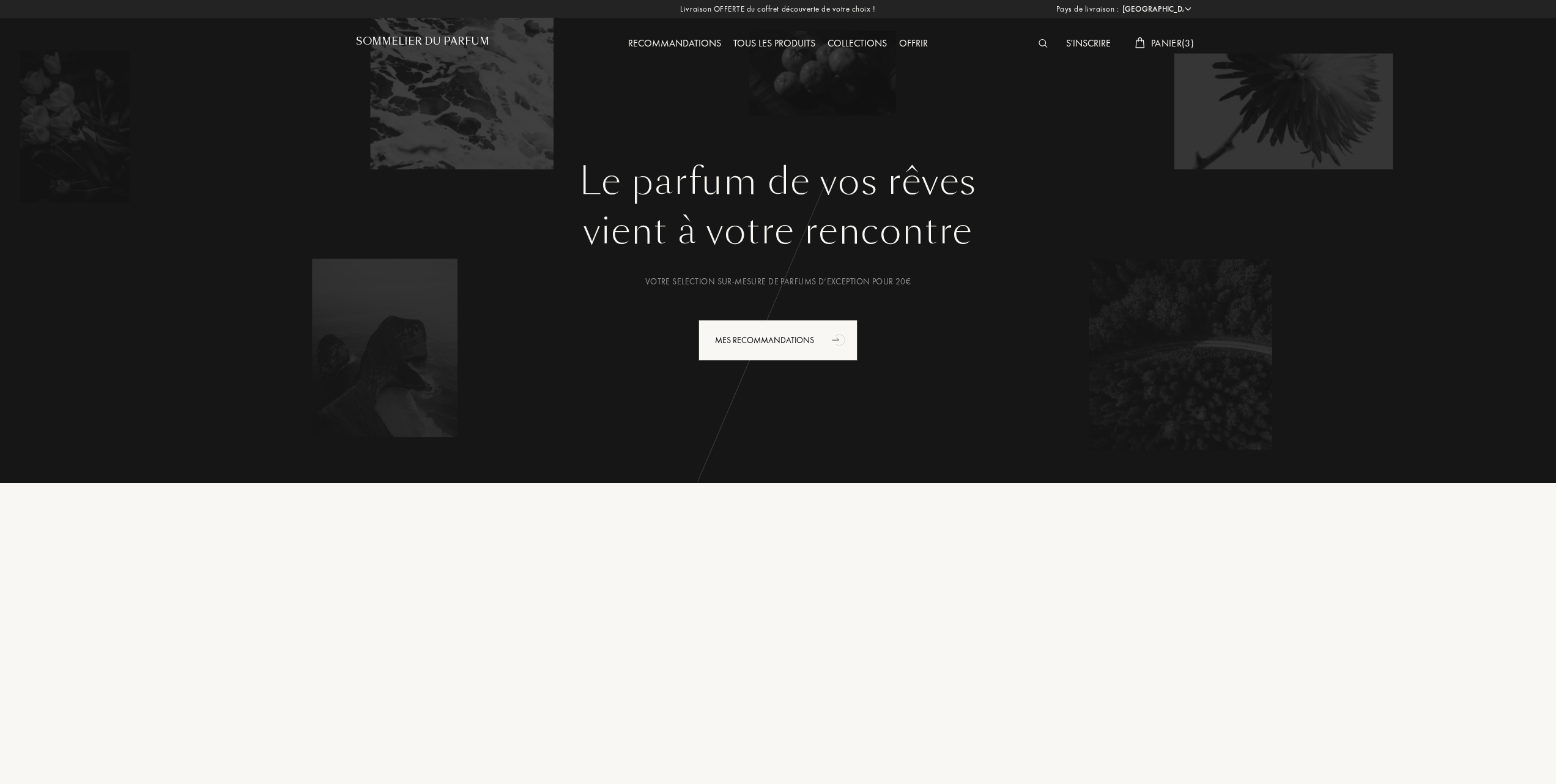
click at [1166, 43] on span "Panier ( 3 )" at bounding box center [1173, 42] width 43 height 13
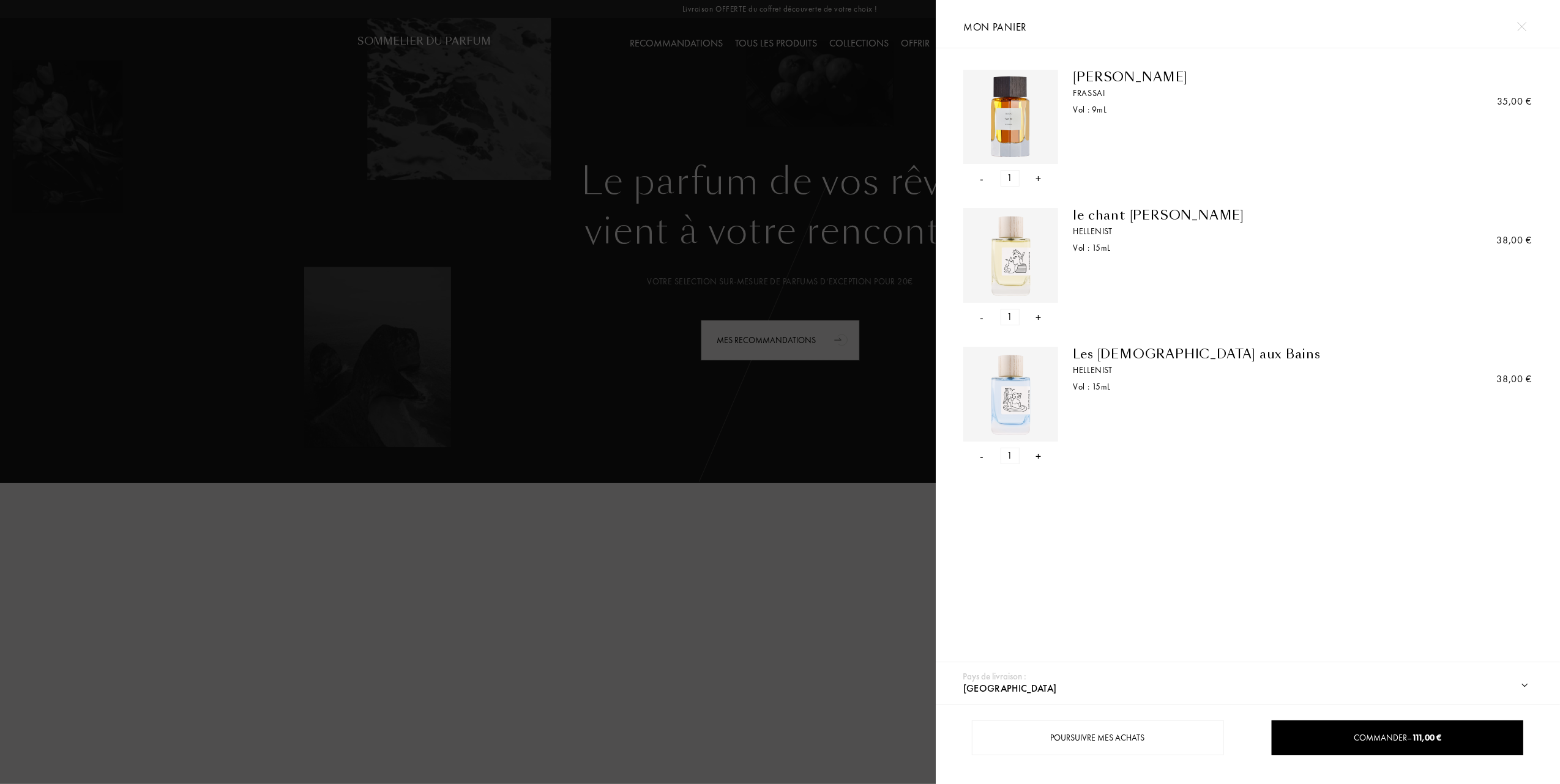
click at [981, 175] on div "-" at bounding box center [982, 178] width 3 height 16
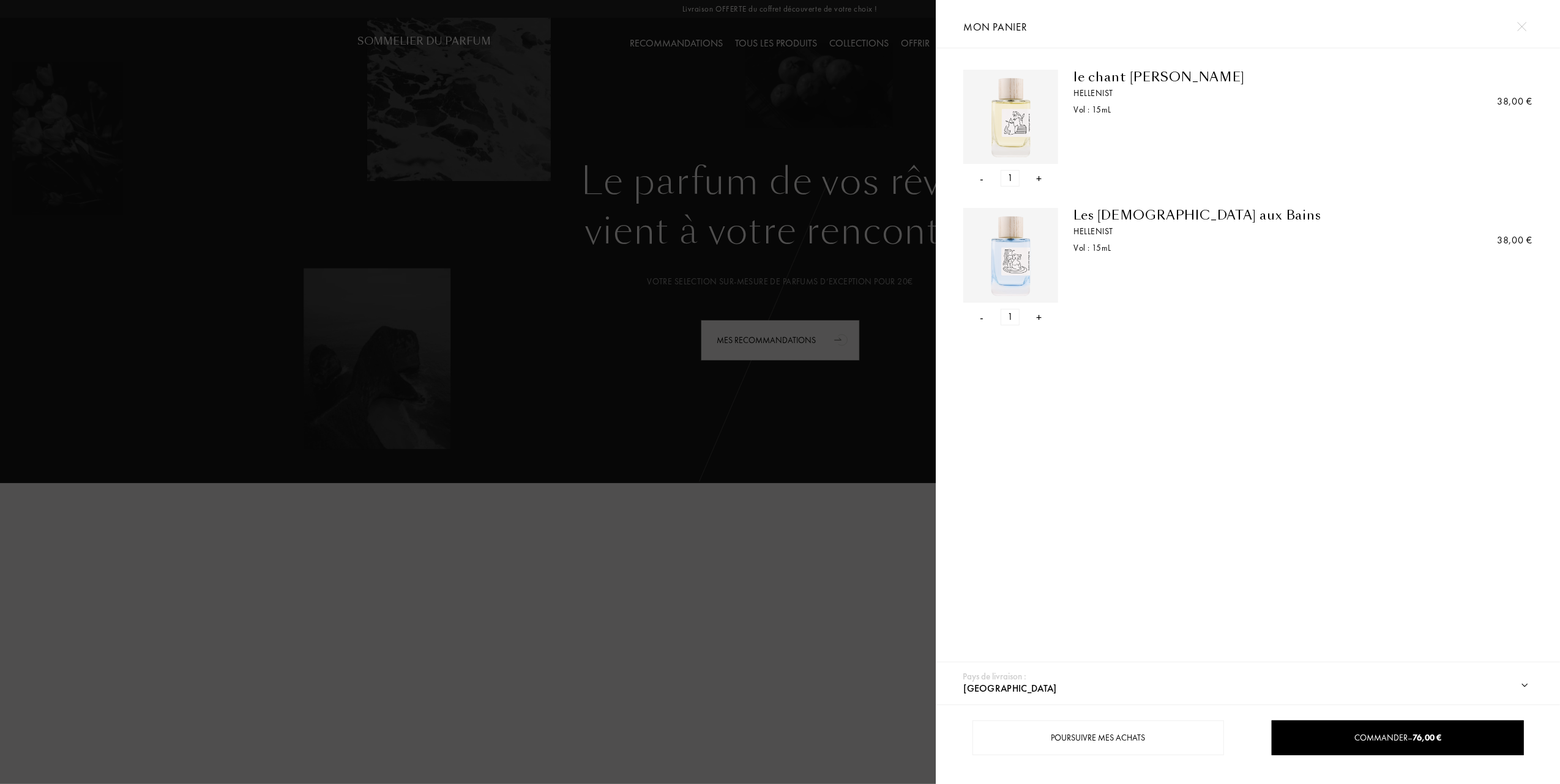
click at [982, 176] on div "-" at bounding box center [982, 178] width 3 height 16
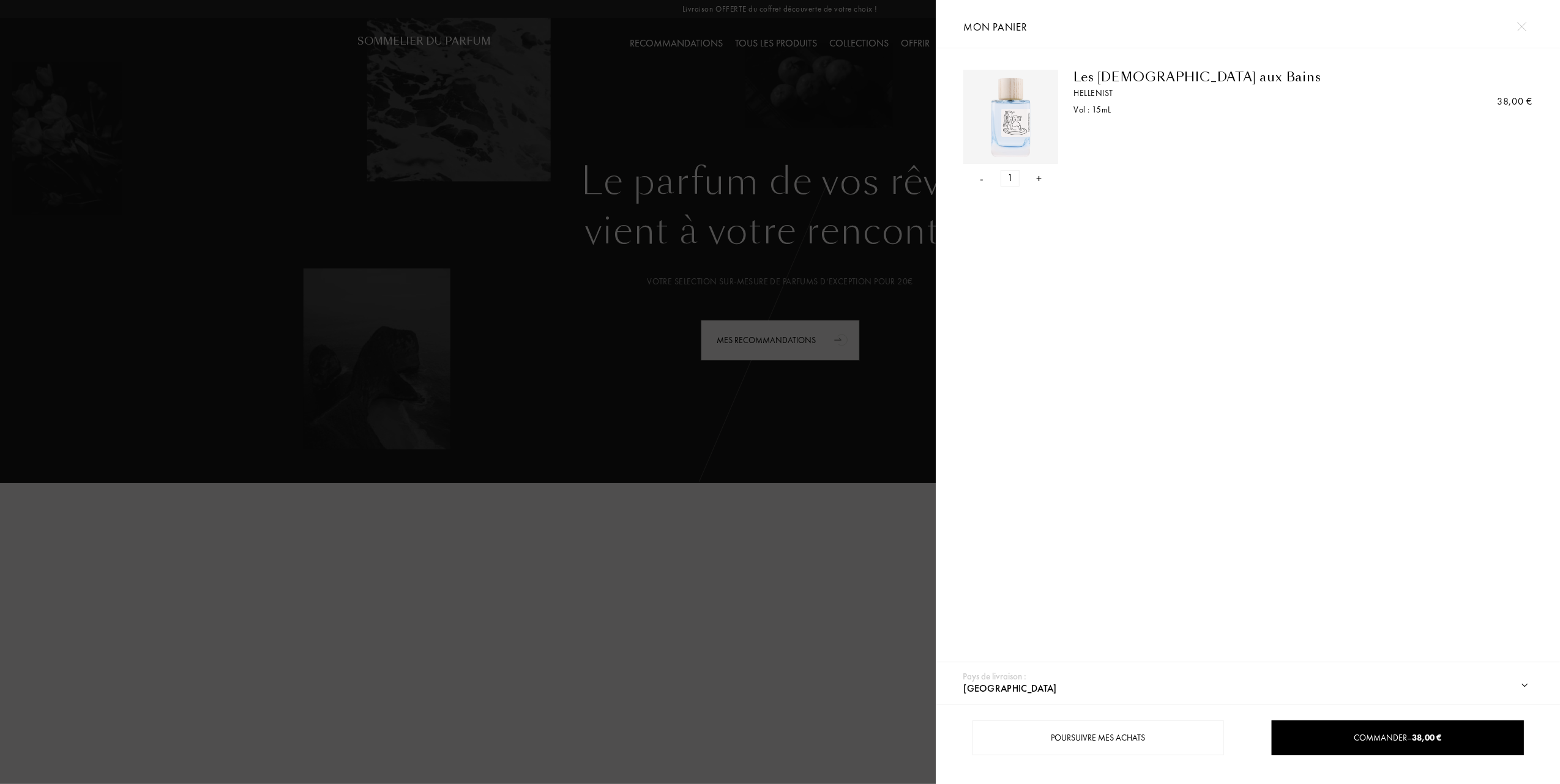
click at [981, 177] on div "-" at bounding box center [982, 178] width 3 height 16
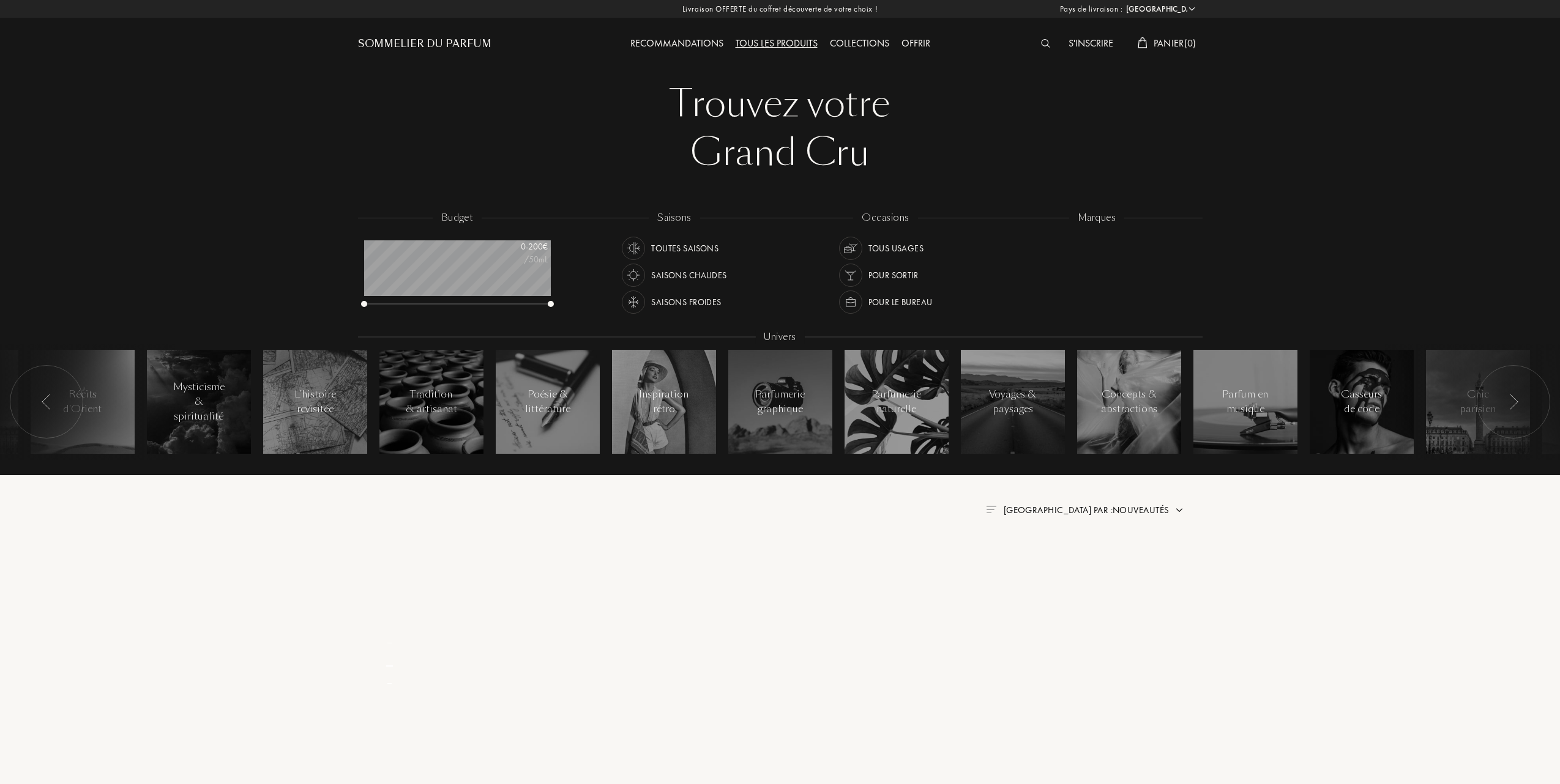
select select "FR"
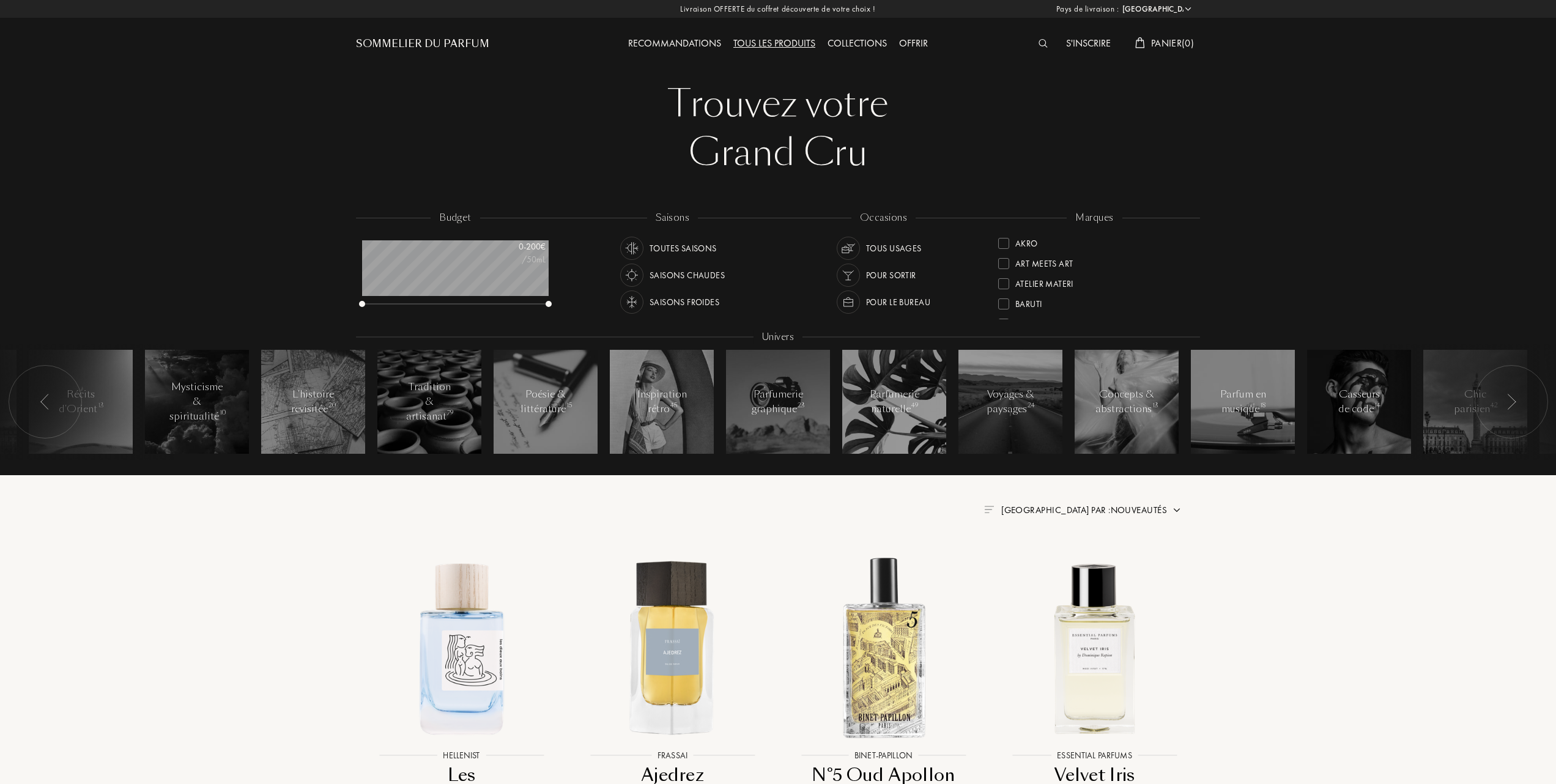
click at [1005, 296] on div "Baruti" at bounding box center [1020, 302] width 44 height 16
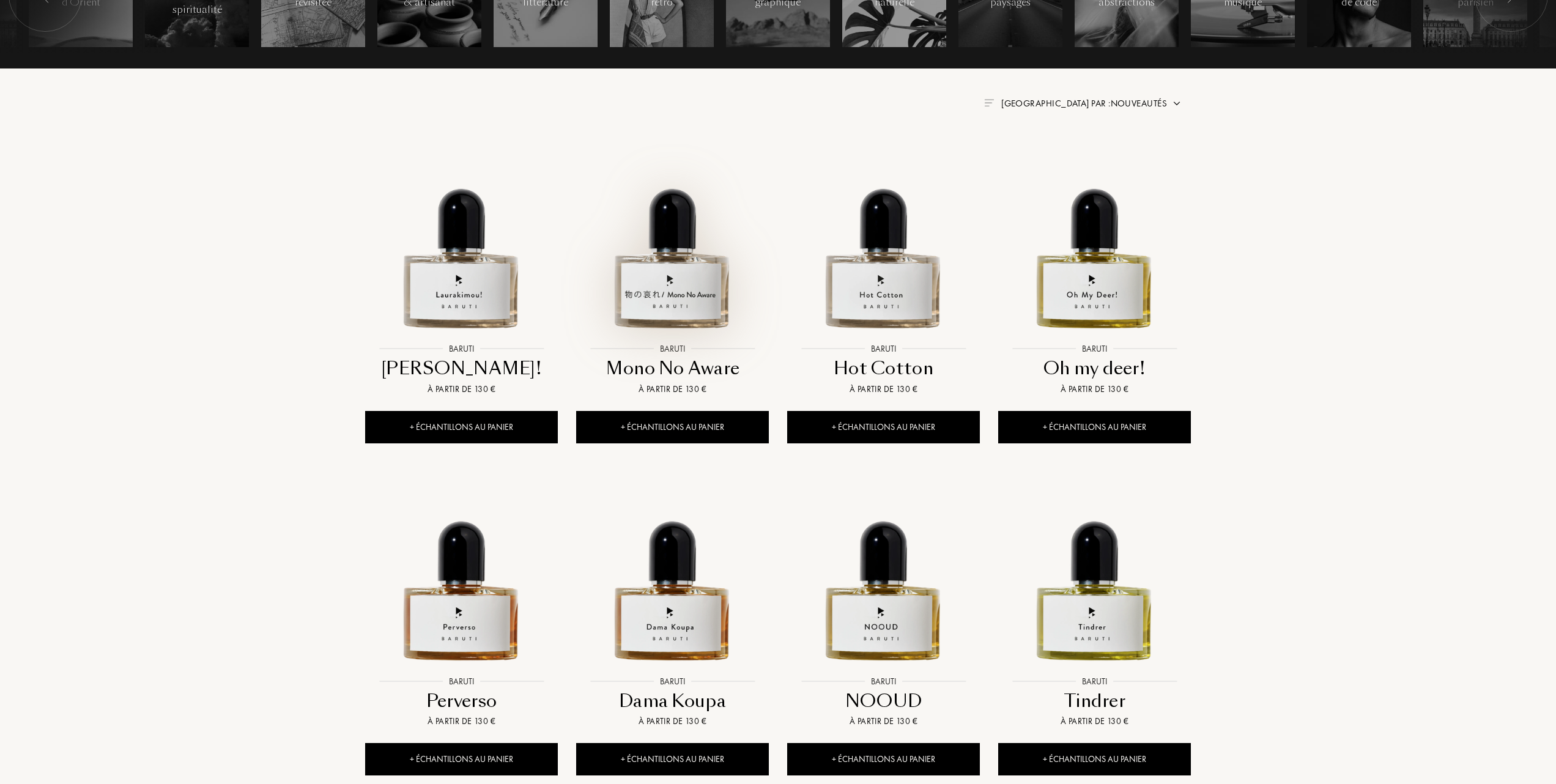
scroll to position [407, 0]
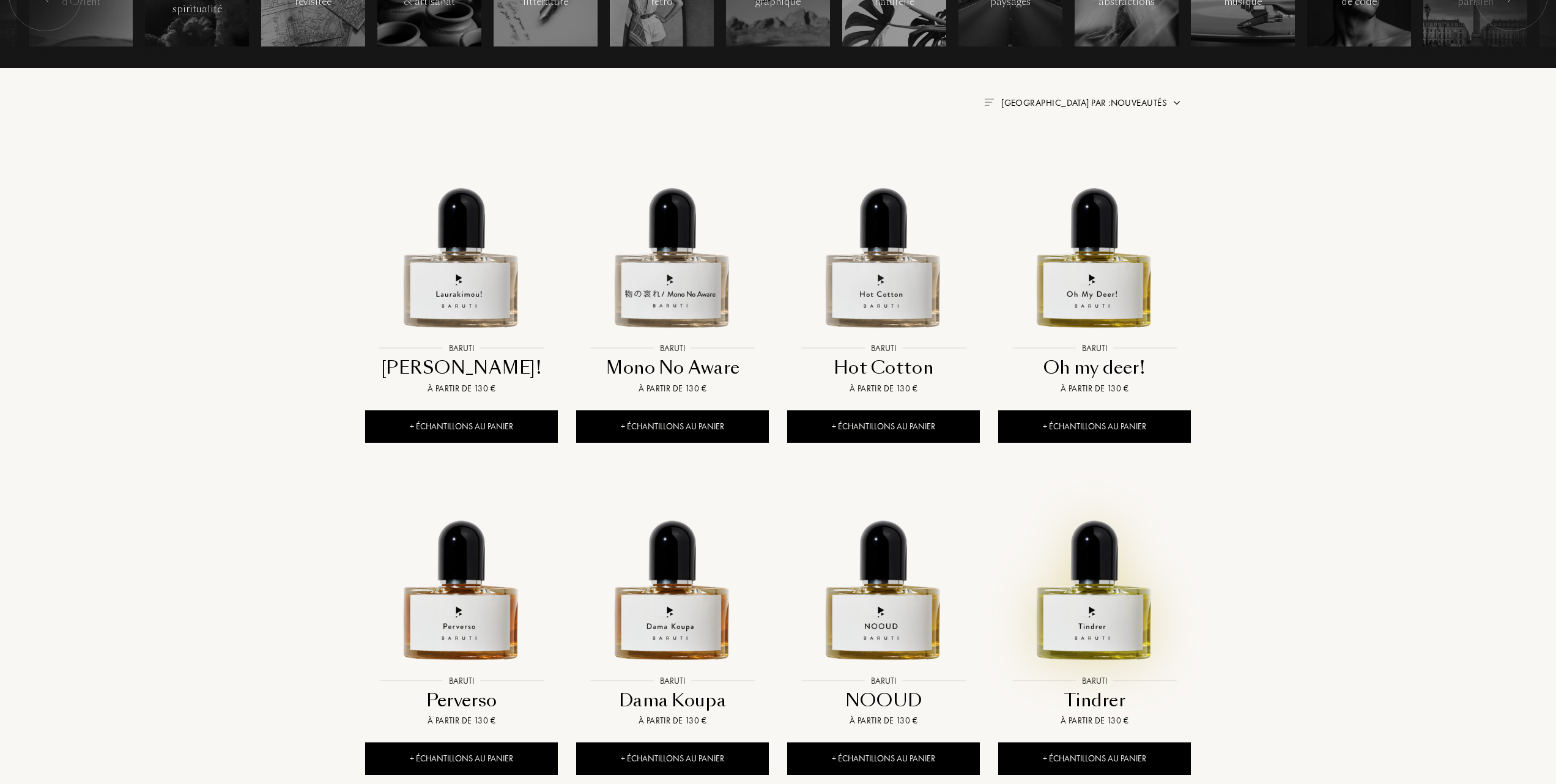
click at [1067, 618] on img at bounding box center [1094, 573] width 190 height 190
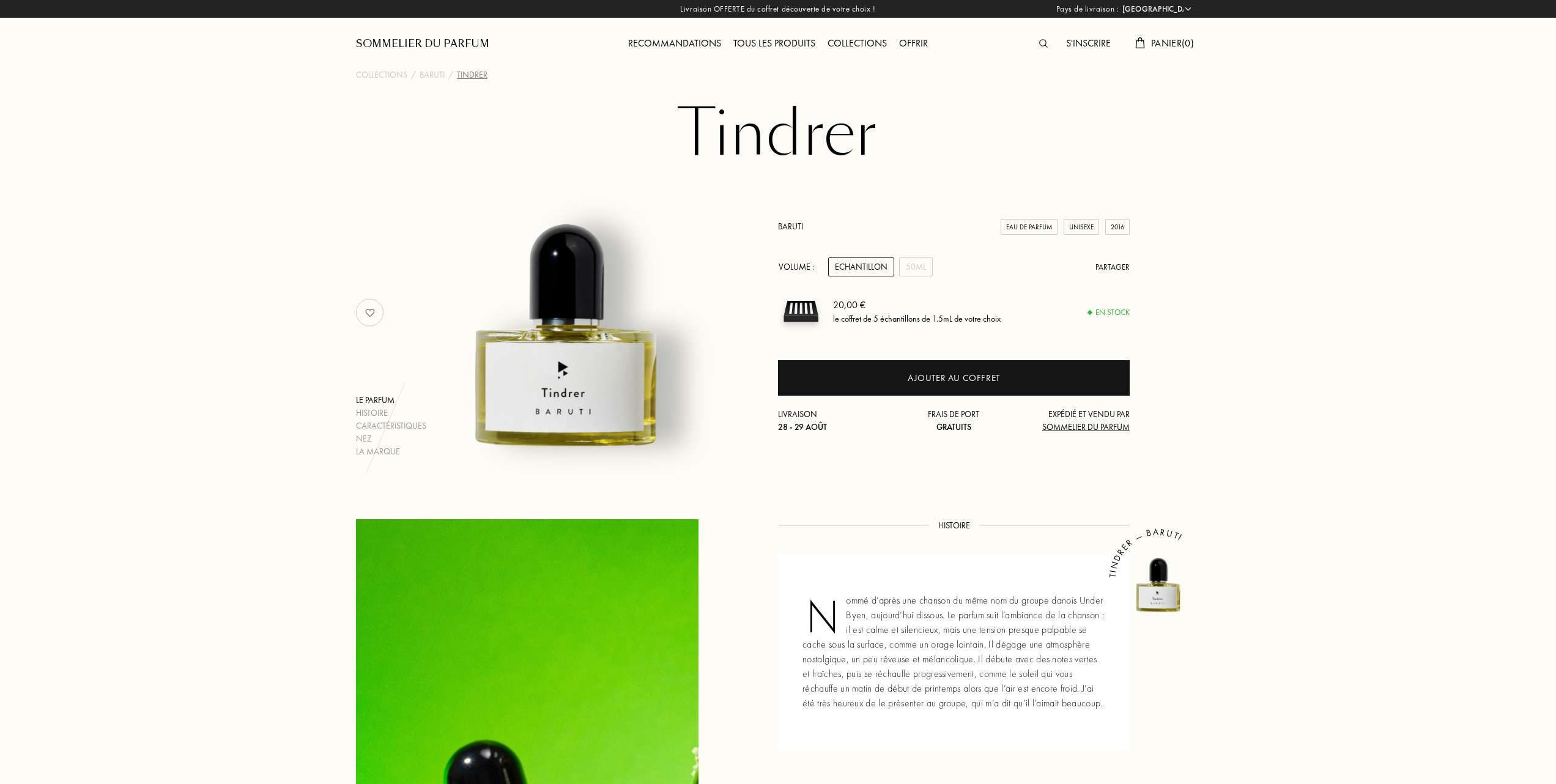
select select "FR"
click at [913, 267] on div "50mL" at bounding box center [915, 267] width 34 height 19
click at [375, 76] on div "Collections" at bounding box center [381, 74] width 51 height 13
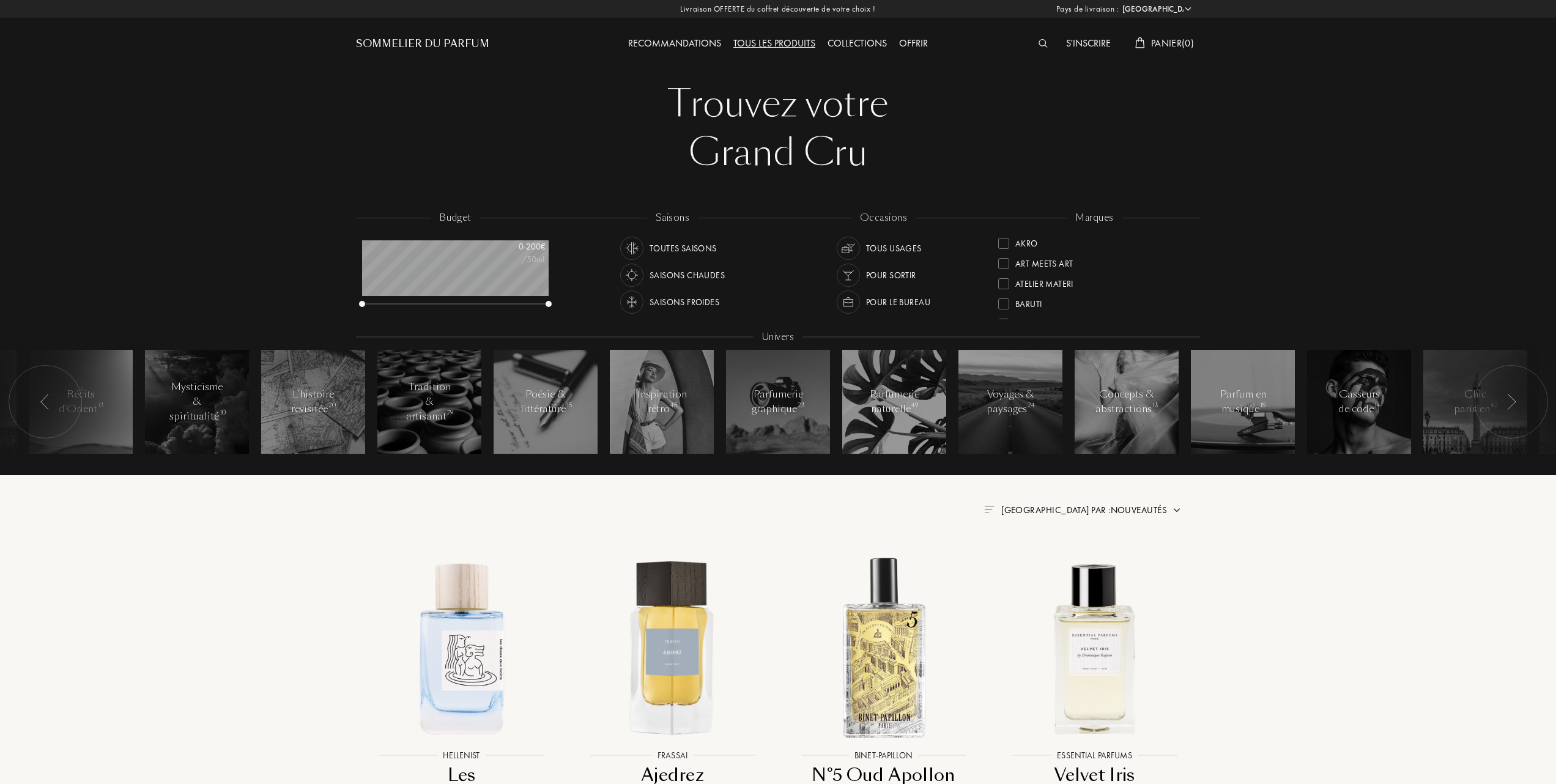
select select "FR"
click at [1001, 243] on div at bounding box center [1004, 243] width 11 height 11
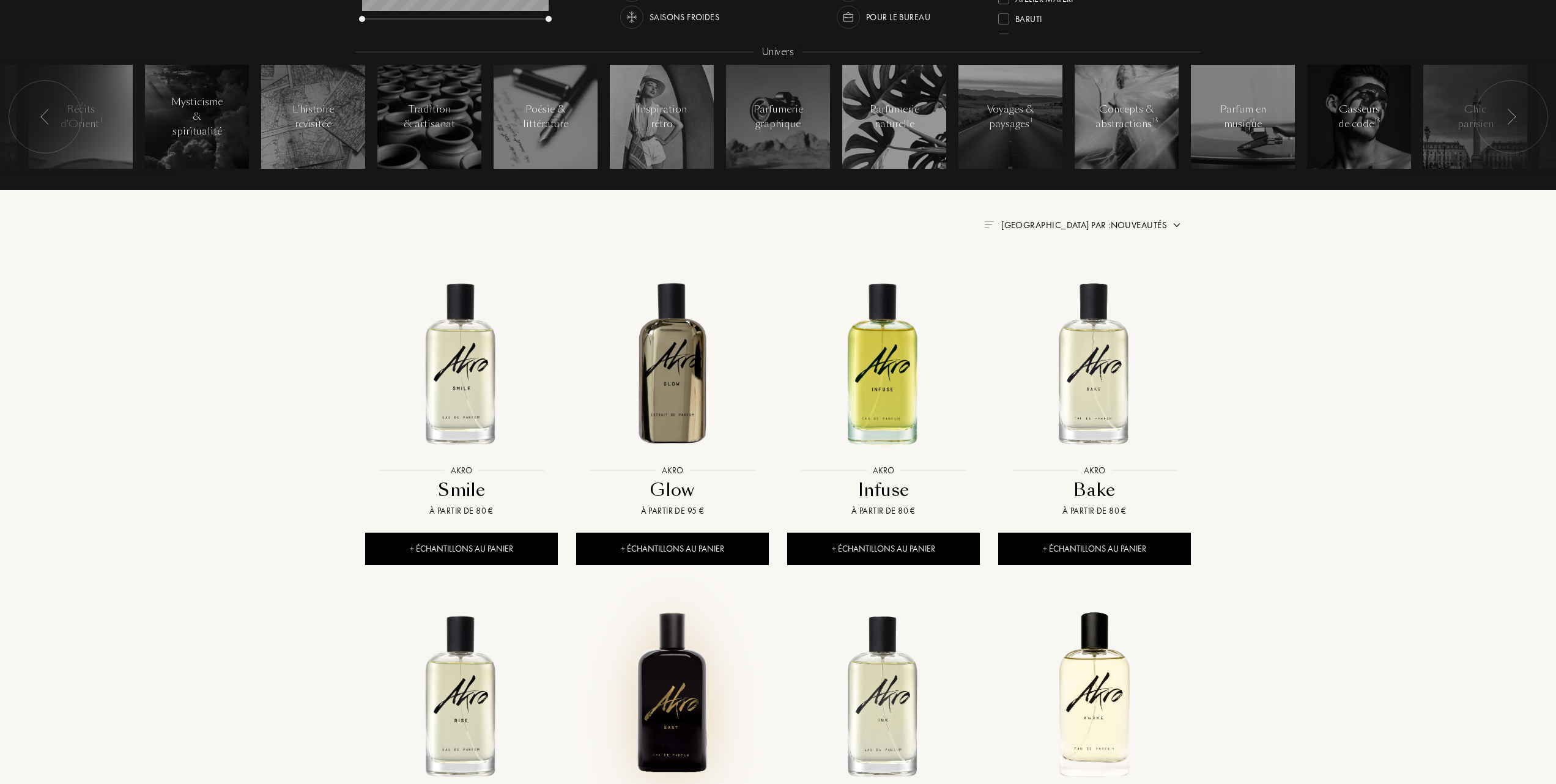
scroll to position [245, 0]
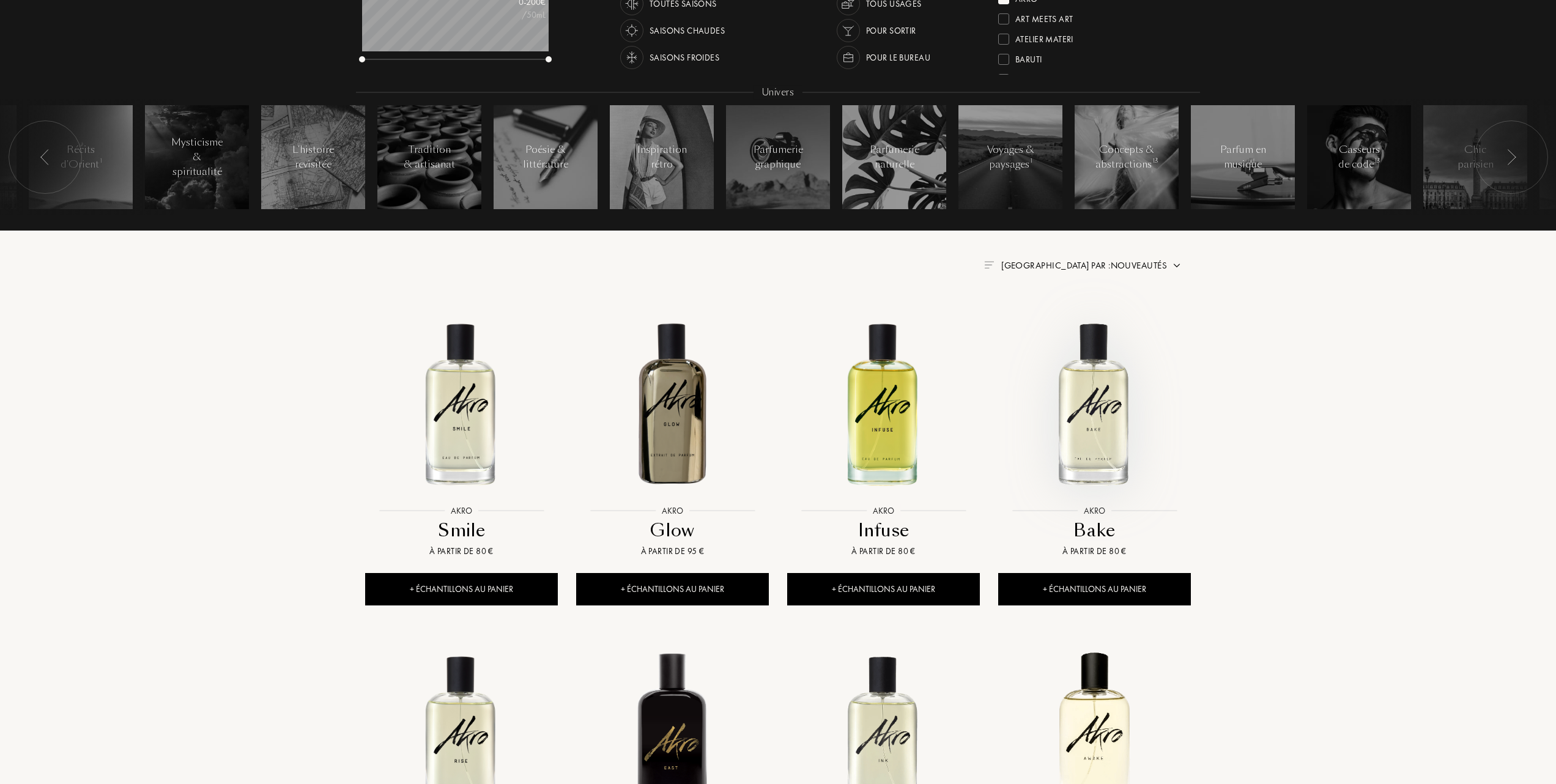
click at [1113, 440] on img at bounding box center [1094, 403] width 190 height 190
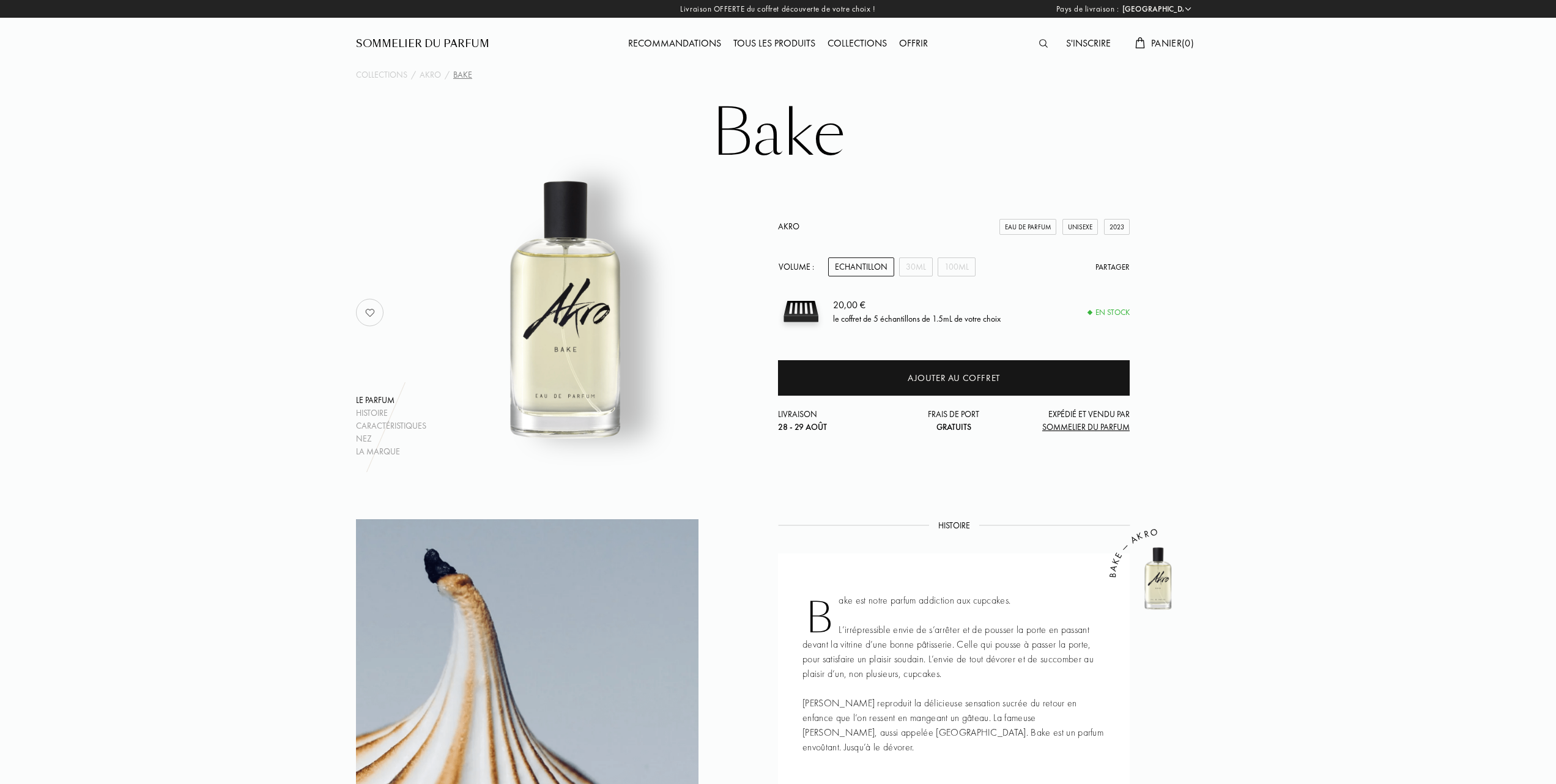
select select "FR"
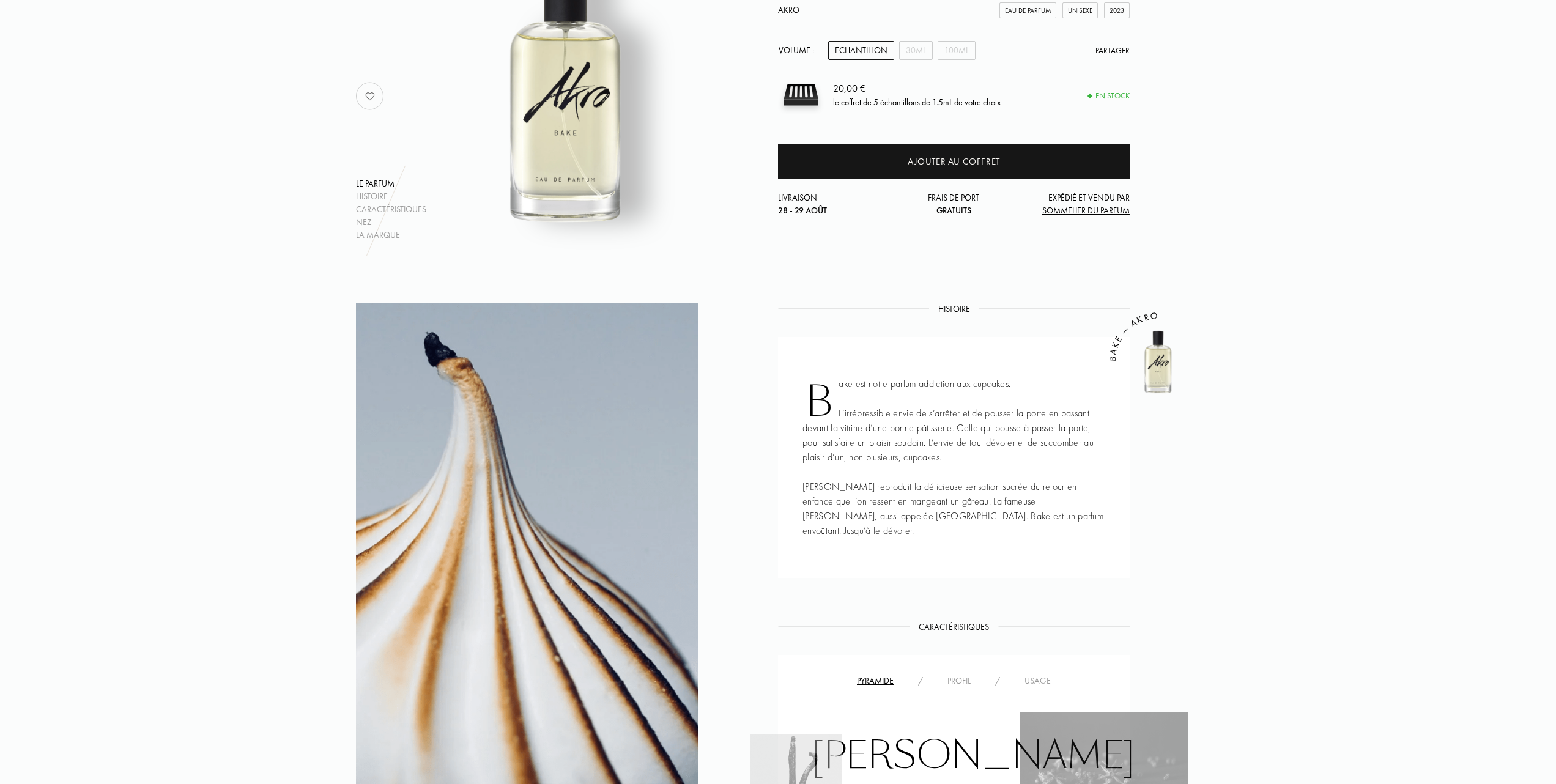
scroll to position [81, 0]
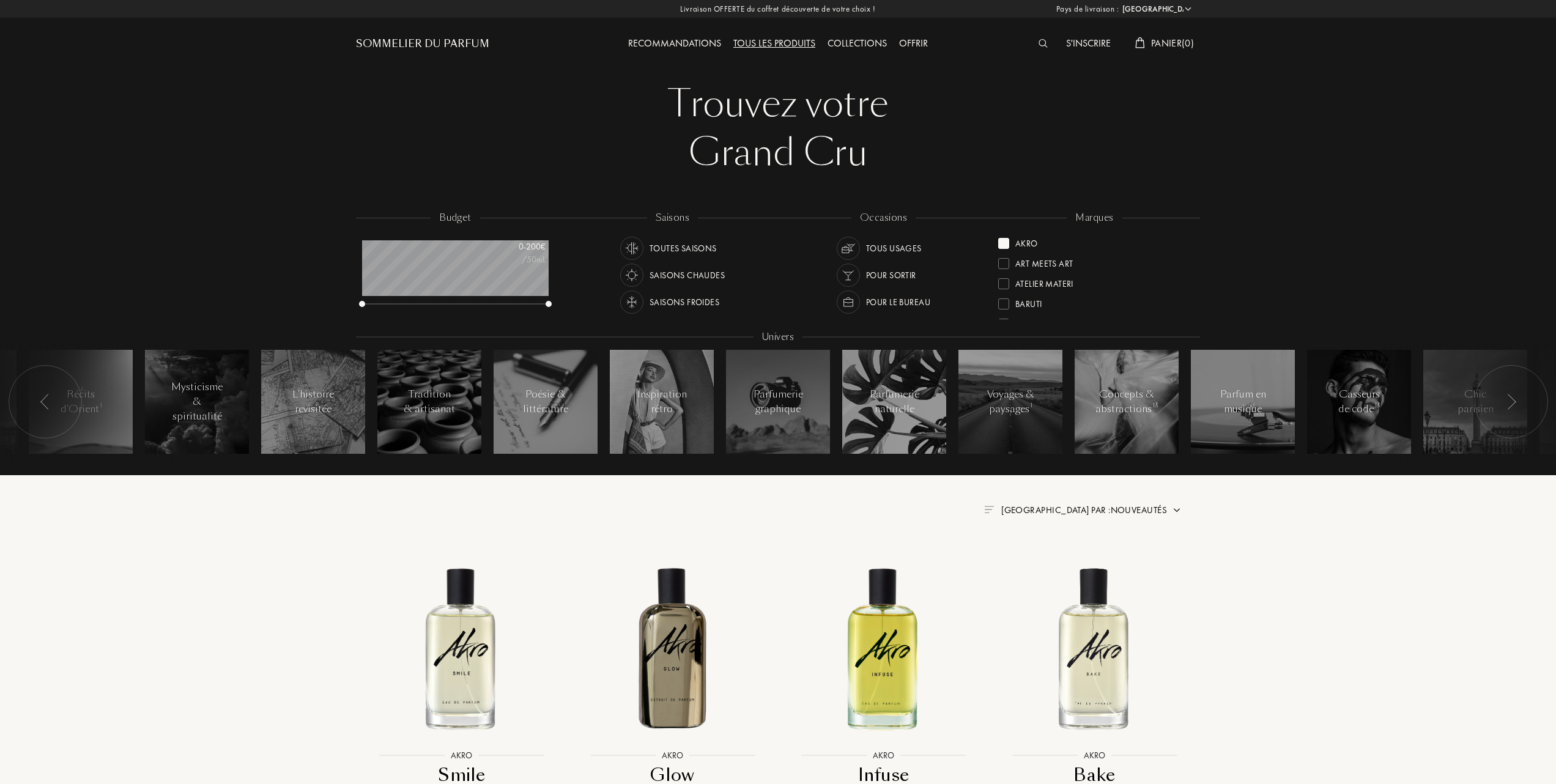
select select "FR"
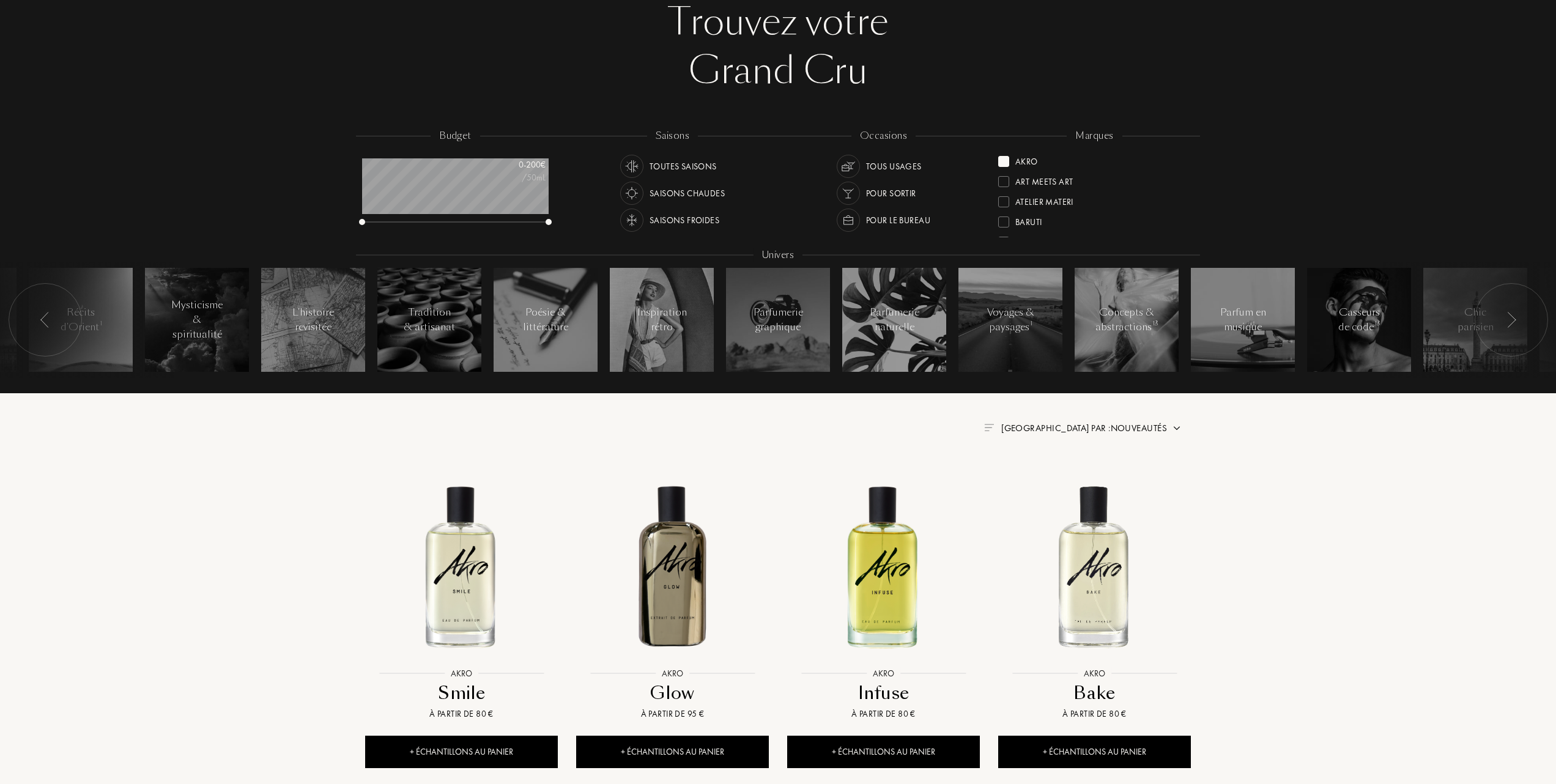
scroll to position [81, 0]
click at [557, 314] on div "Poésie & littérature" at bounding box center [545, 321] width 52 height 29
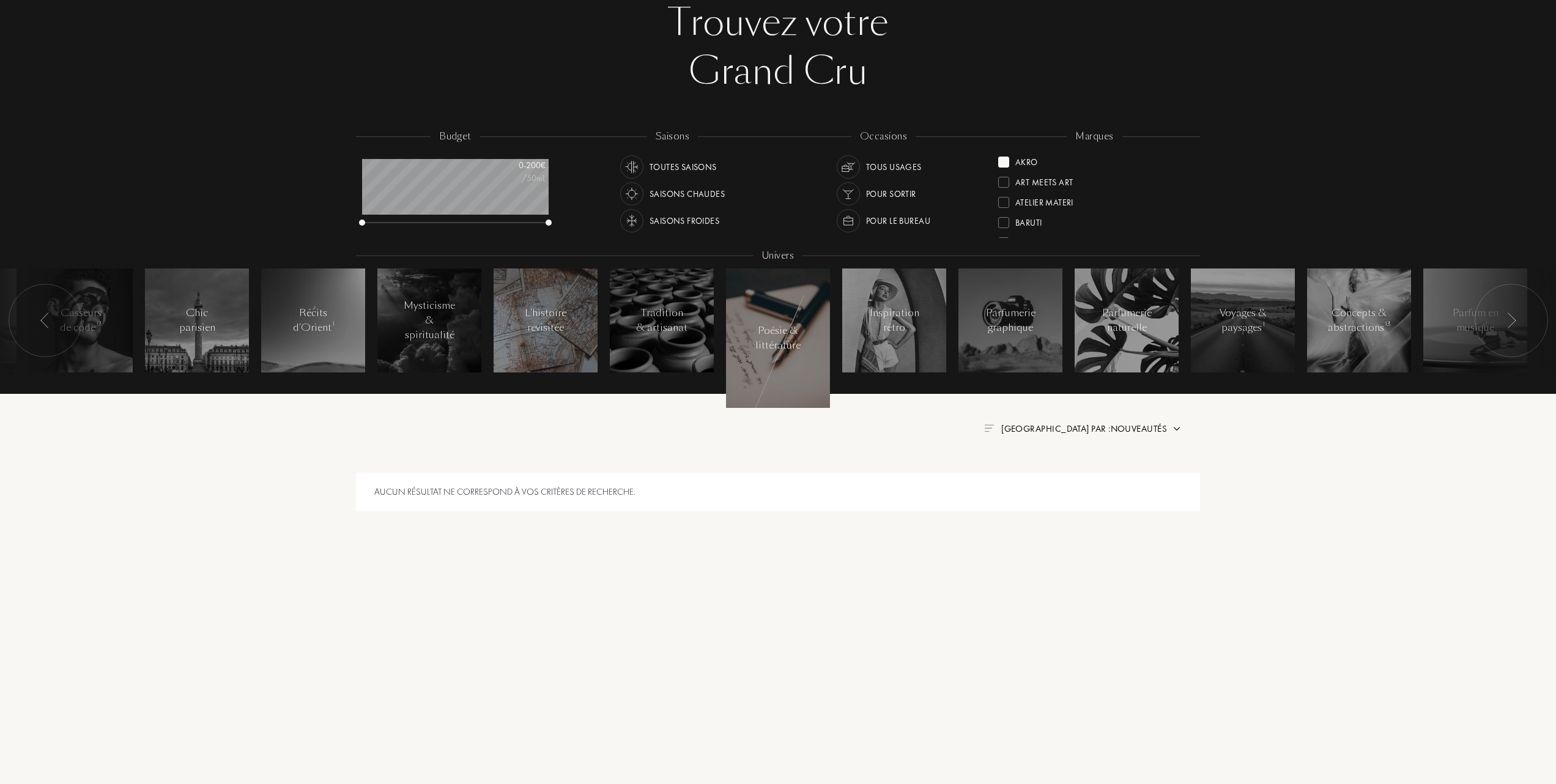
click at [554, 331] on div "L'histoire revisitée" at bounding box center [545, 321] width 52 height 29
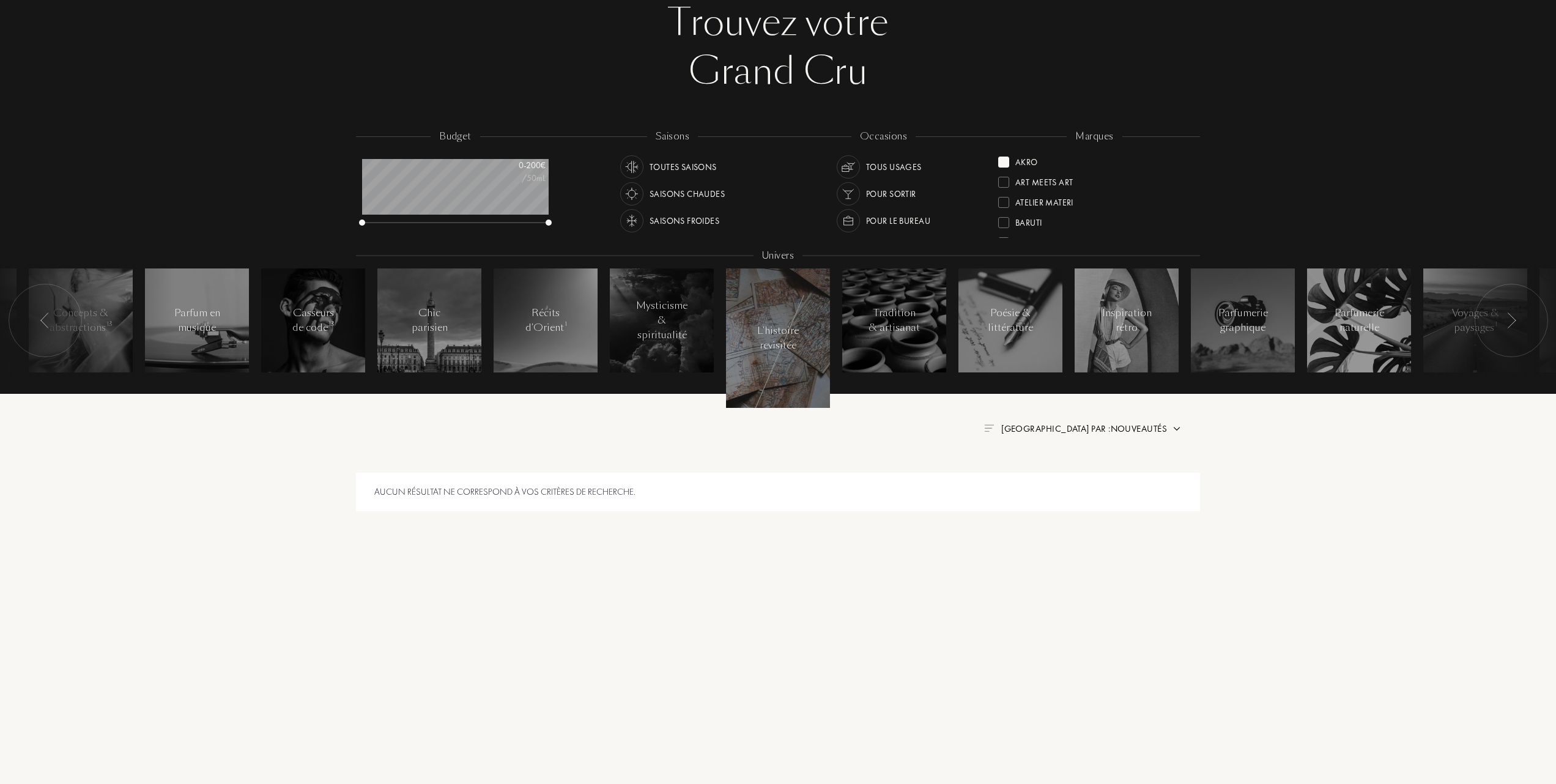
click at [1005, 160] on div at bounding box center [1004, 162] width 11 height 11
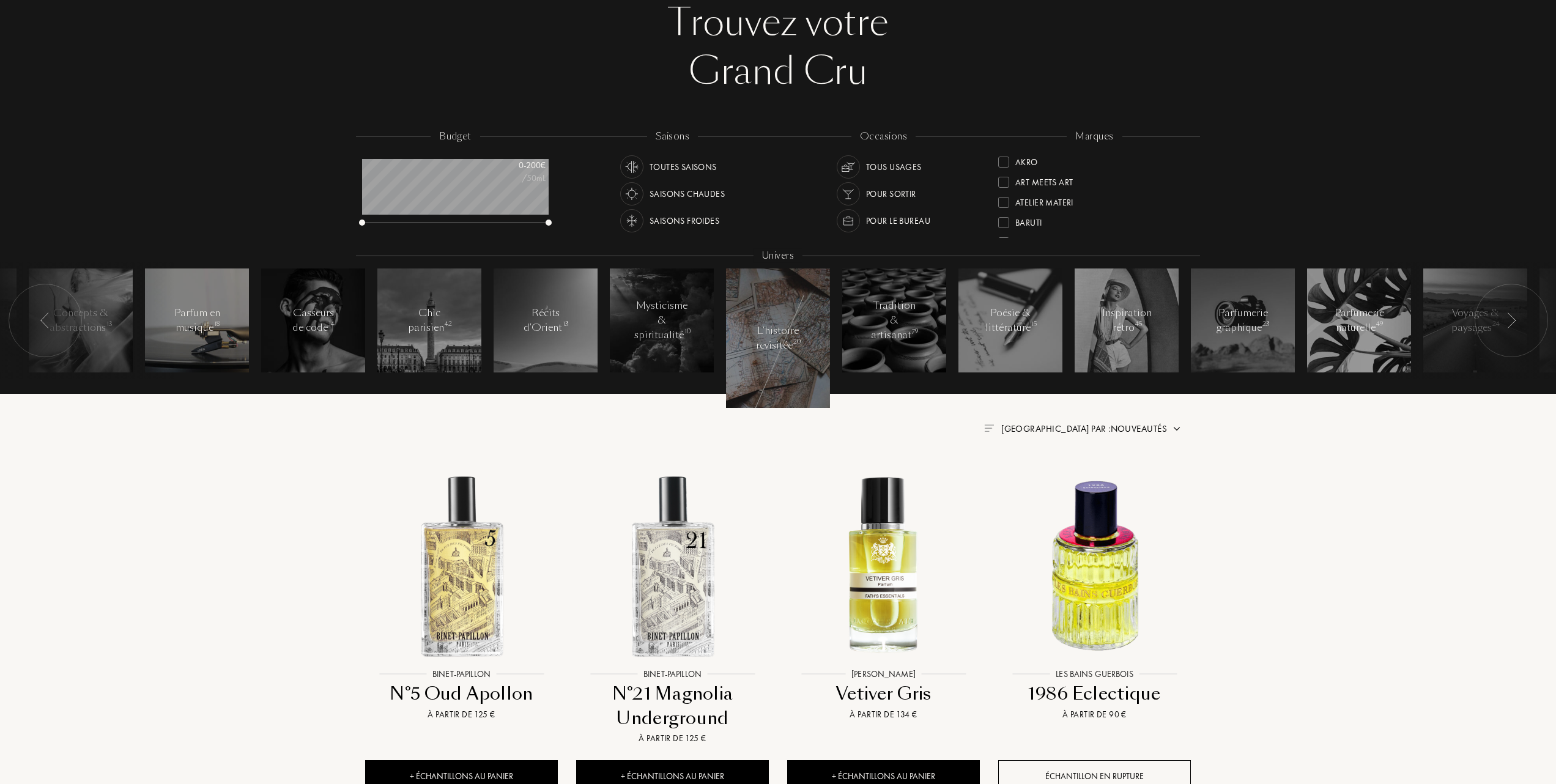
click at [206, 319] on div "Parfum en musique 18" at bounding box center [197, 321] width 52 height 29
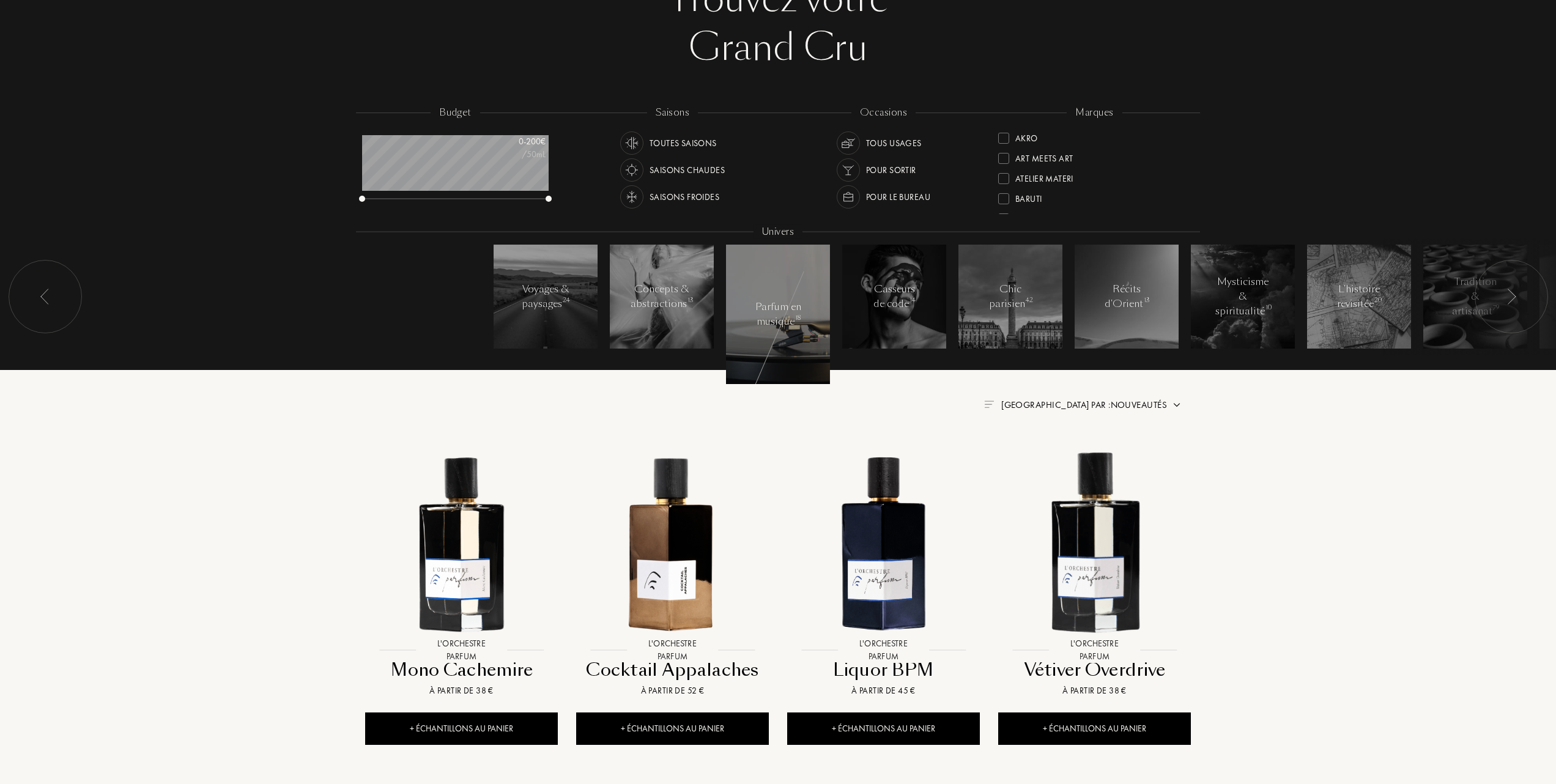
scroll to position [81, 0]
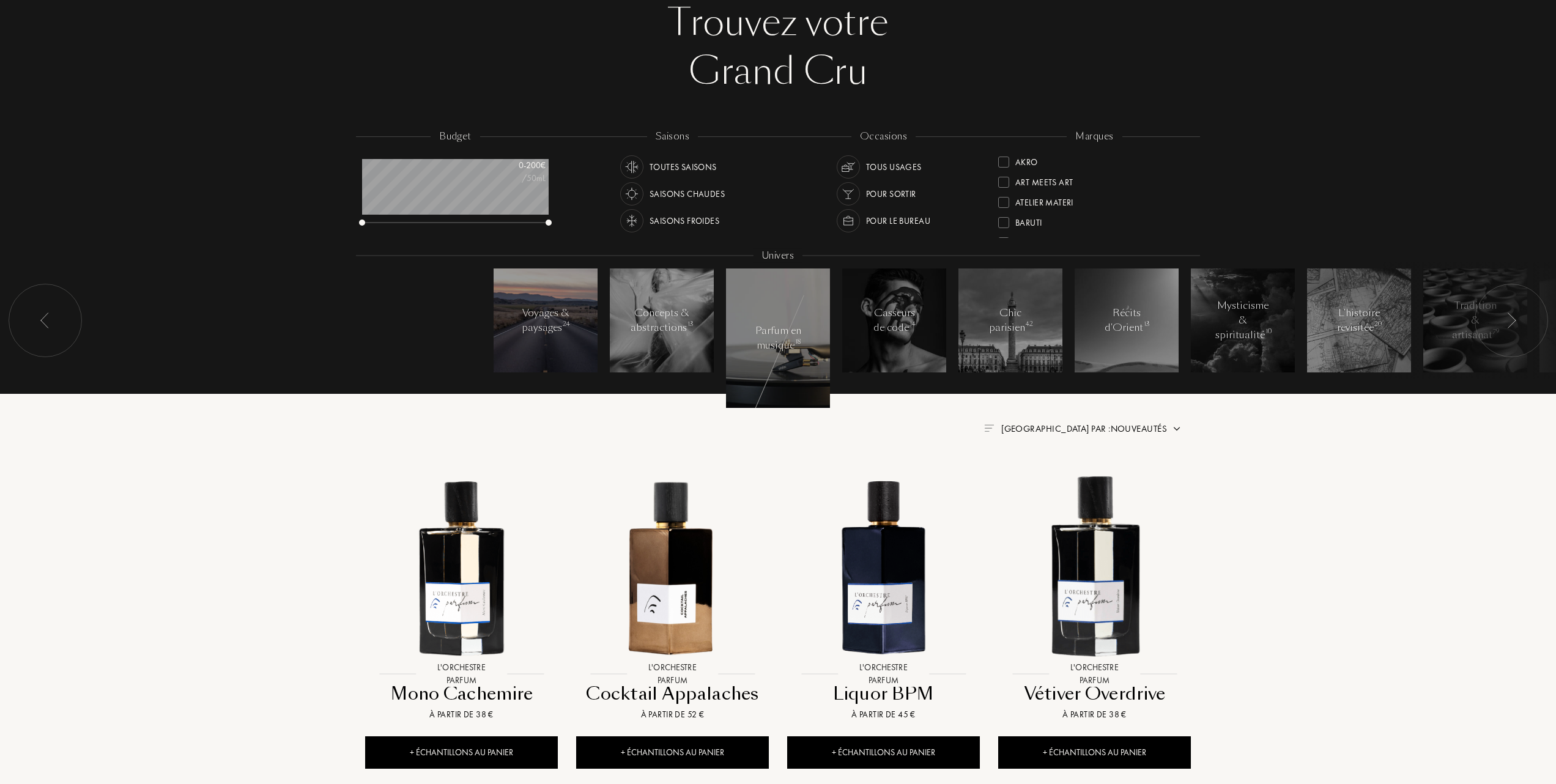
click at [558, 309] on div "Voyages & paysages 24" at bounding box center [545, 321] width 52 height 29
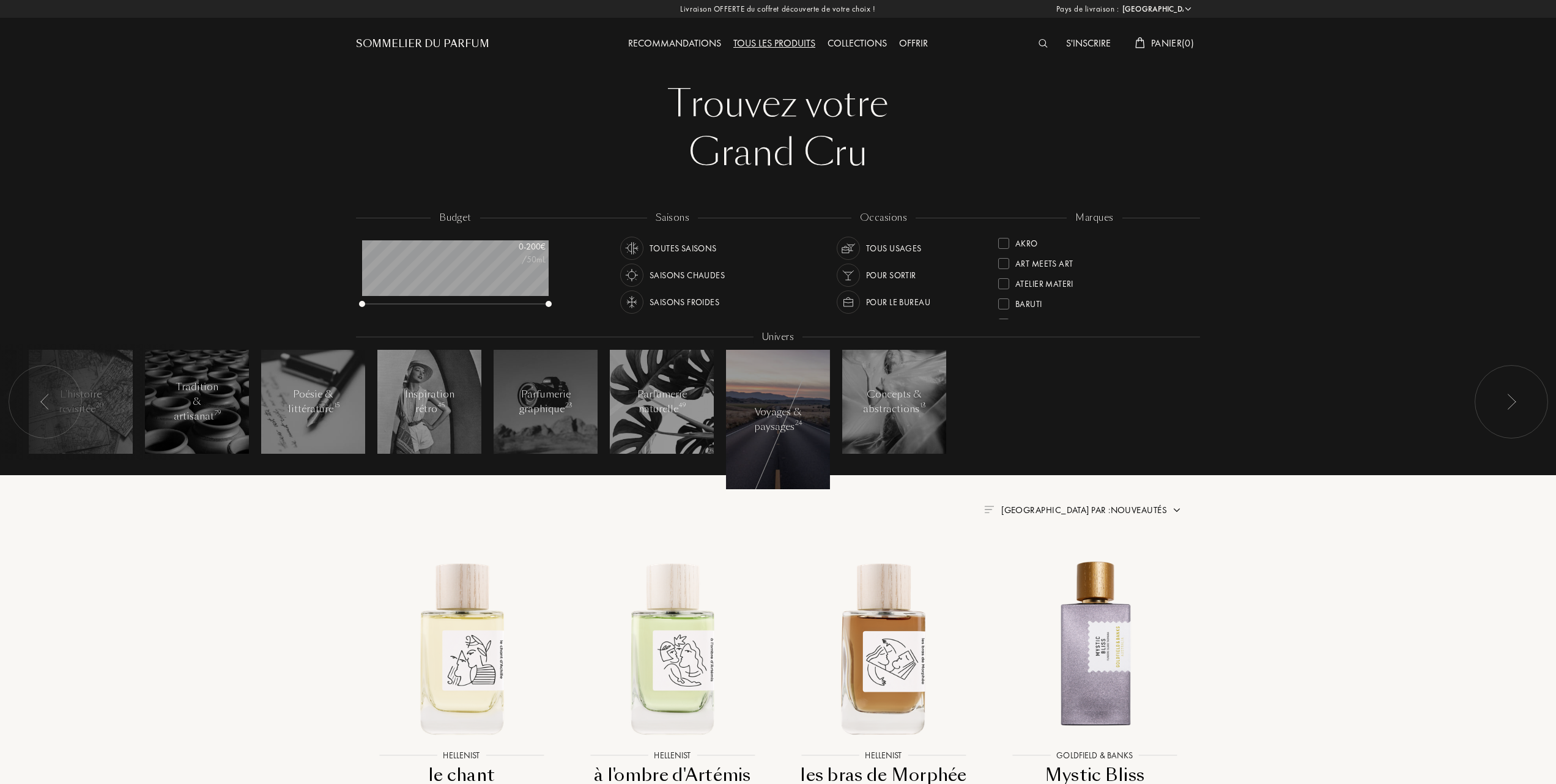
click at [870, 41] on div "Collections" at bounding box center [857, 44] width 72 height 16
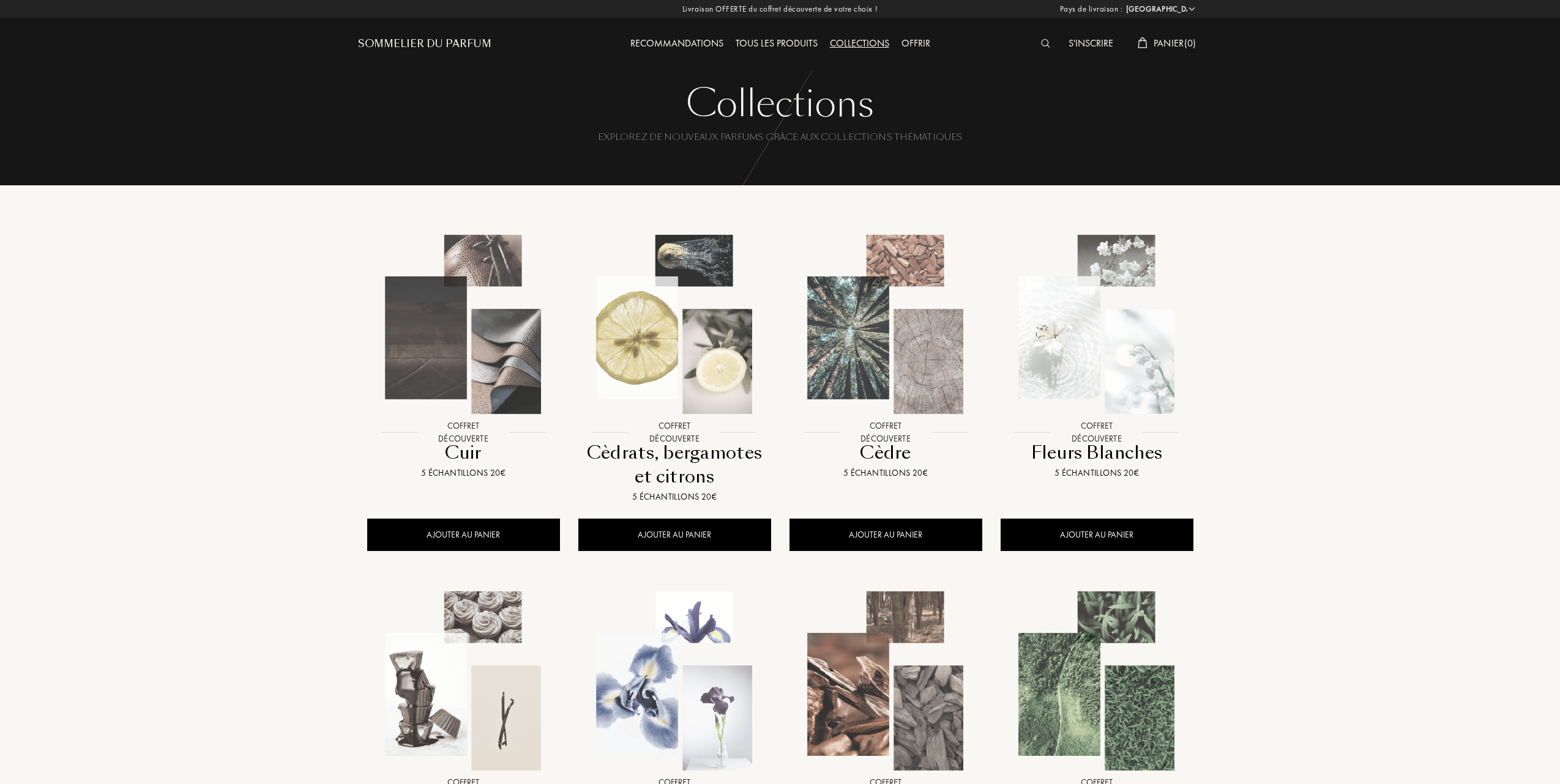
select select "FR"
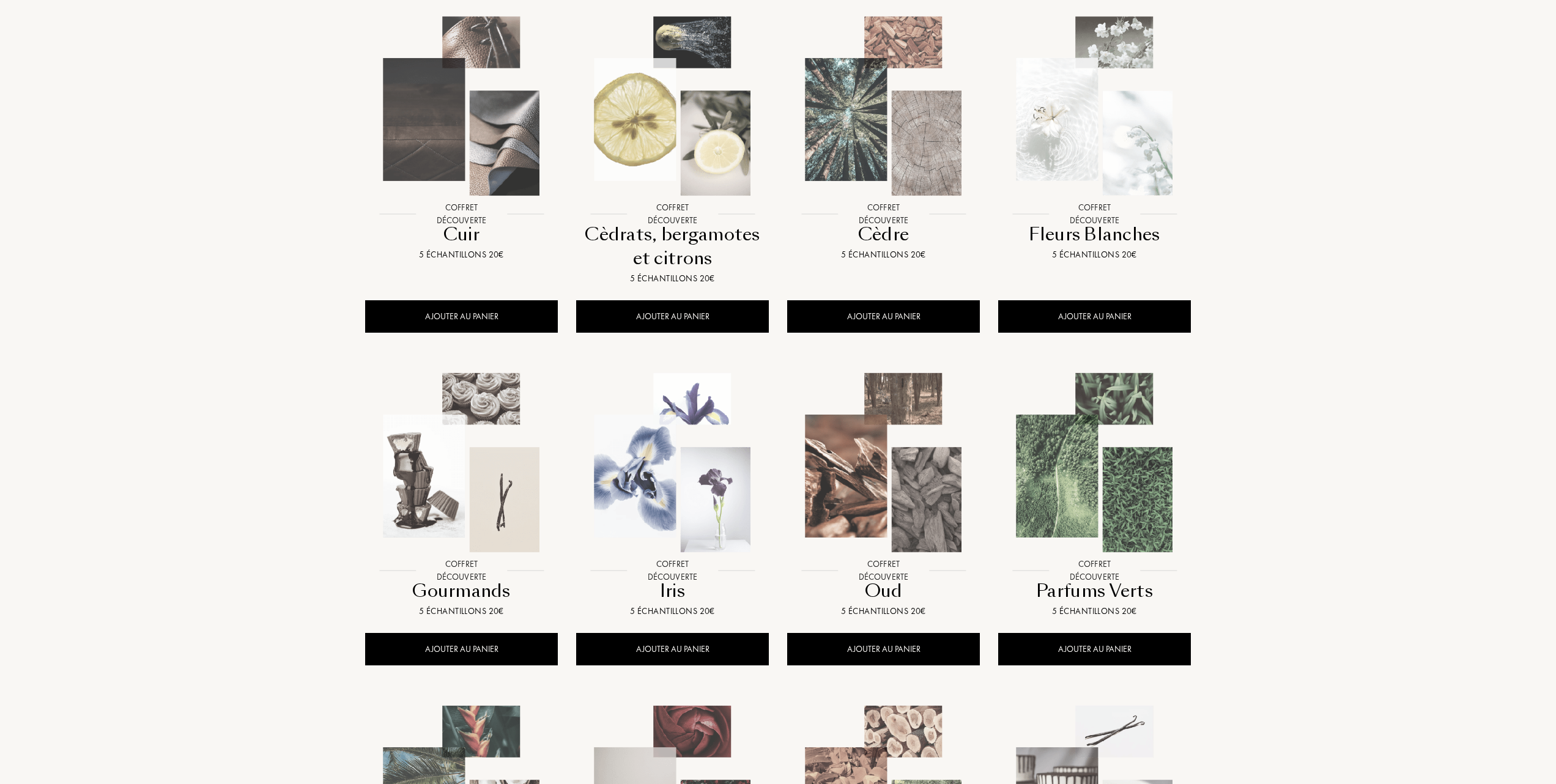
scroll to position [245, 0]
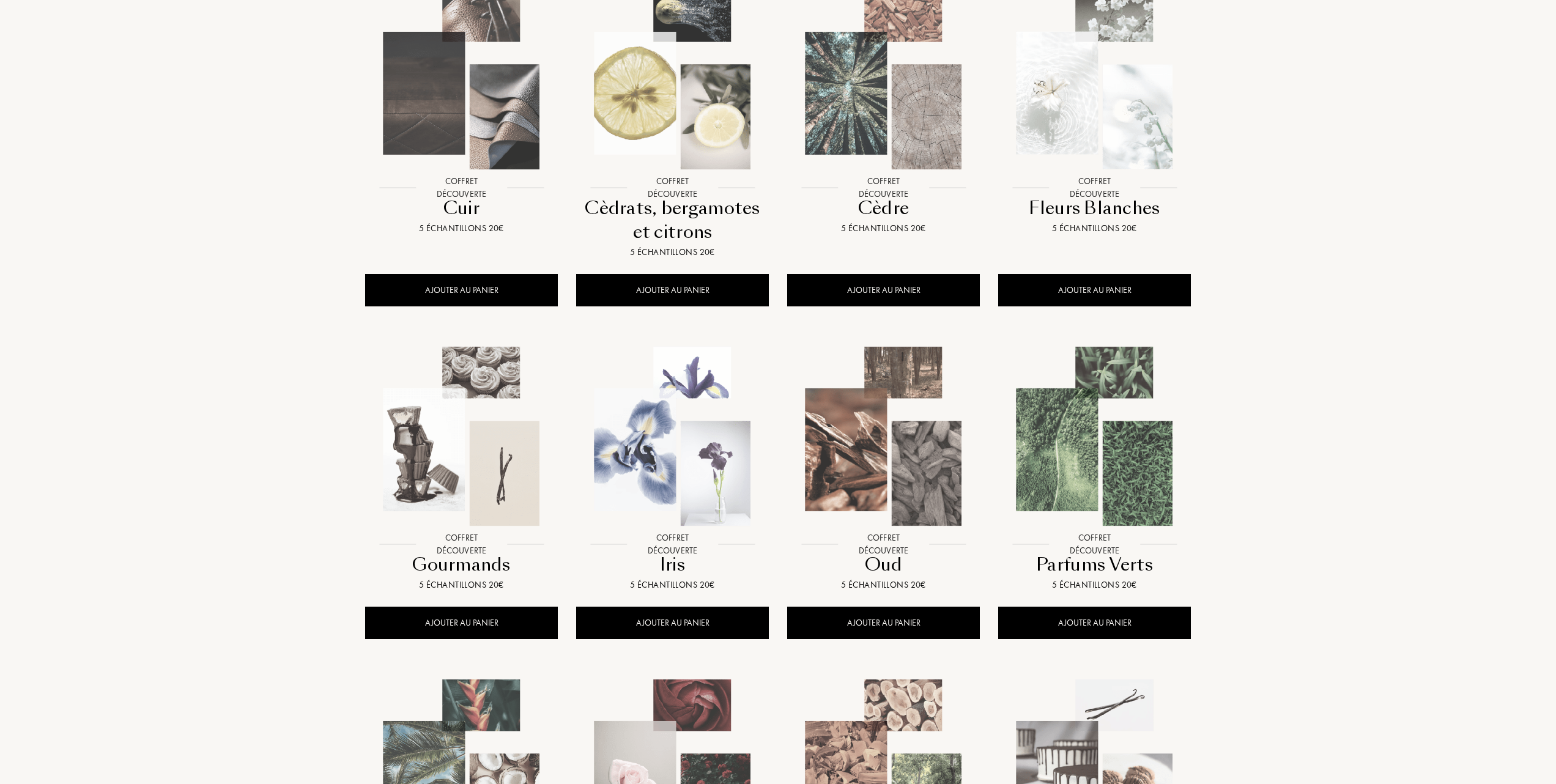
click at [1100, 433] on img at bounding box center [1094, 437] width 190 height 190
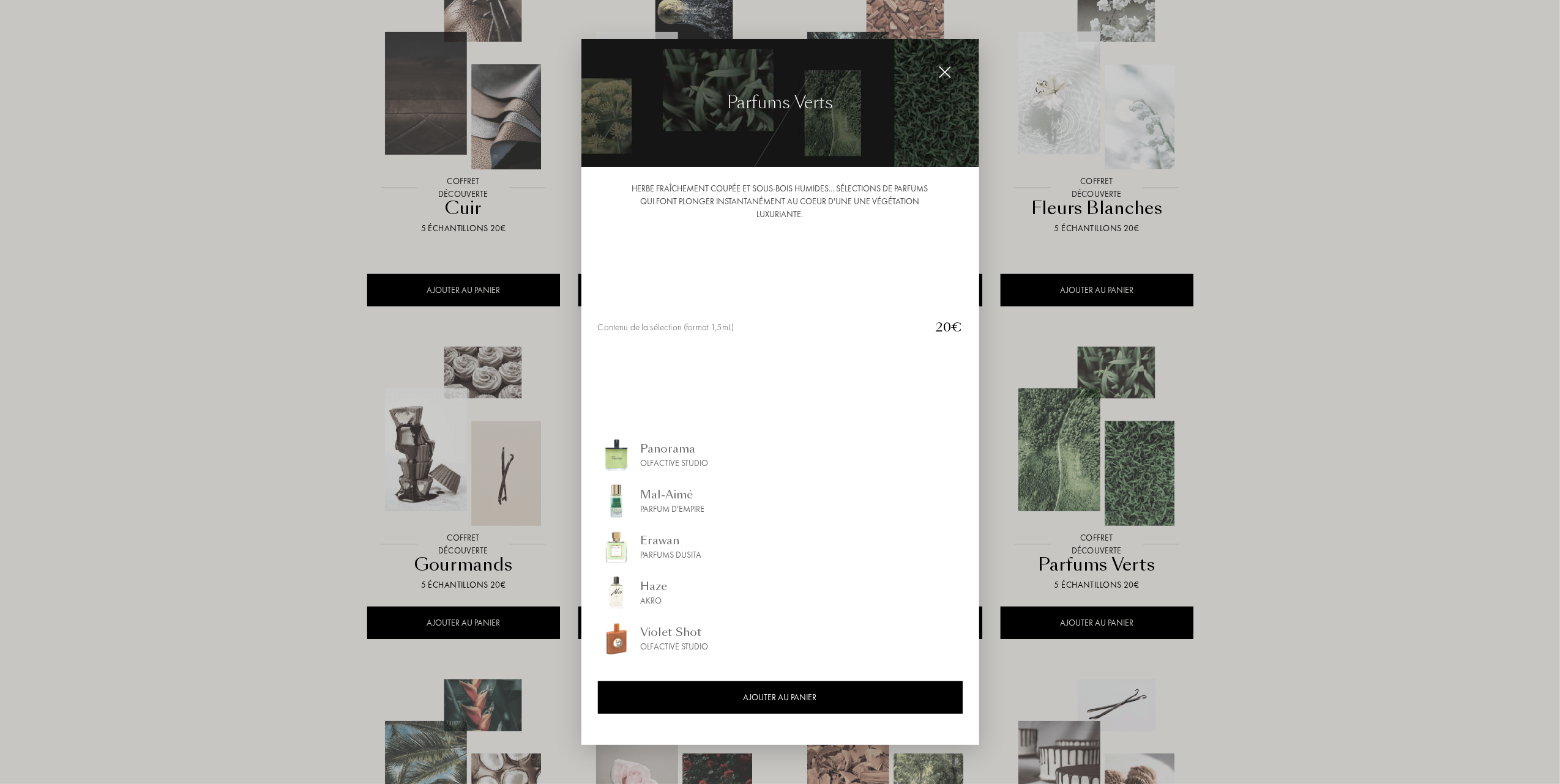
click at [652, 585] on div "Haze" at bounding box center [654, 586] width 27 height 16
click at [947, 71] on img at bounding box center [945, 73] width 14 height 14
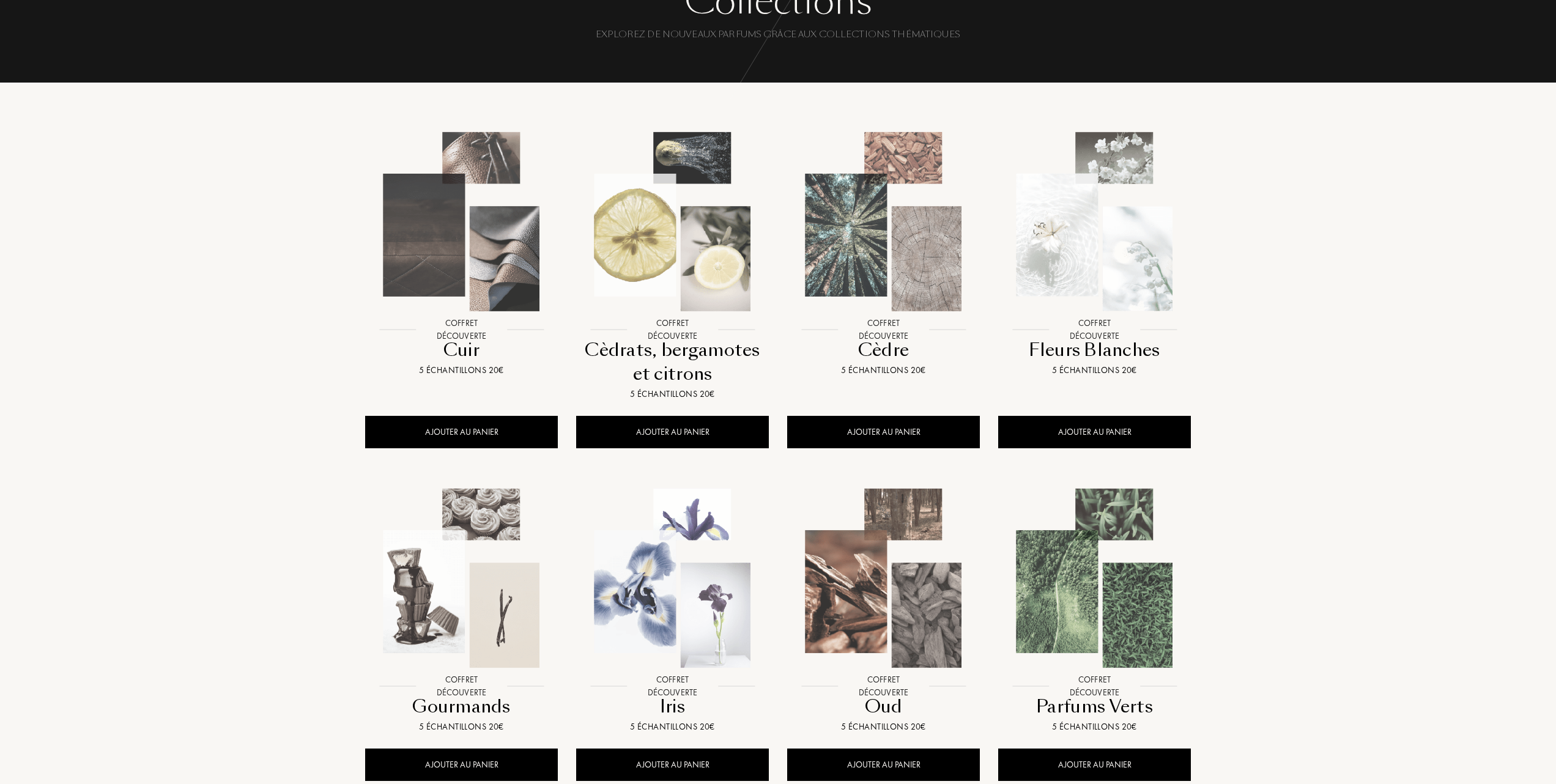
scroll to position [81, 0]
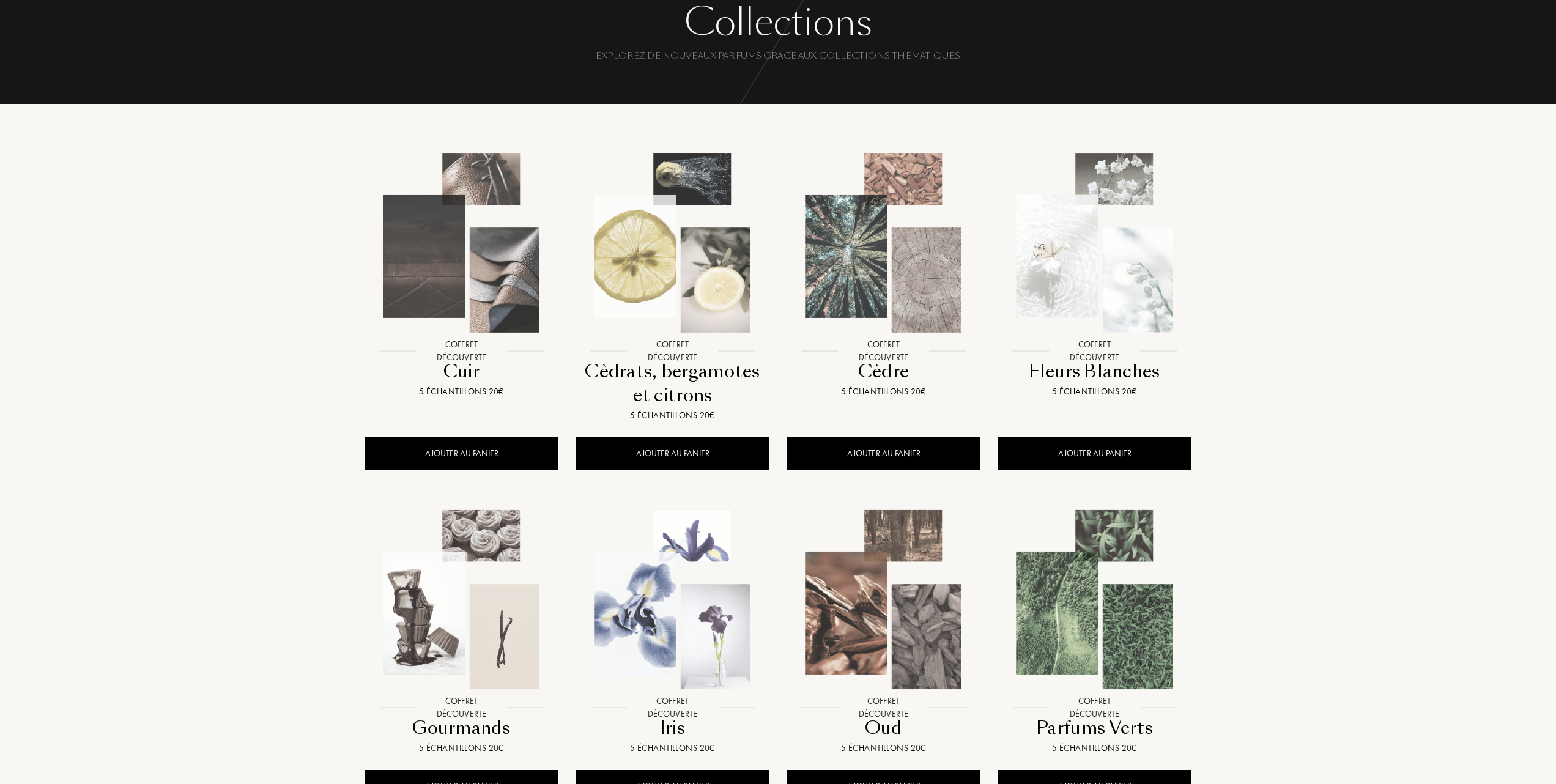
click at [1080, 265] on img at bounding box center [1094, 243] width 190 height 190
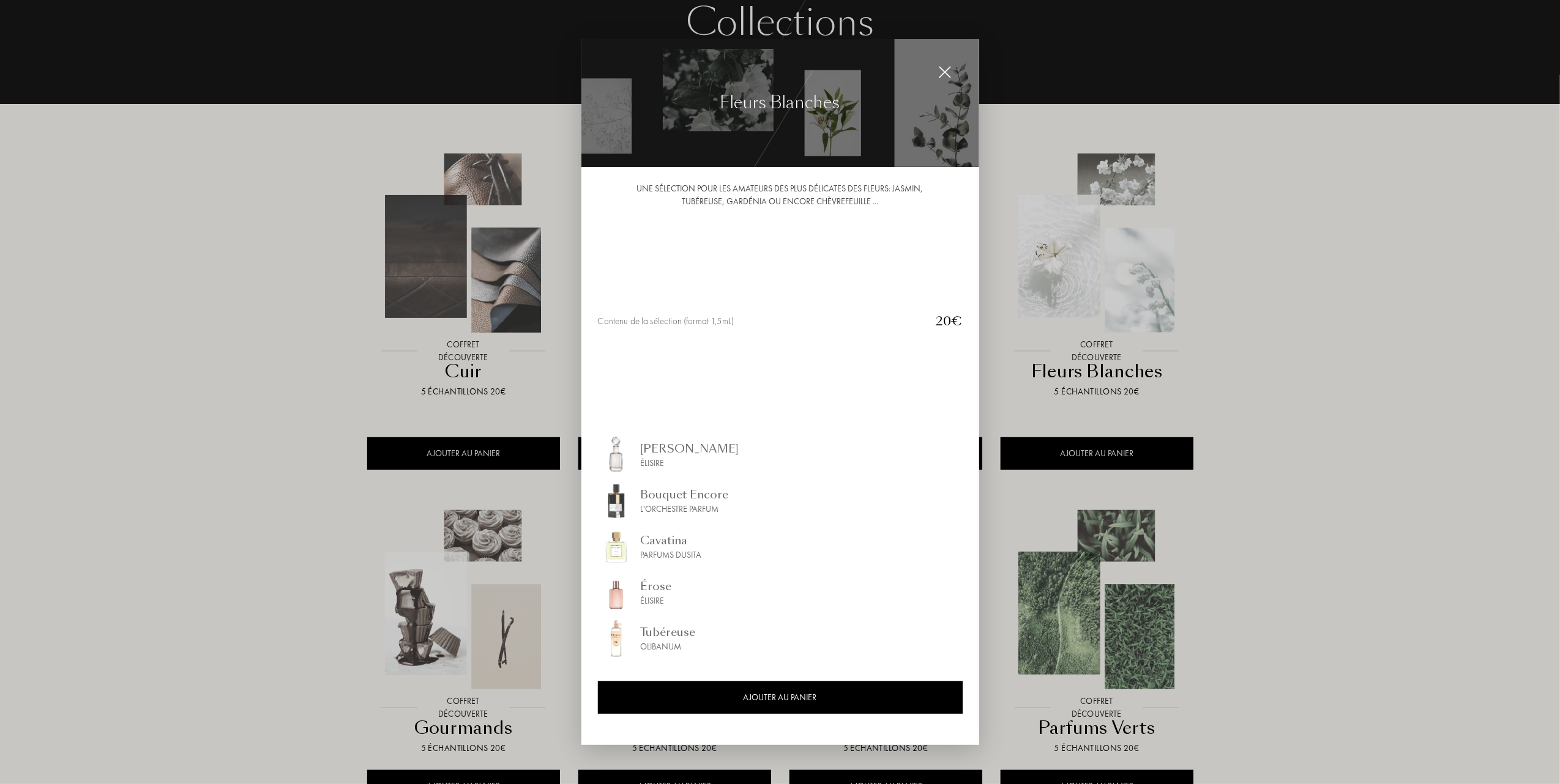
click at [1346, 339] on div at bounding box center [780, 392] width 1560 height 784
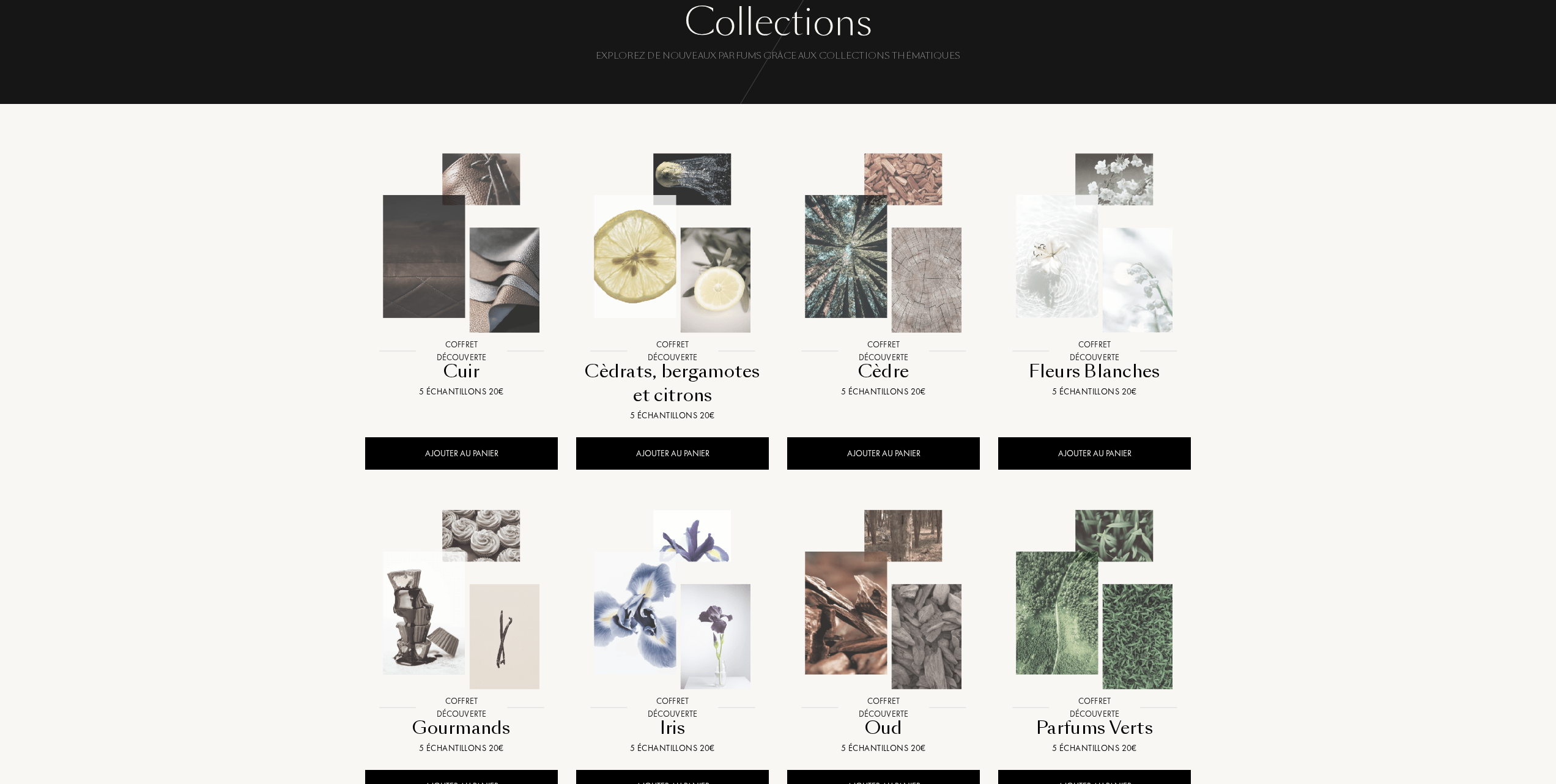
click at [870, 273] on img at bounding box center [883, 243] width 190 height 190
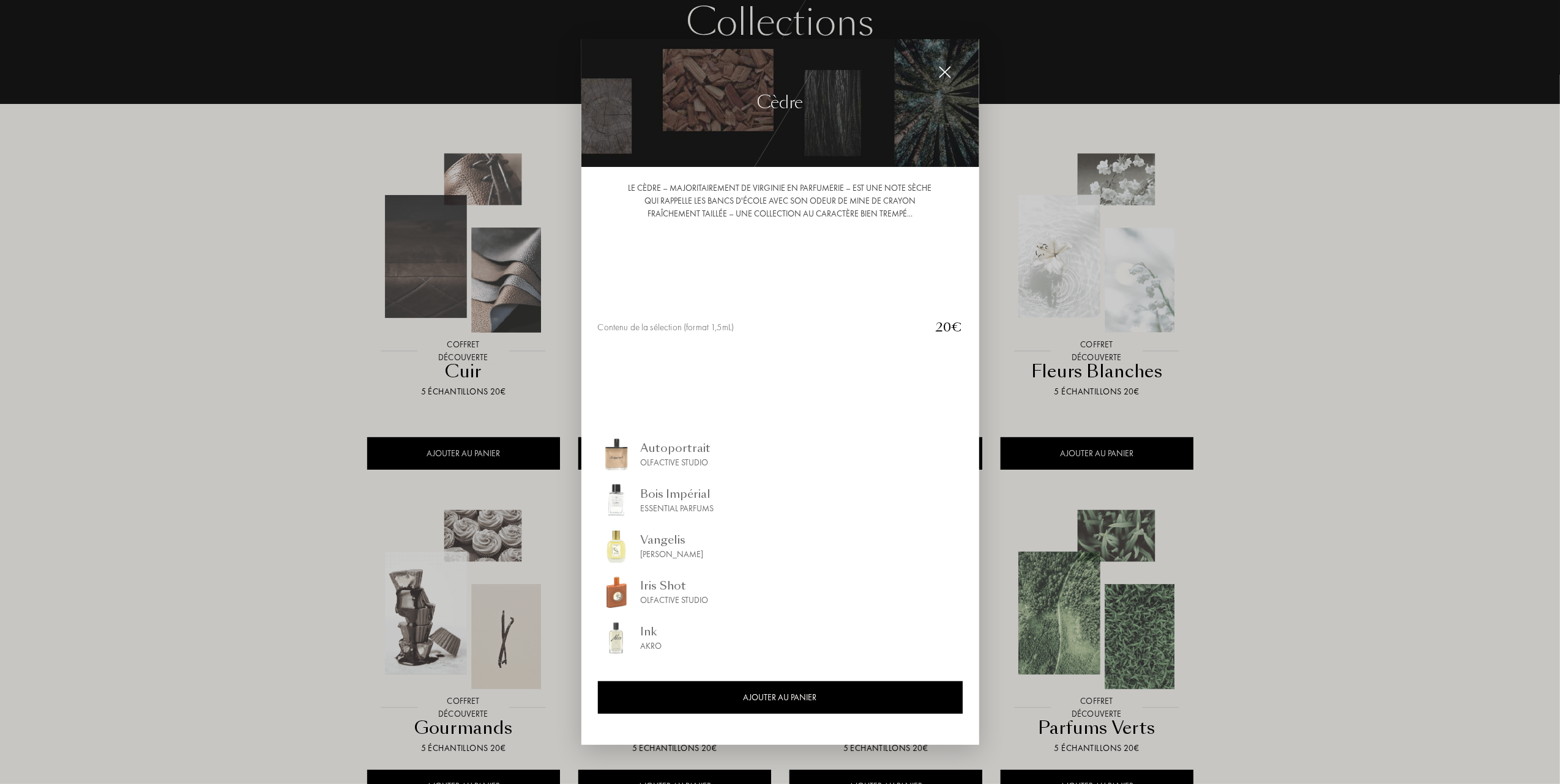
click at [870, 273] on div "Le cèdre – majoritairement de Virginie en parfumerie – est une note sèche qui r…" at bounding box center [780, 456] width 398 height 577
click at [943, 68] on img at bounding box center [945, 73] width 14 height 14
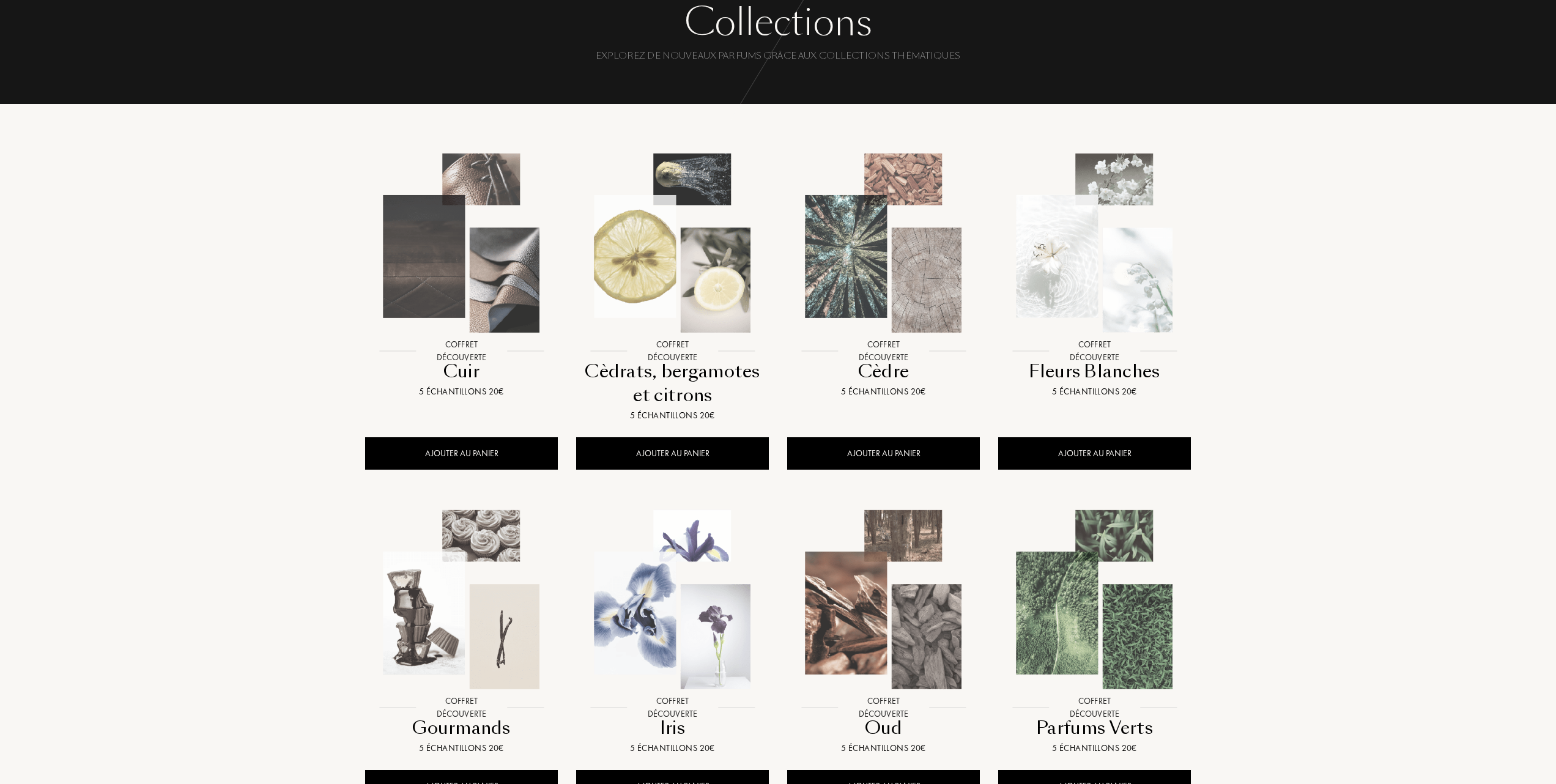
click at [483, 286] on img at bounding box center [462, 243] width 190 height 190
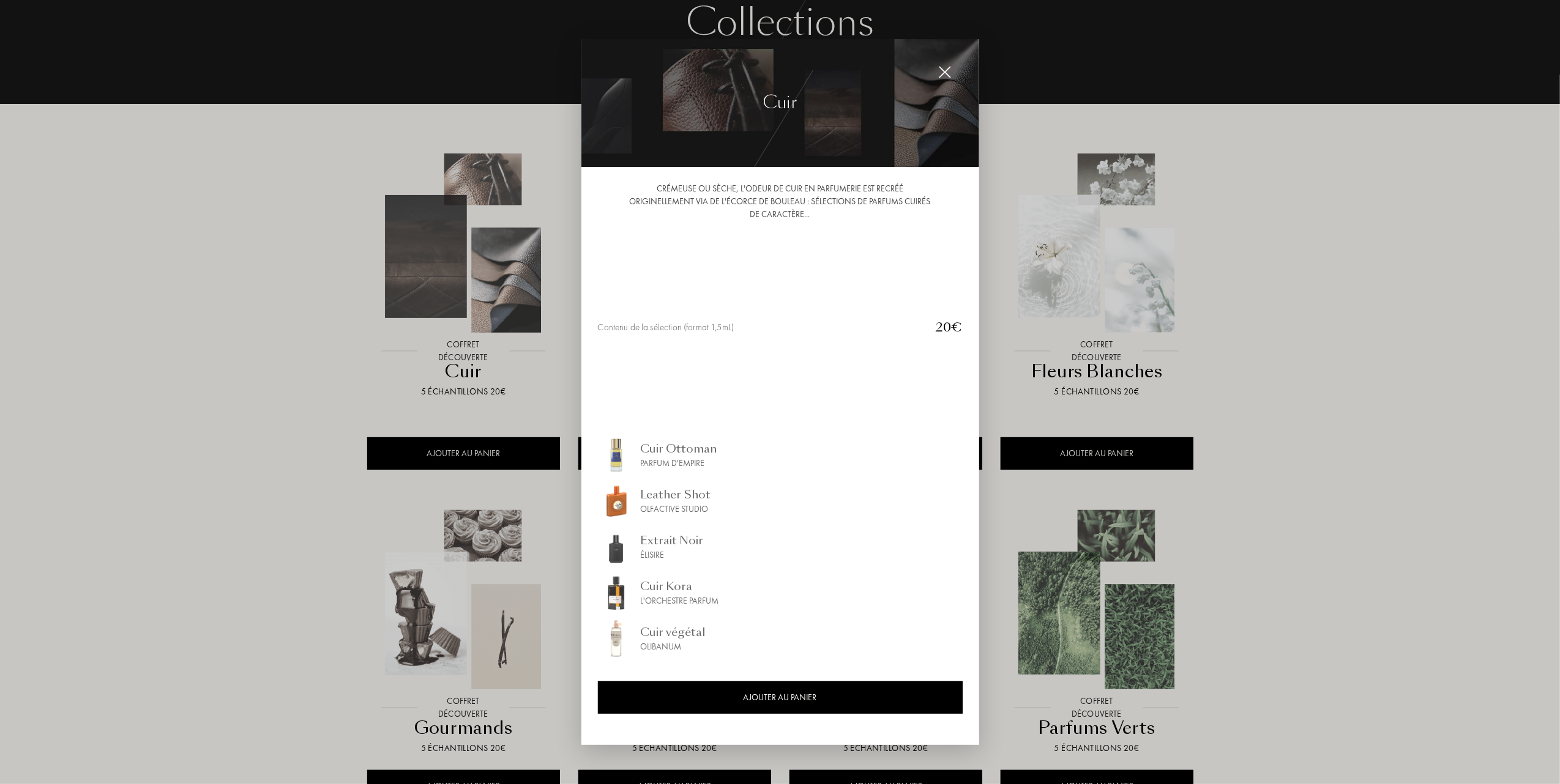
click at [258, 348] on div at bounding box center [780, 392] width 1560 height 784
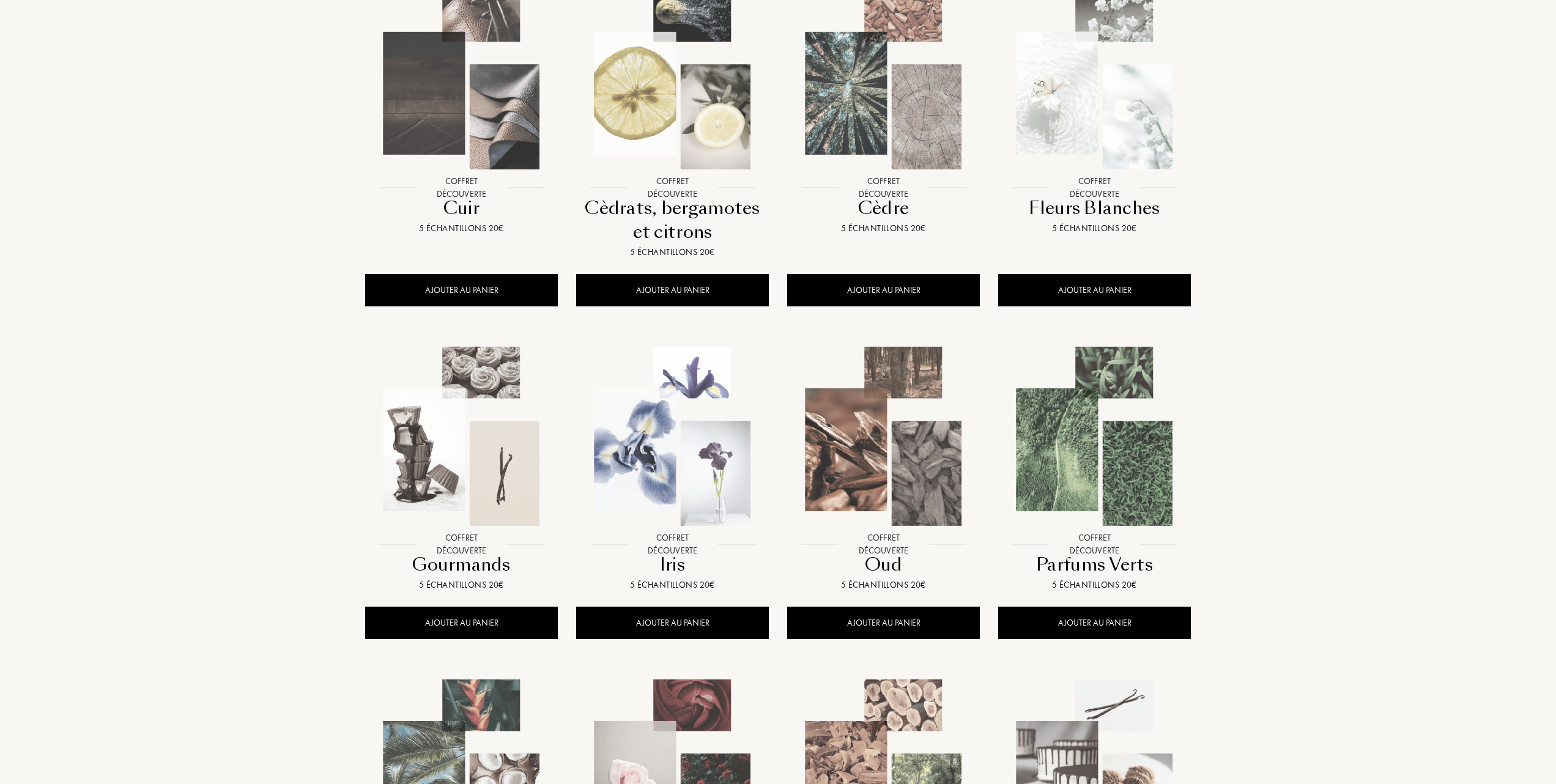
scroll to position [326, 0]
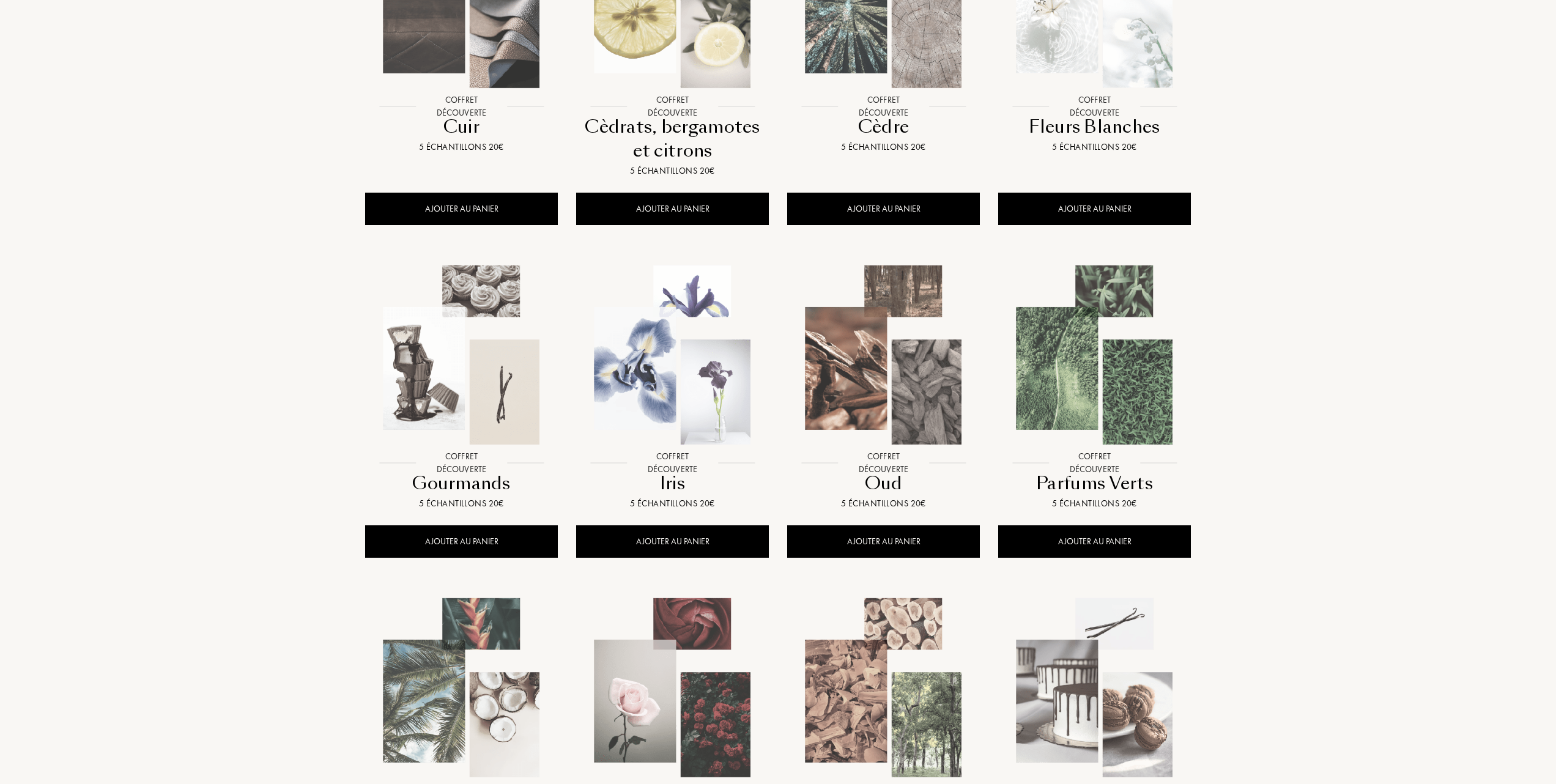
click at [480, 383] on img at bounding box center [462, 355] width 190 height 190
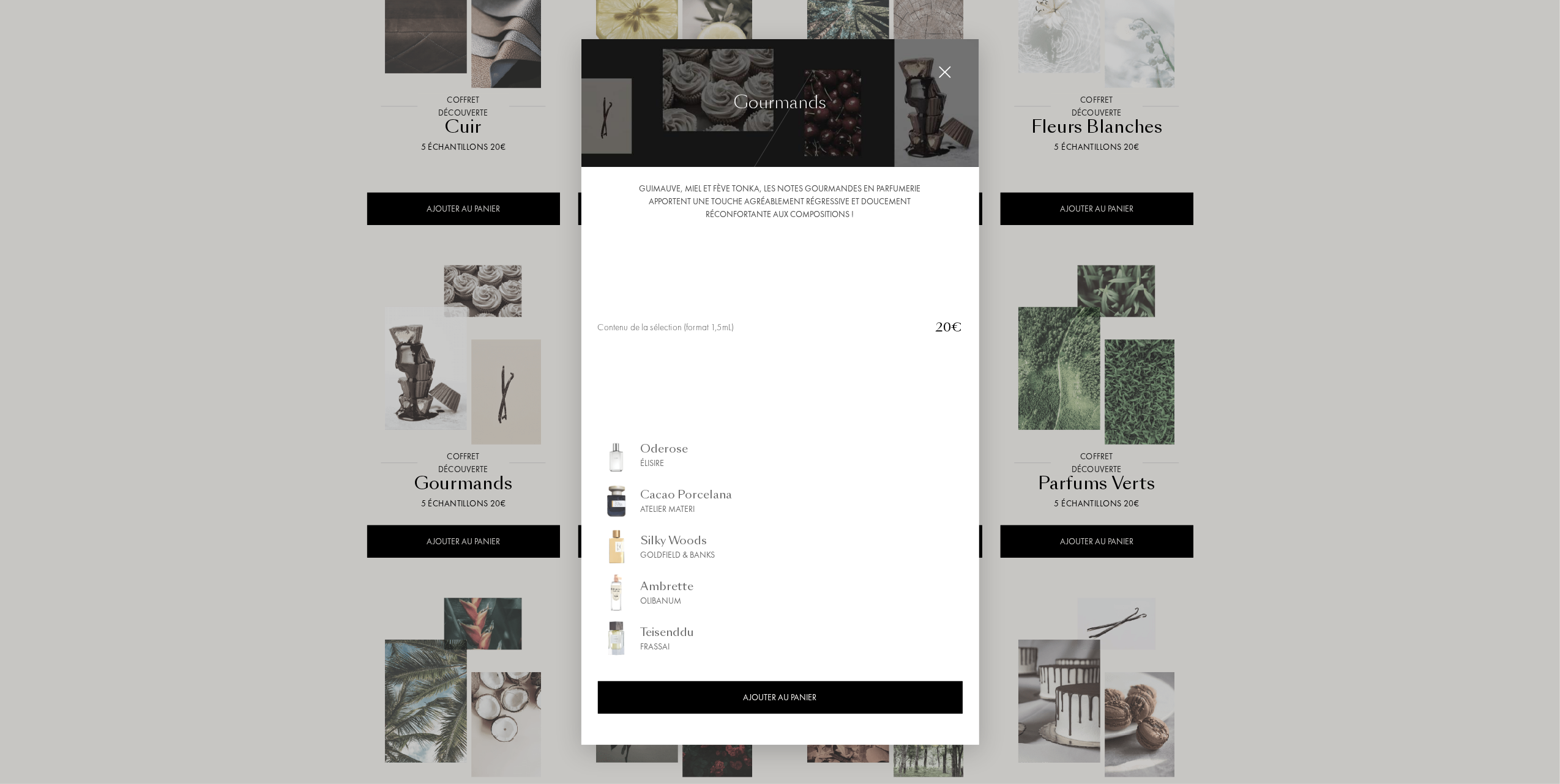
click at [937, 72] on div at bounding box center [944, 72] width 24 height 24
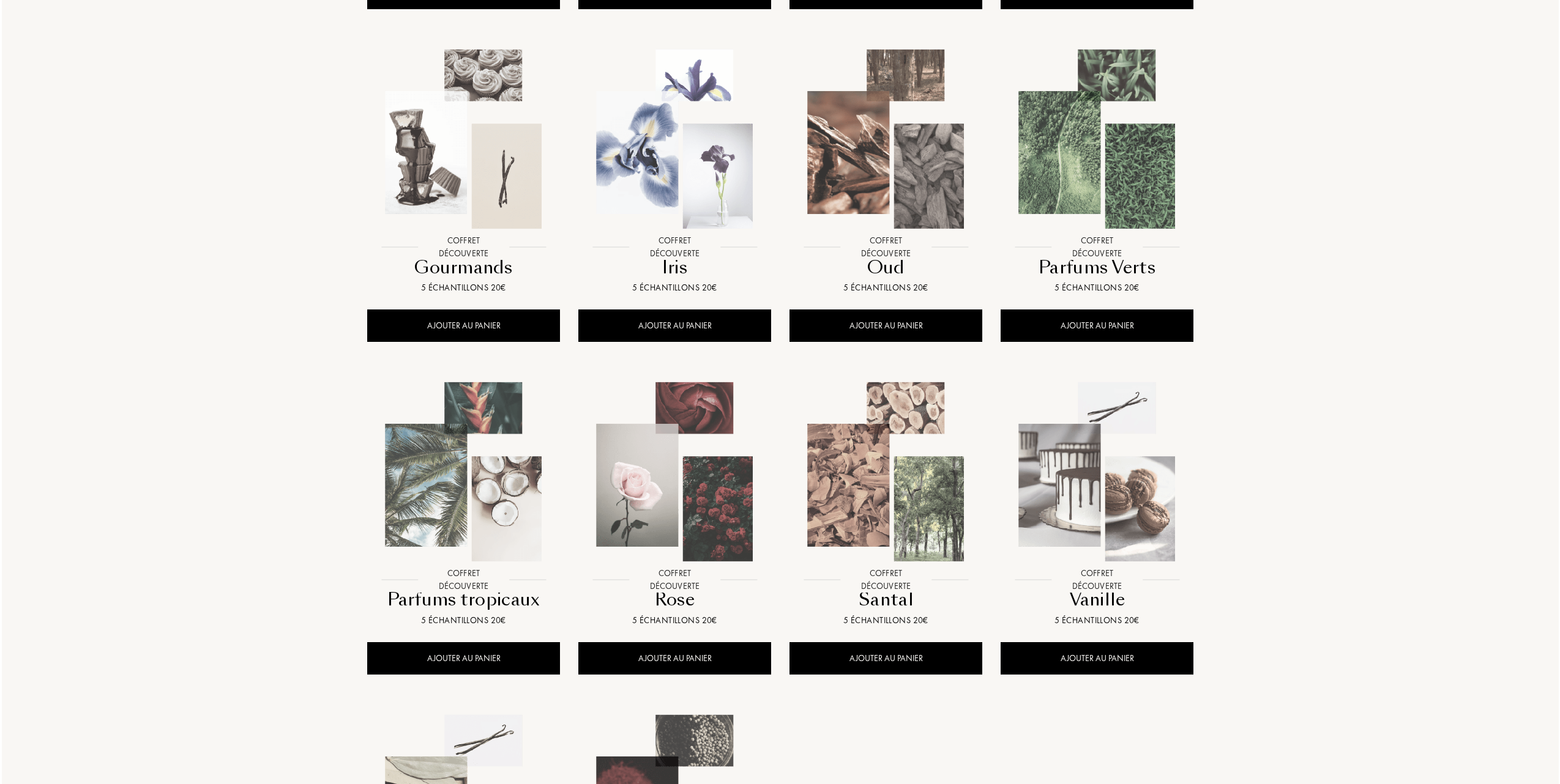
scroll to position [570, 0]
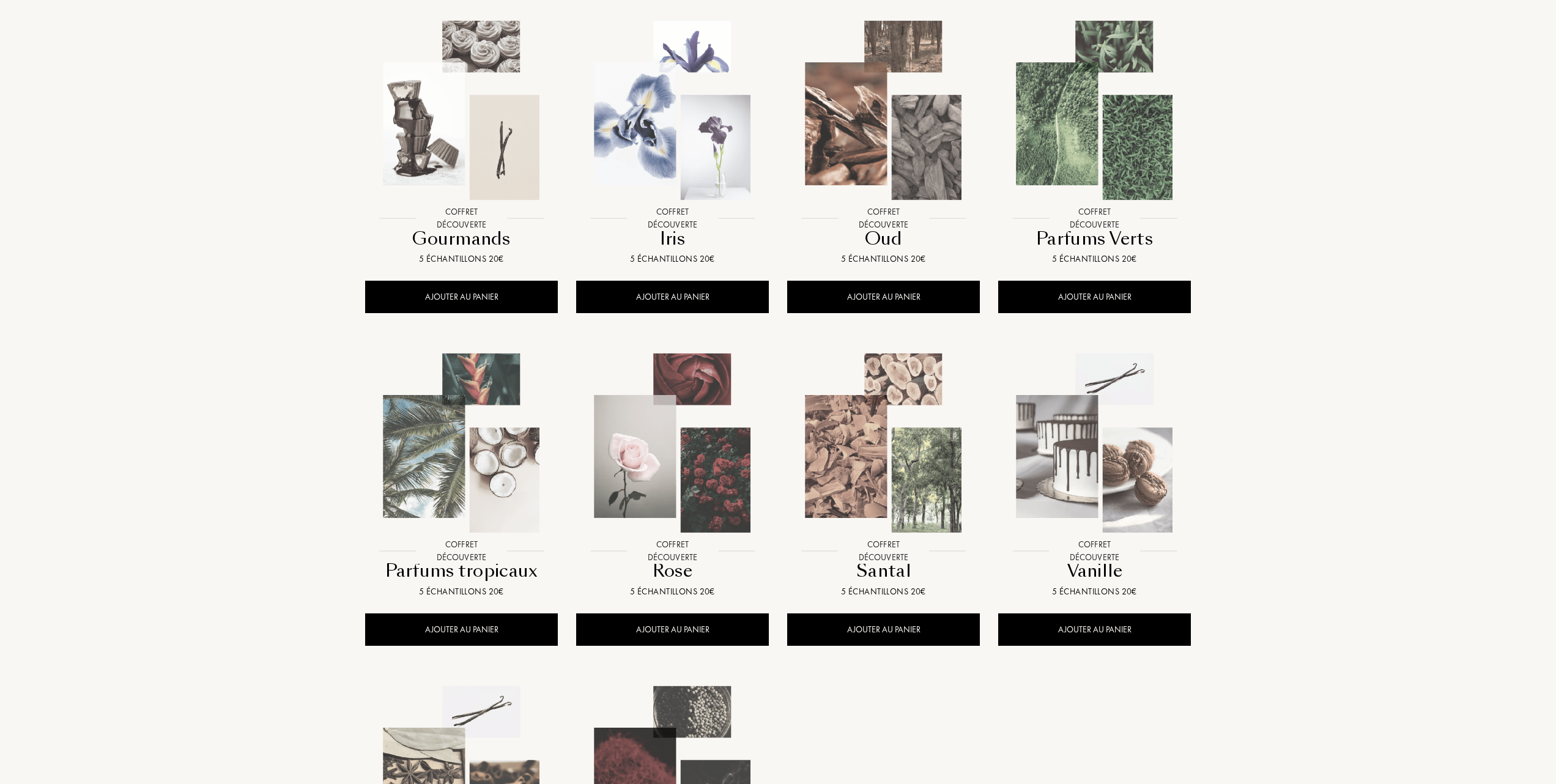
click at [439, 443] on img at bounding box center [462, 443] width 190 height 190
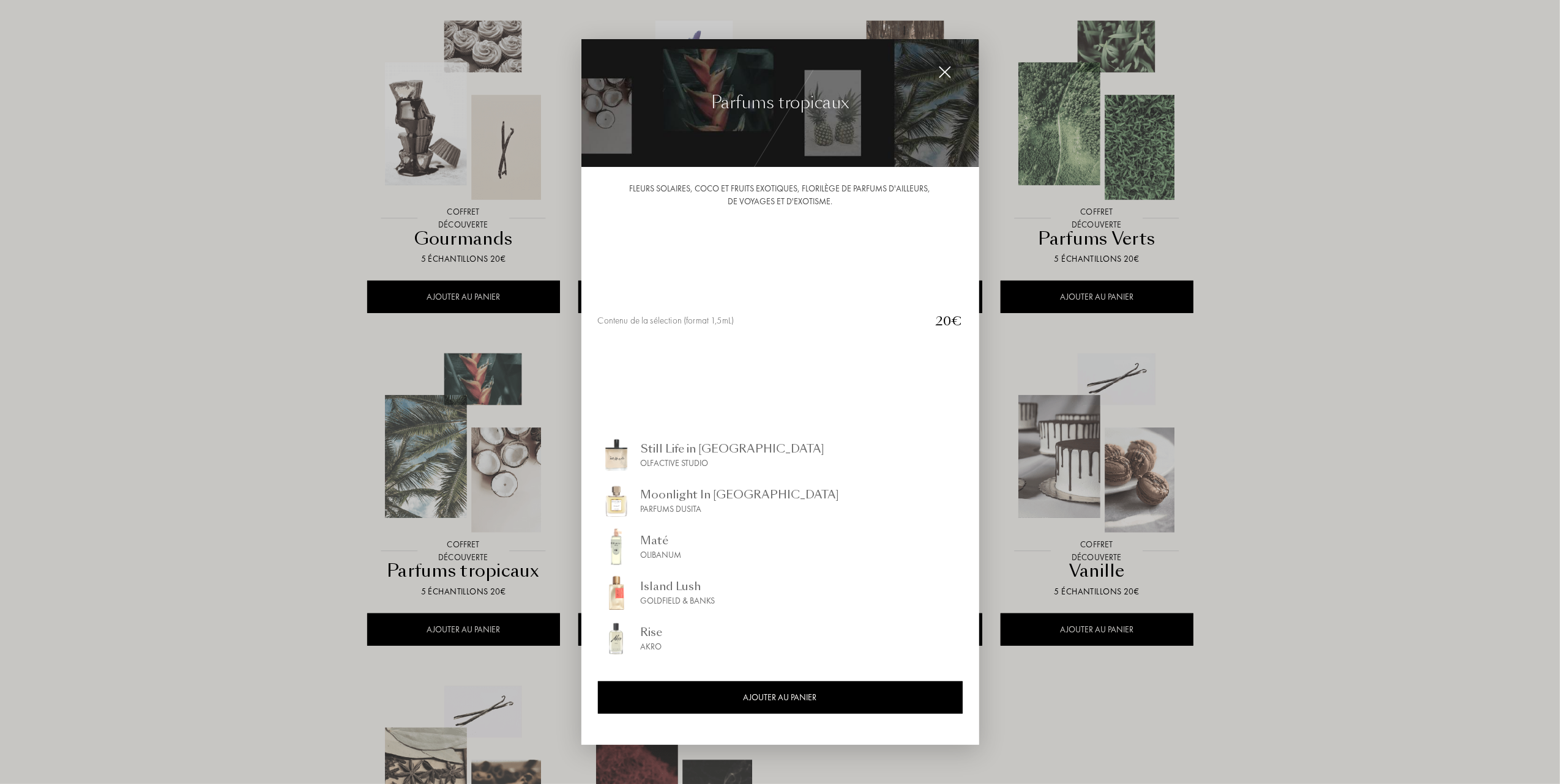
click at [189, 449] on div at bounding box center [780, 392] width 1560 height 784
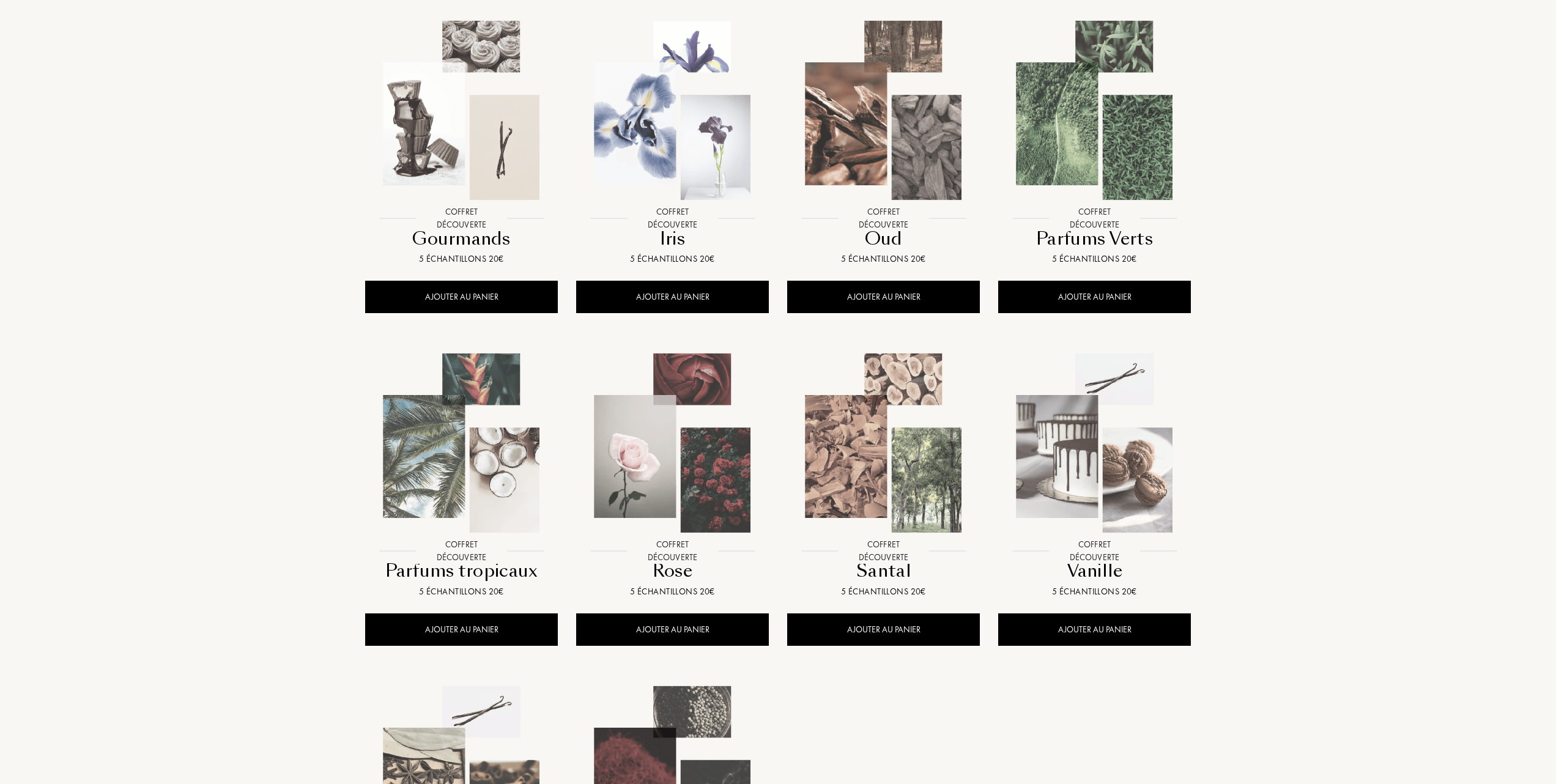
click at [867, 466] on img at bounding box center [883, 443] width 190 height 190
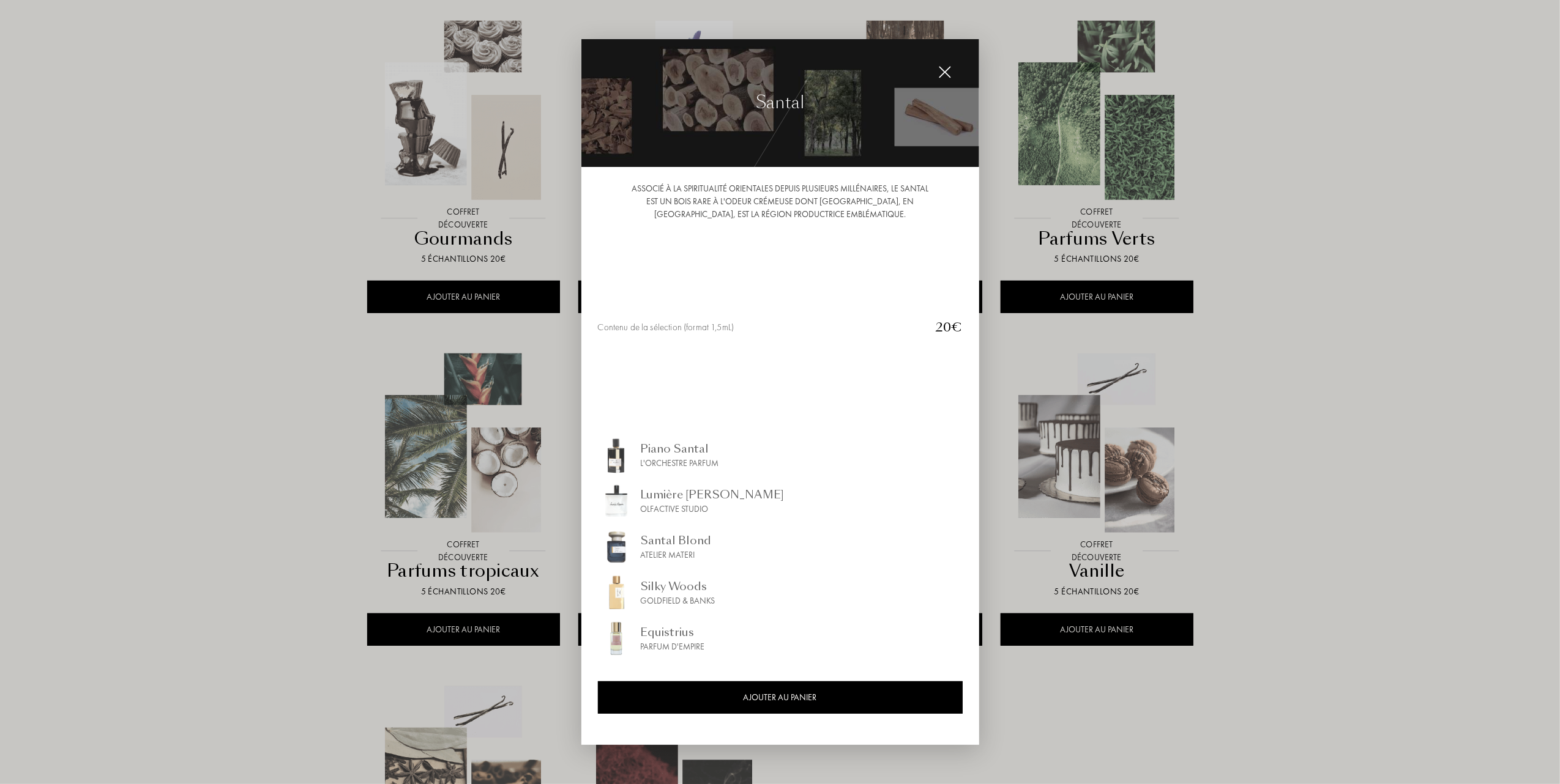
click at [1112, 478] on div at bounding box center [780, 392] width 1560 height 784
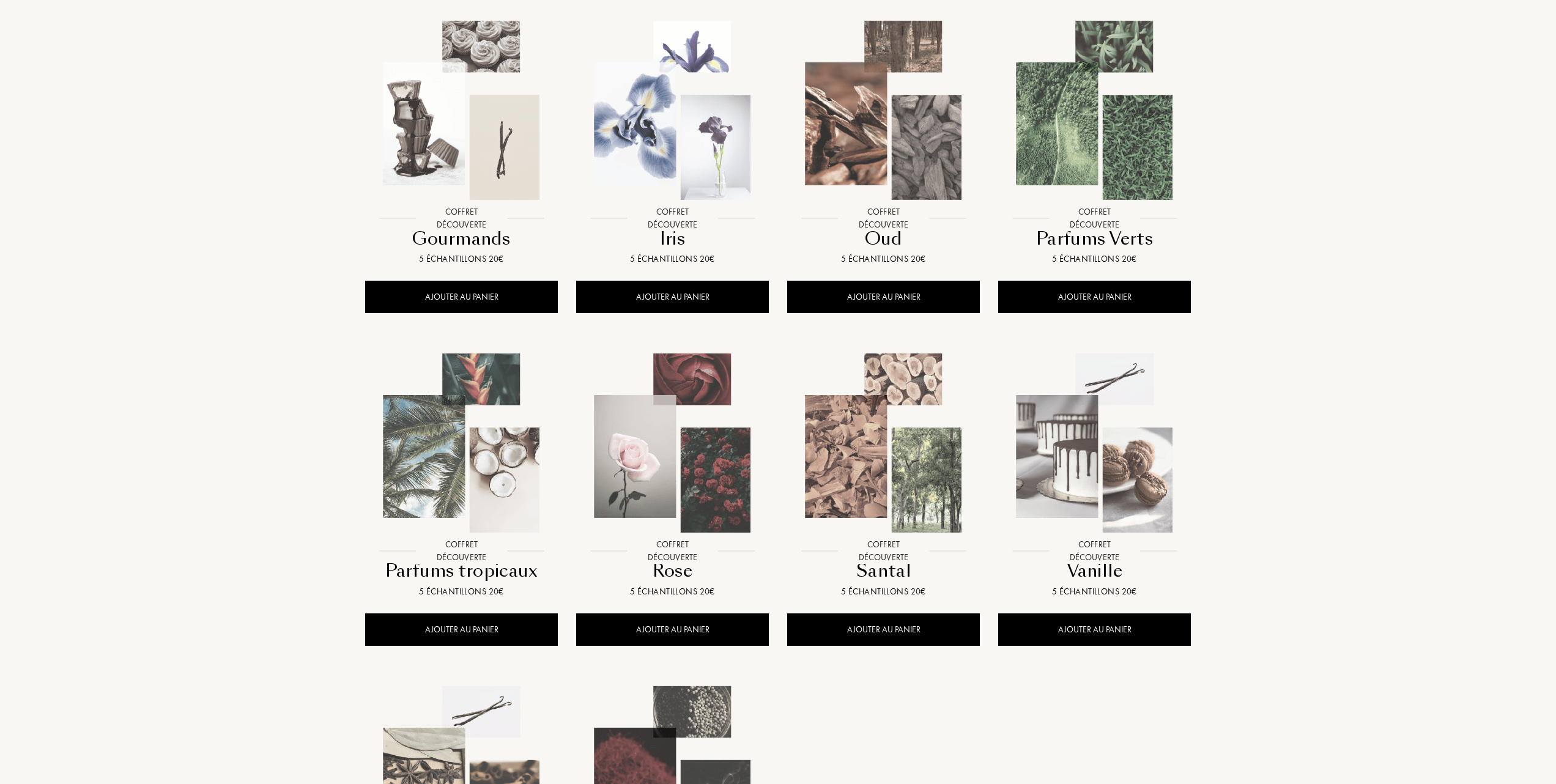
click at [1112, 478] on img at bounding box center [1094, 443] width 190 height 190
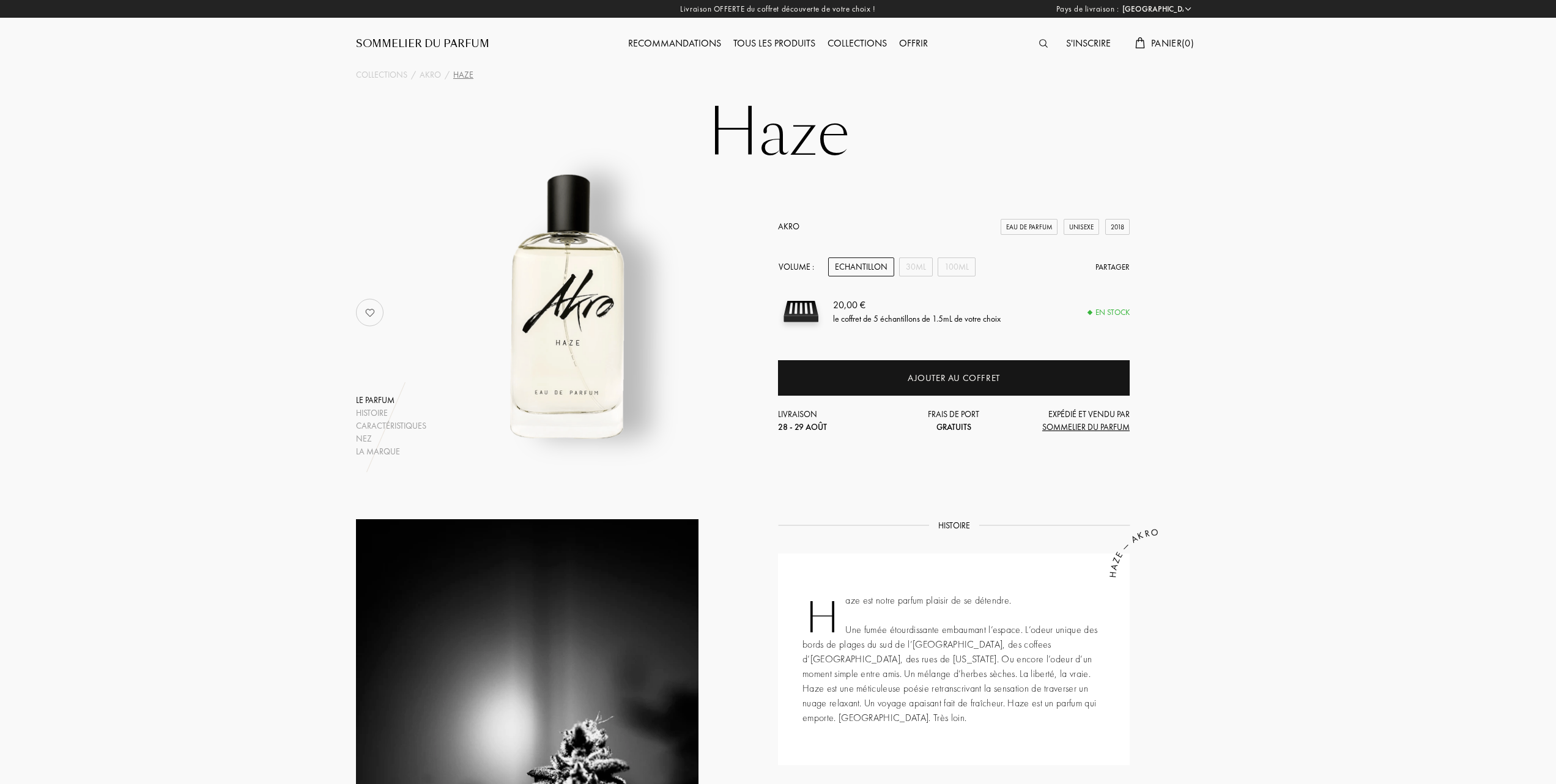
select select "FR"
click at [915, 267] on div "30mL" at bounding box center [915, 267] width 34 height 19
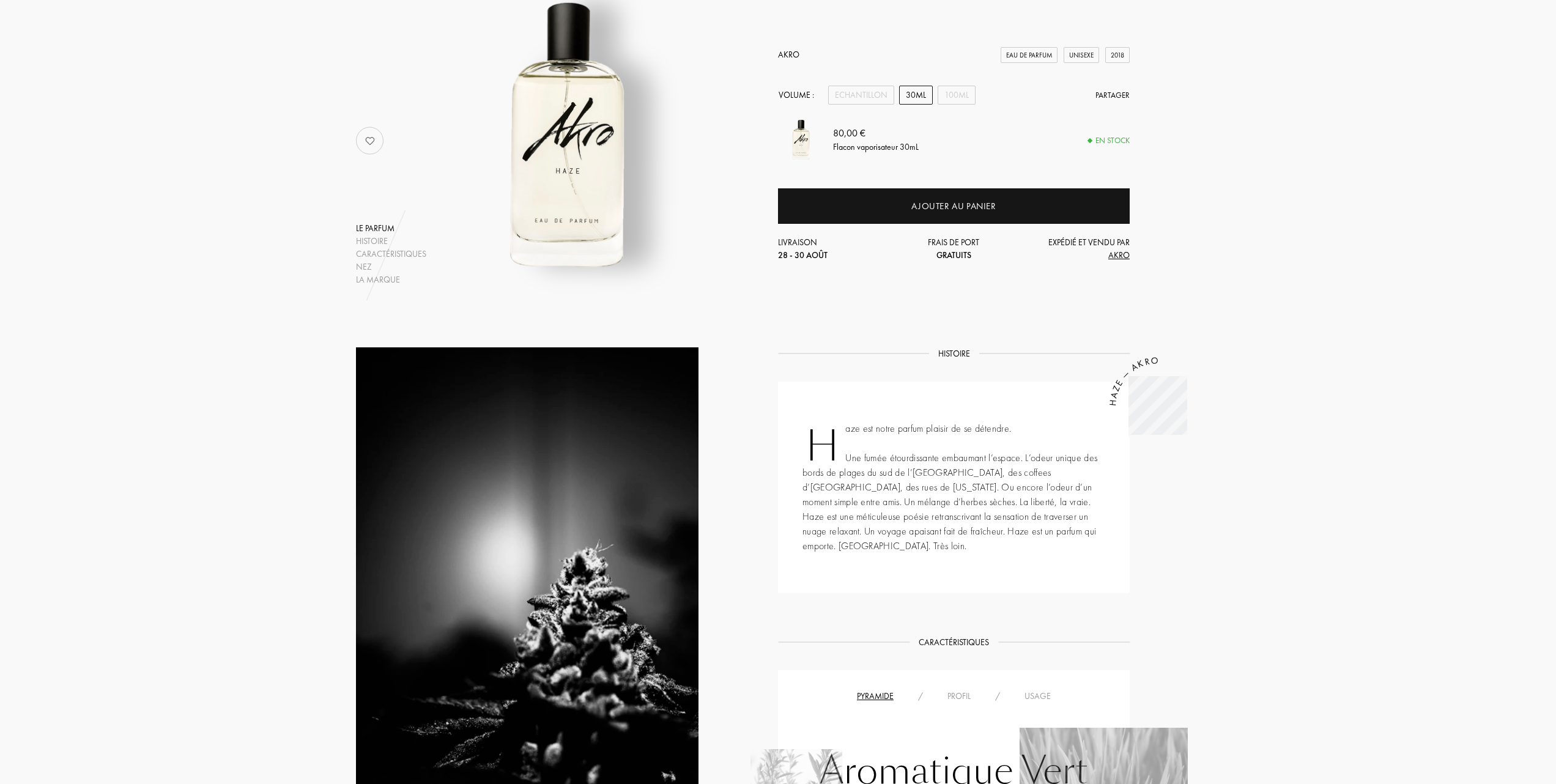
scroll to position [81, 0]
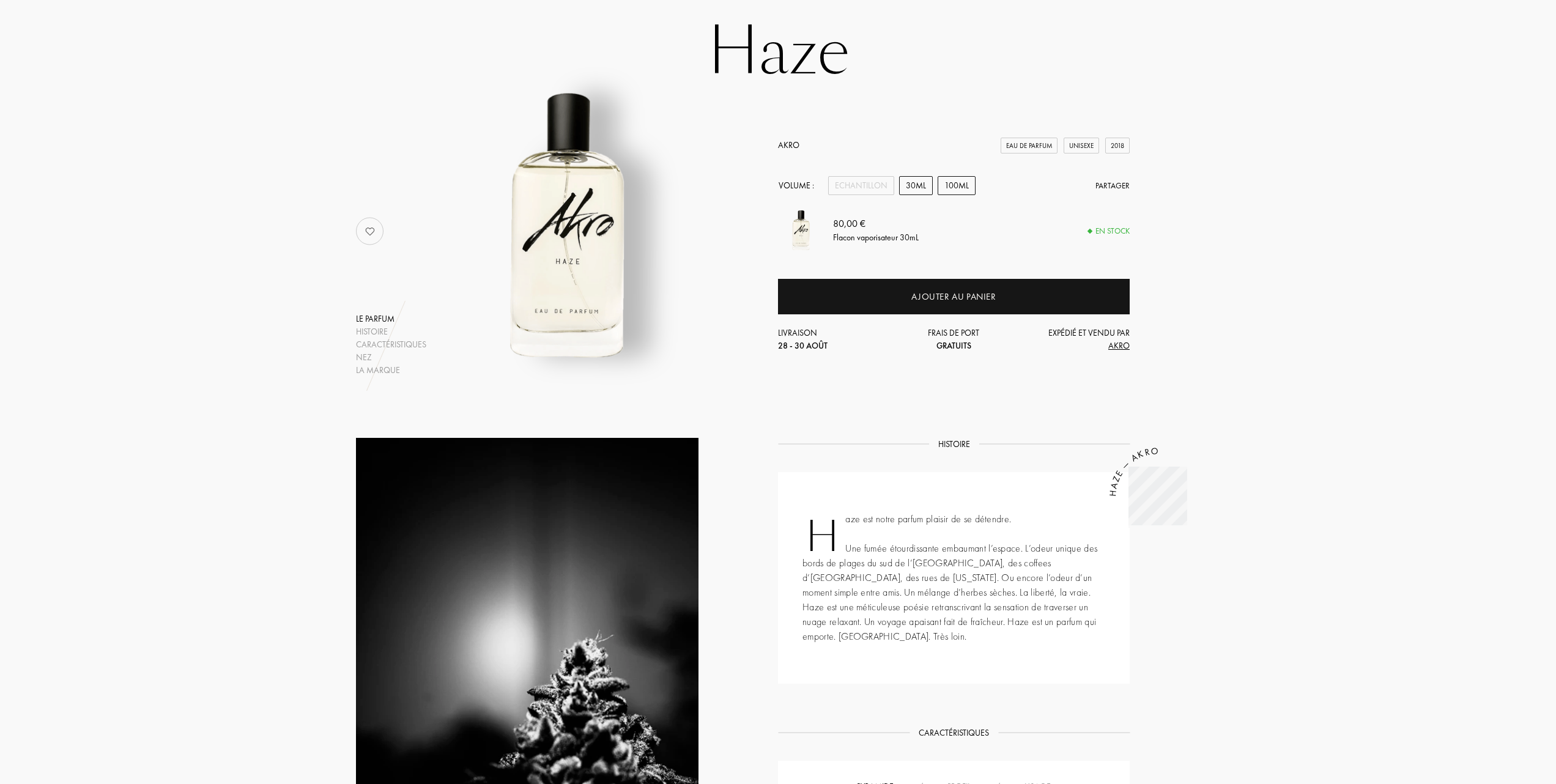
click at [957, 179] on div "100mL" at bounding box center [957, 186] width 38 height 19
click at [915, 181] on div "30mL" at bounding box center [915, 186] width 34 height 19
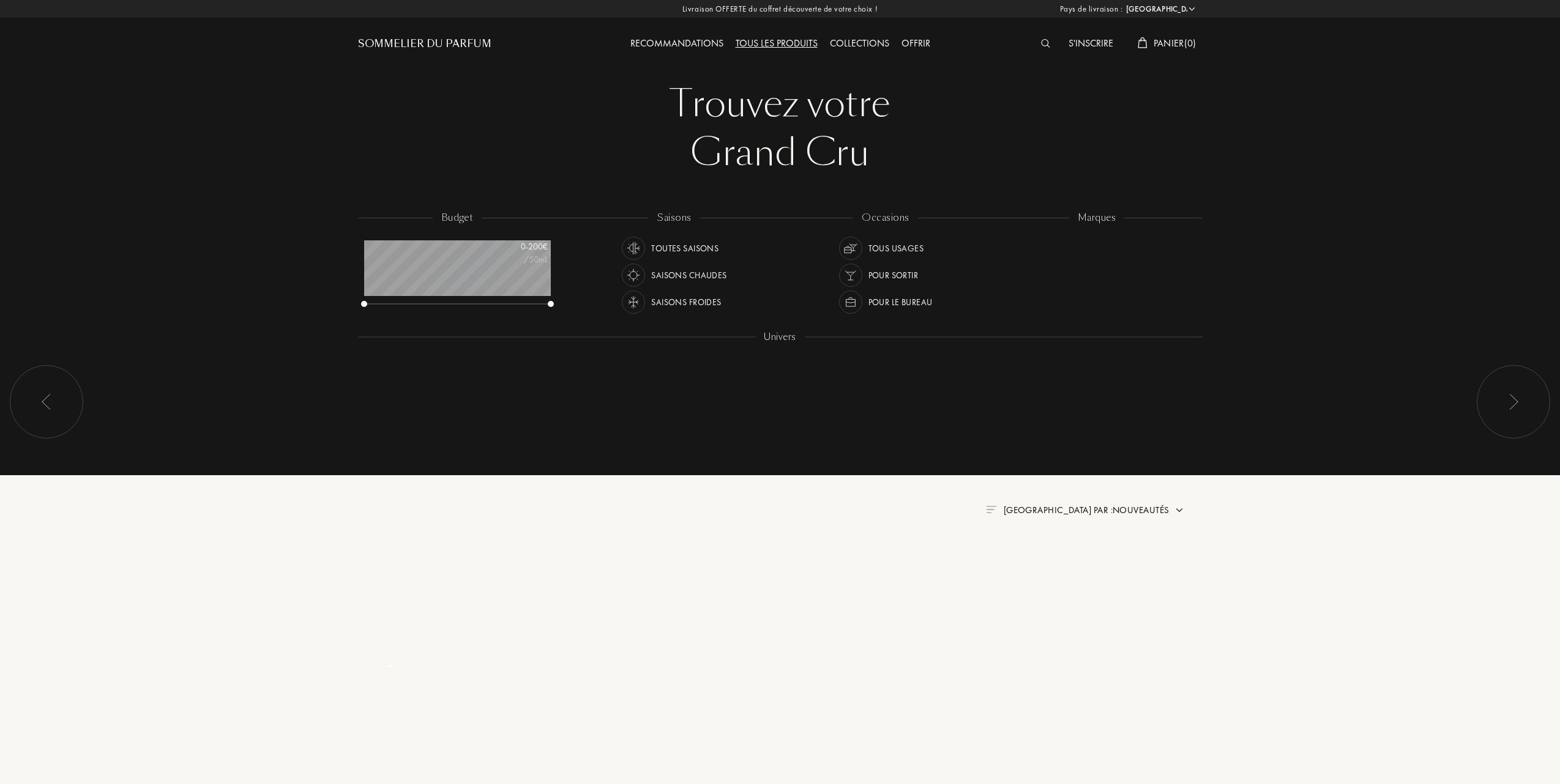
select select "FR"
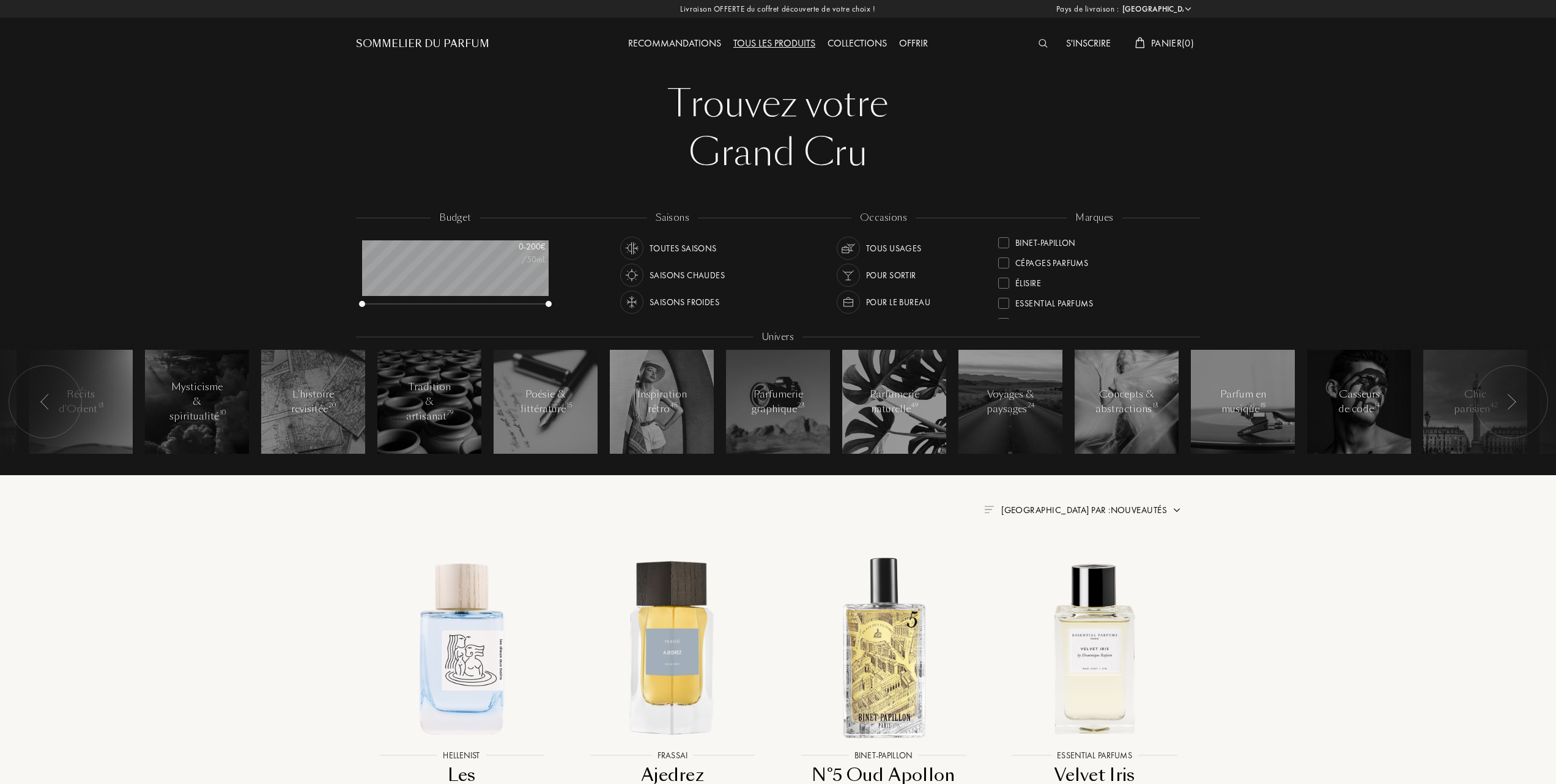
scroll to position [163, 0]
click at [1004, 257] on div at bounding box center [1004, 262] width 11 height 11
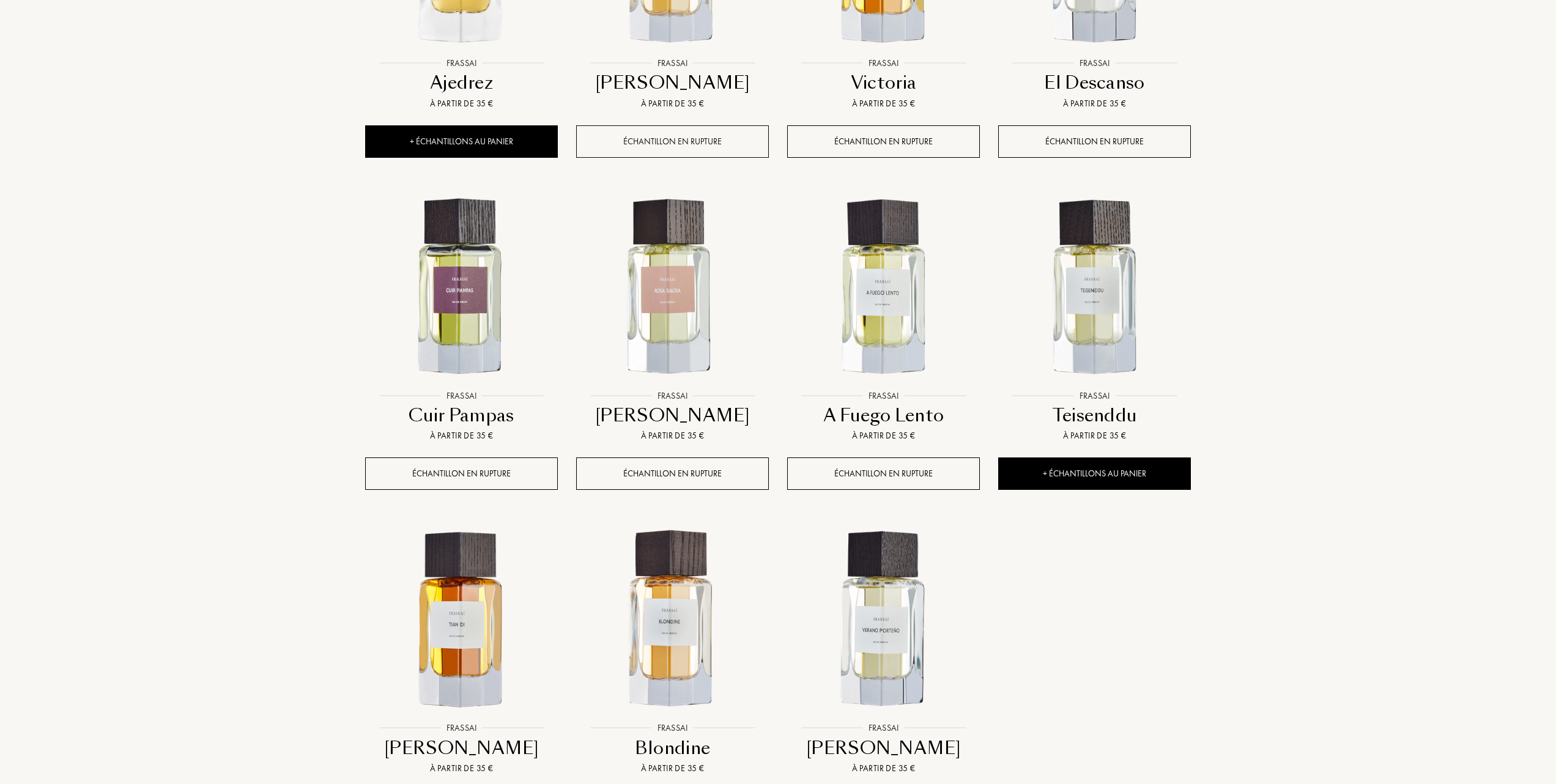
scroll to position [815, 0]
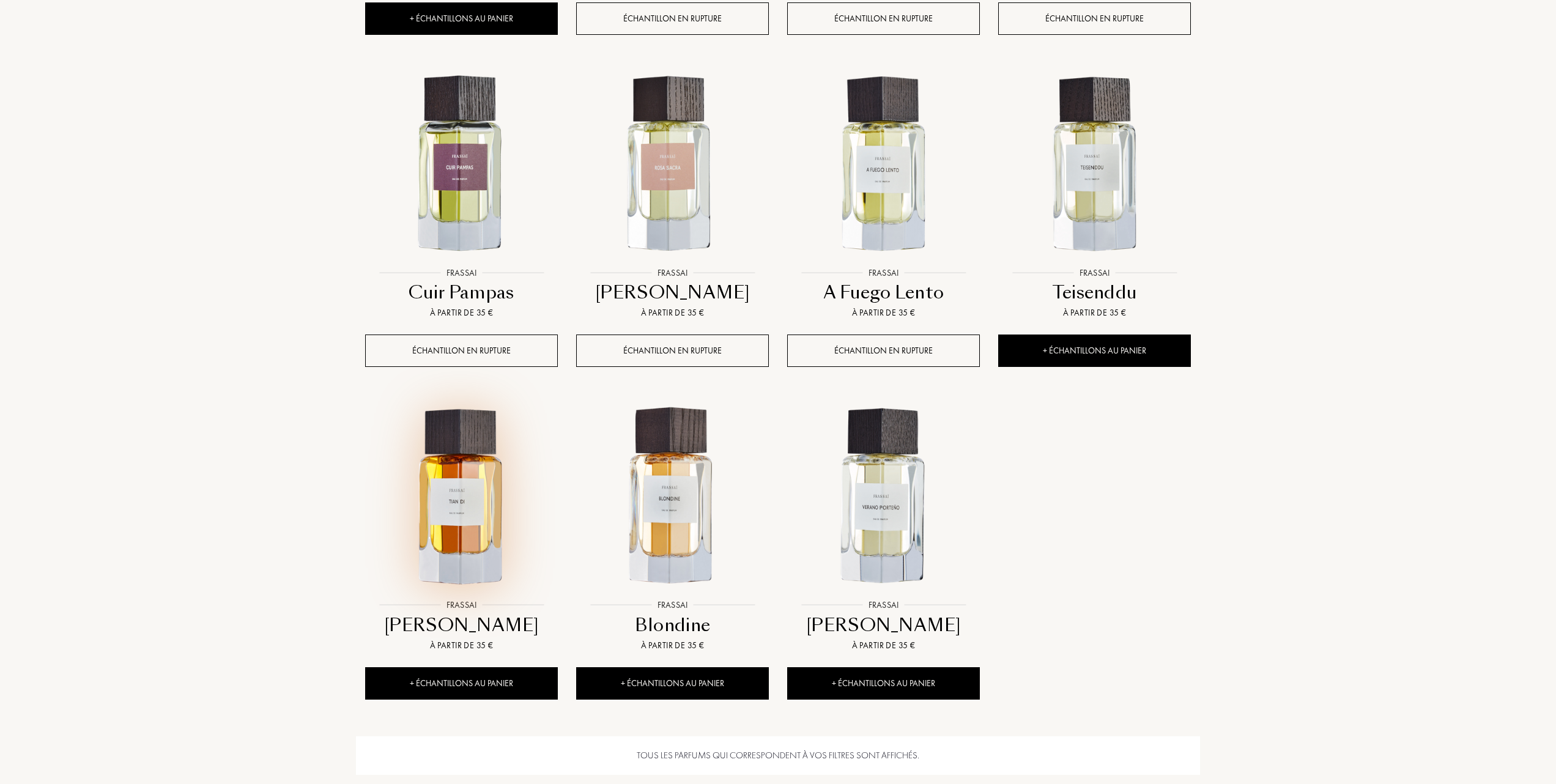
click at [445, 537] on img at bounding box center [462, 497] width 190 height 190
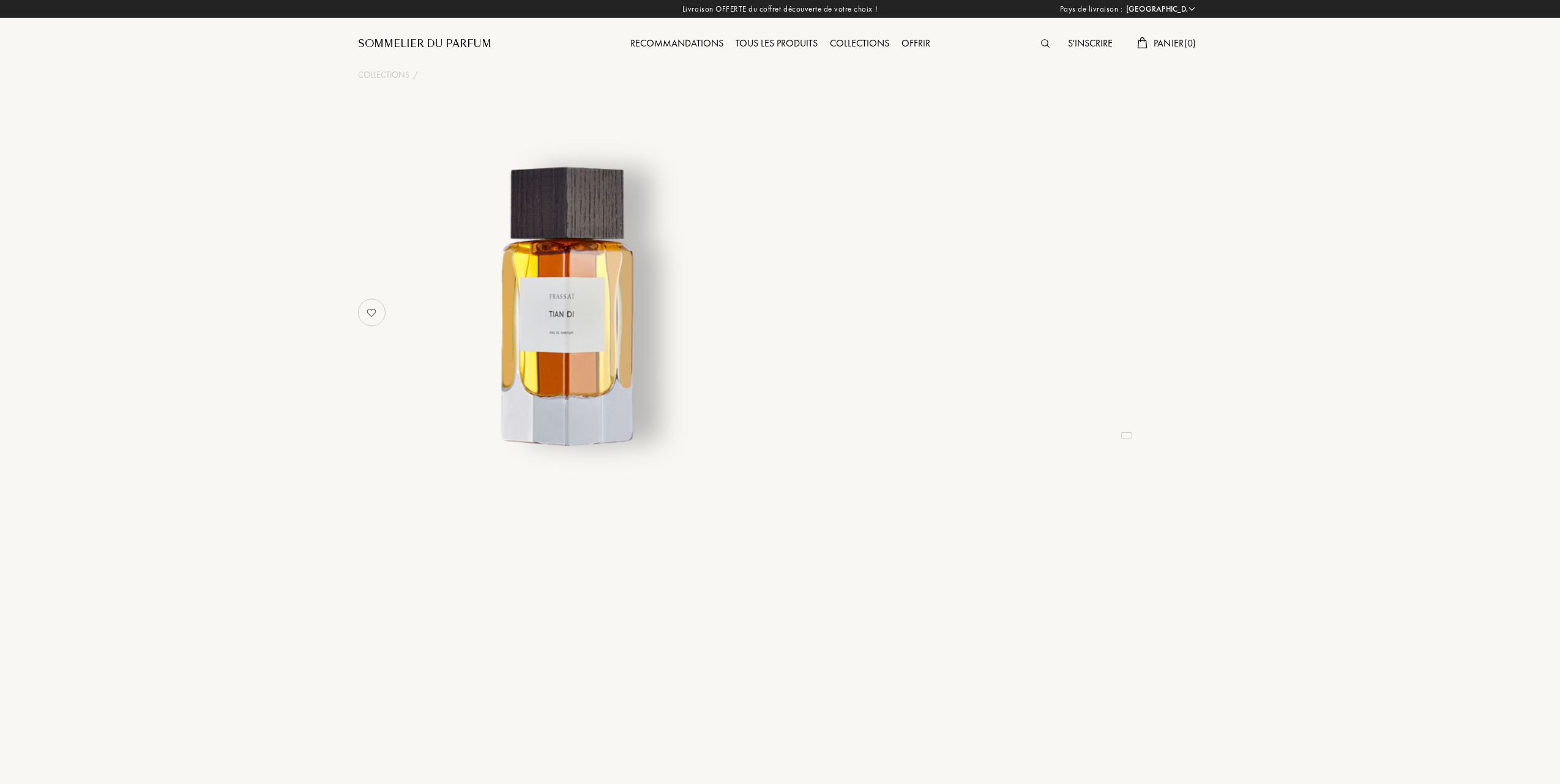
select select "FR"
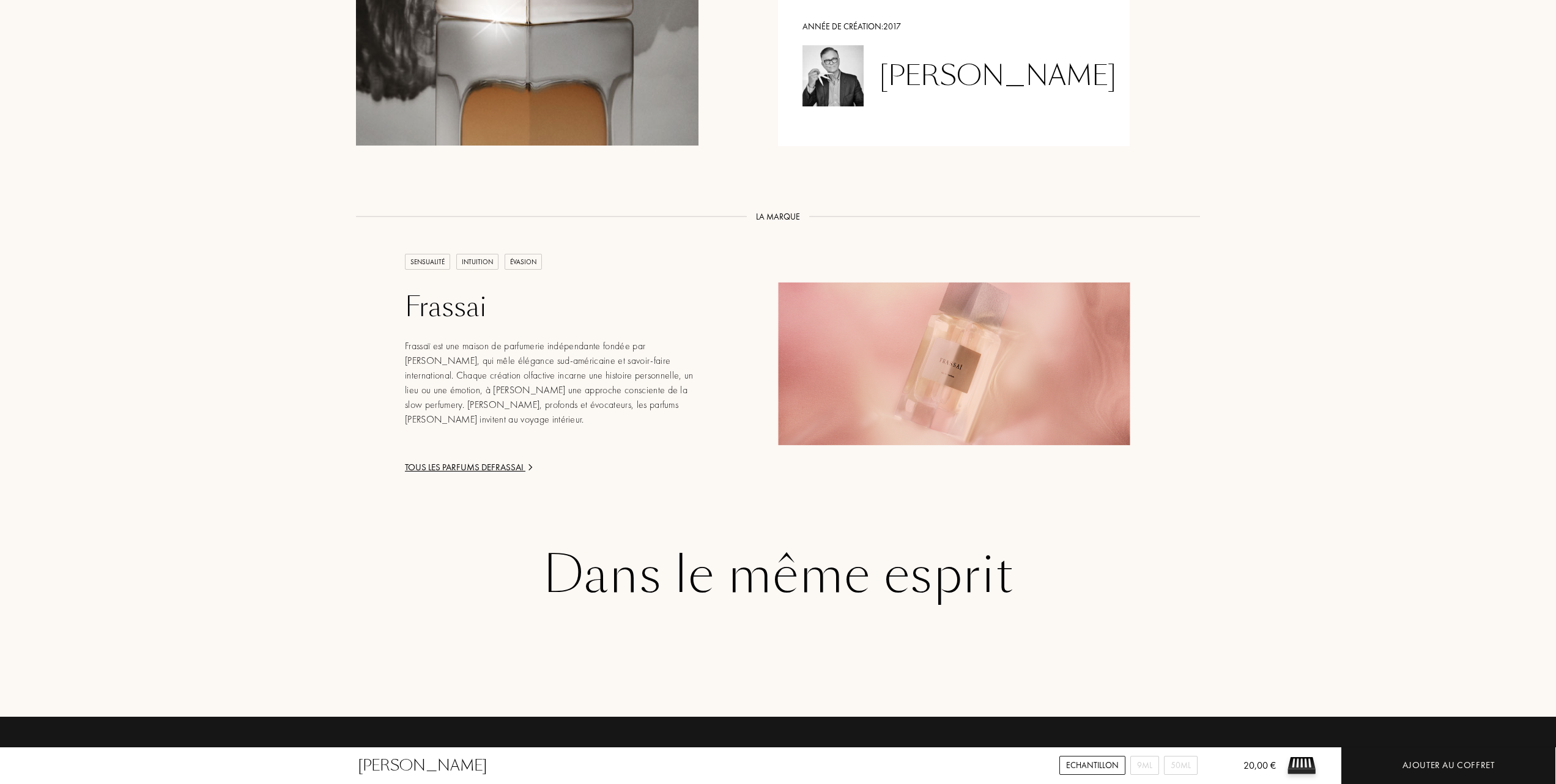
scroll to position [1386, 0]
